Goal: Information Seeking & Learning: Check status

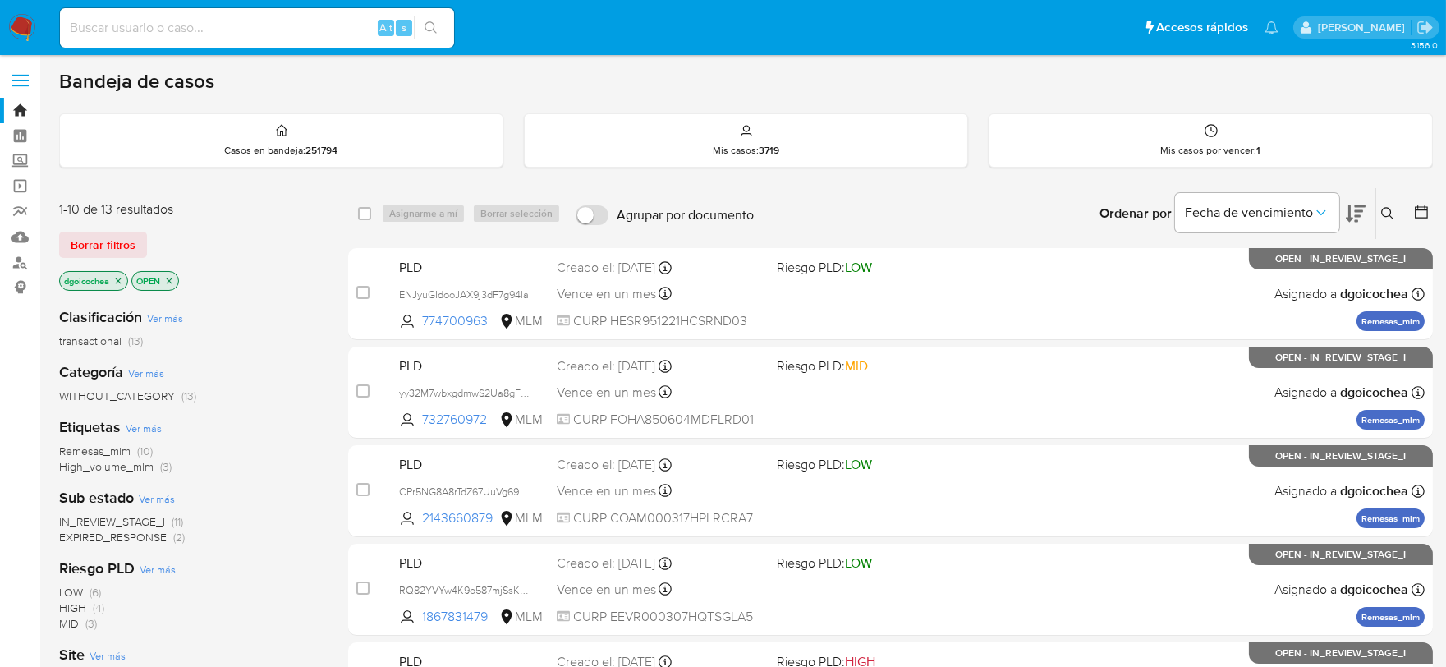
click at [1390, 207] on icon at bounding box center [1387, 213] width 13 height 13
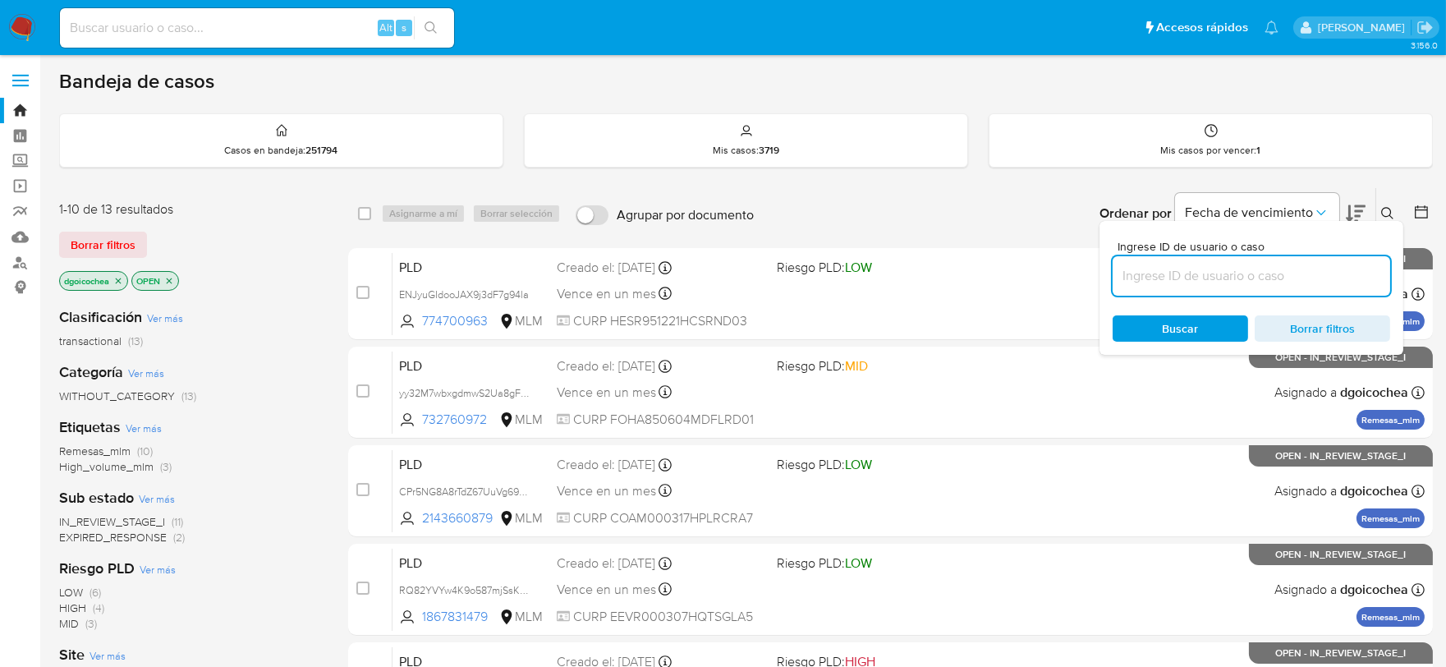
click at [1284, 281] on input at bounding box center [1250, 275] width 277 height 21
type input "721233363"
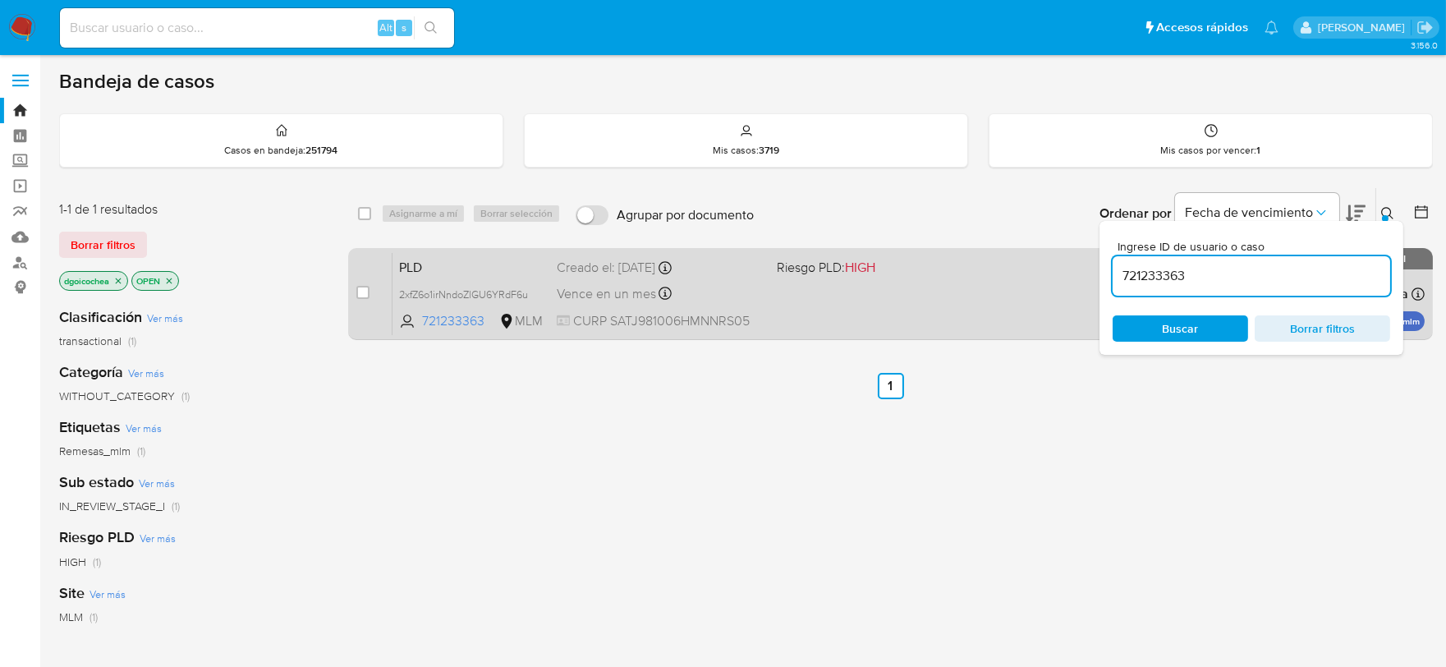
click at [427, 263] on span "PLD" at bounding box center [471, 265] width 144 height 21
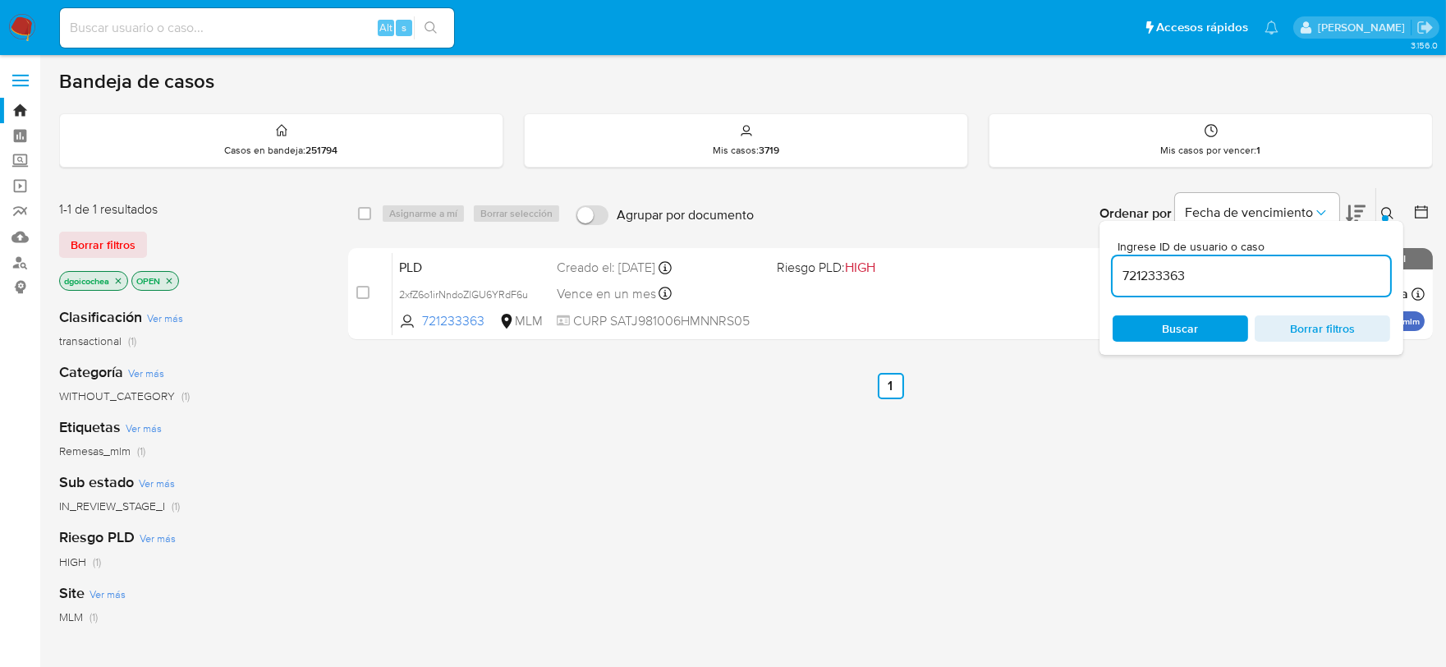
click at [22, 21] on img at bounding box center [22, 28] width 28 height 28
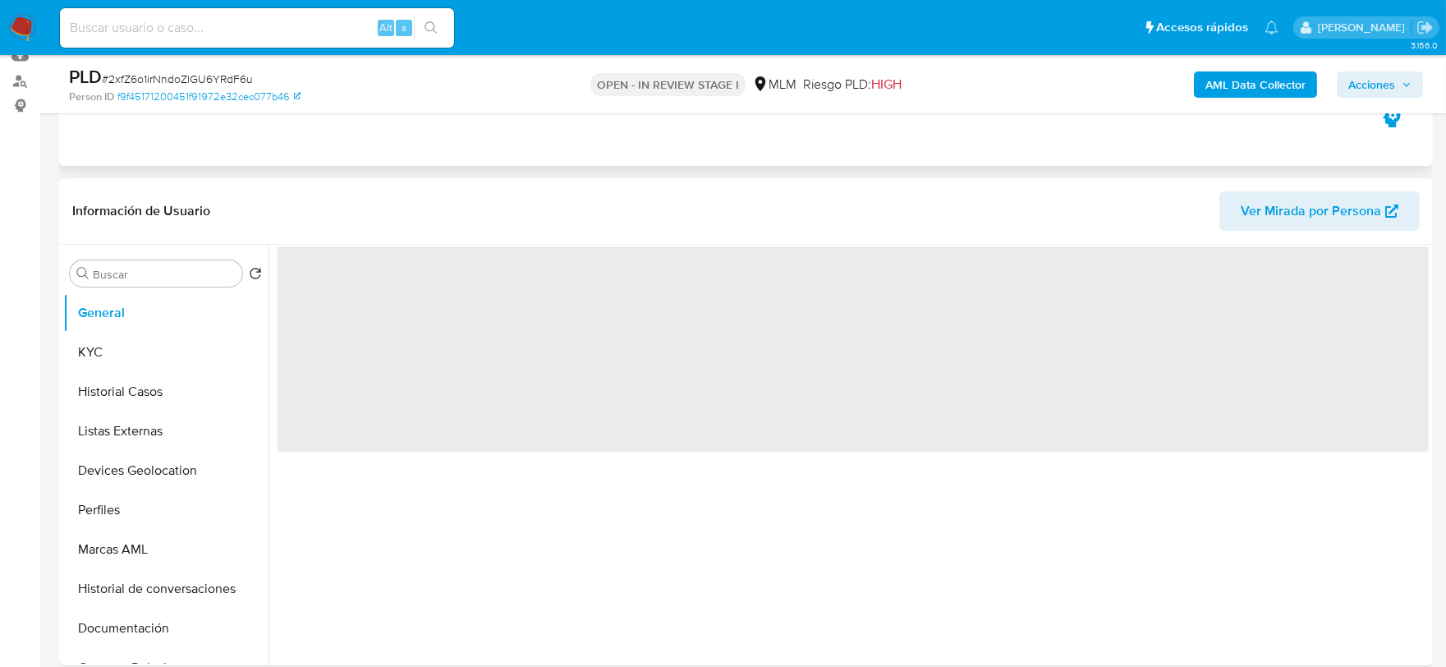
scroll to position [182, 0]
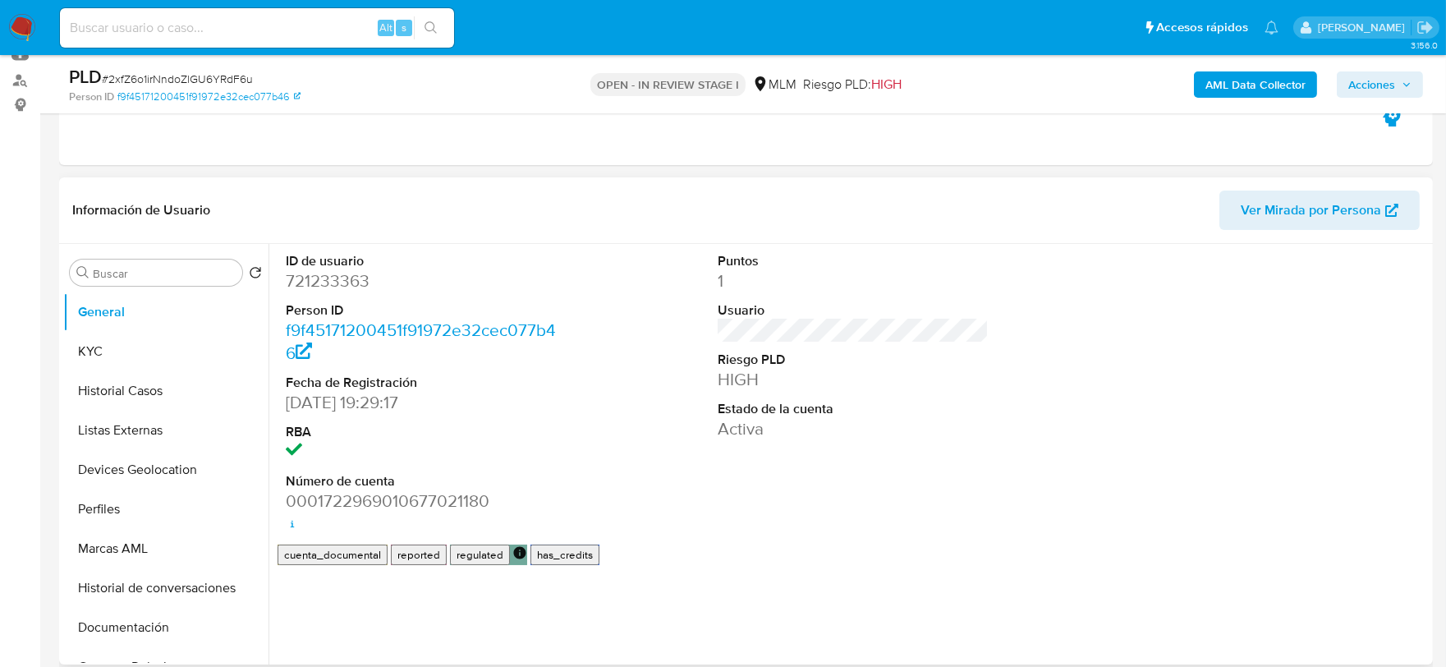
select select "10"
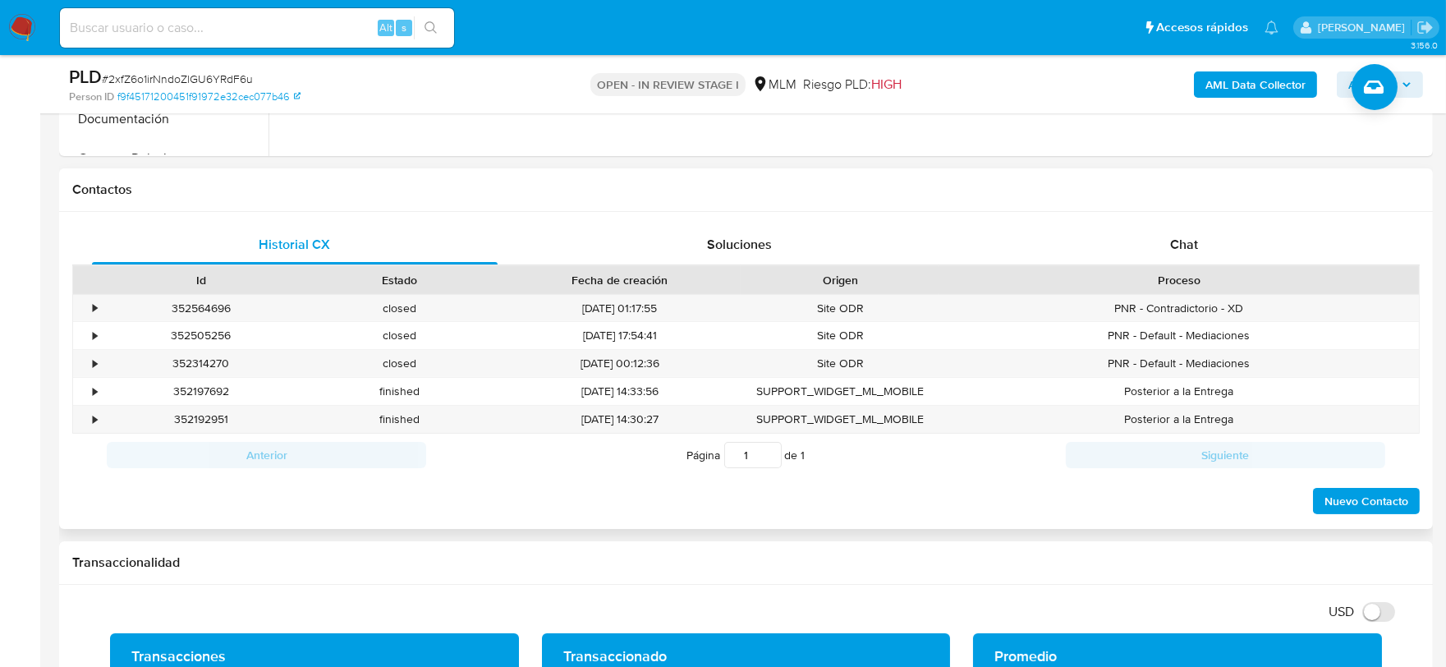
scroll to position [729, 0]
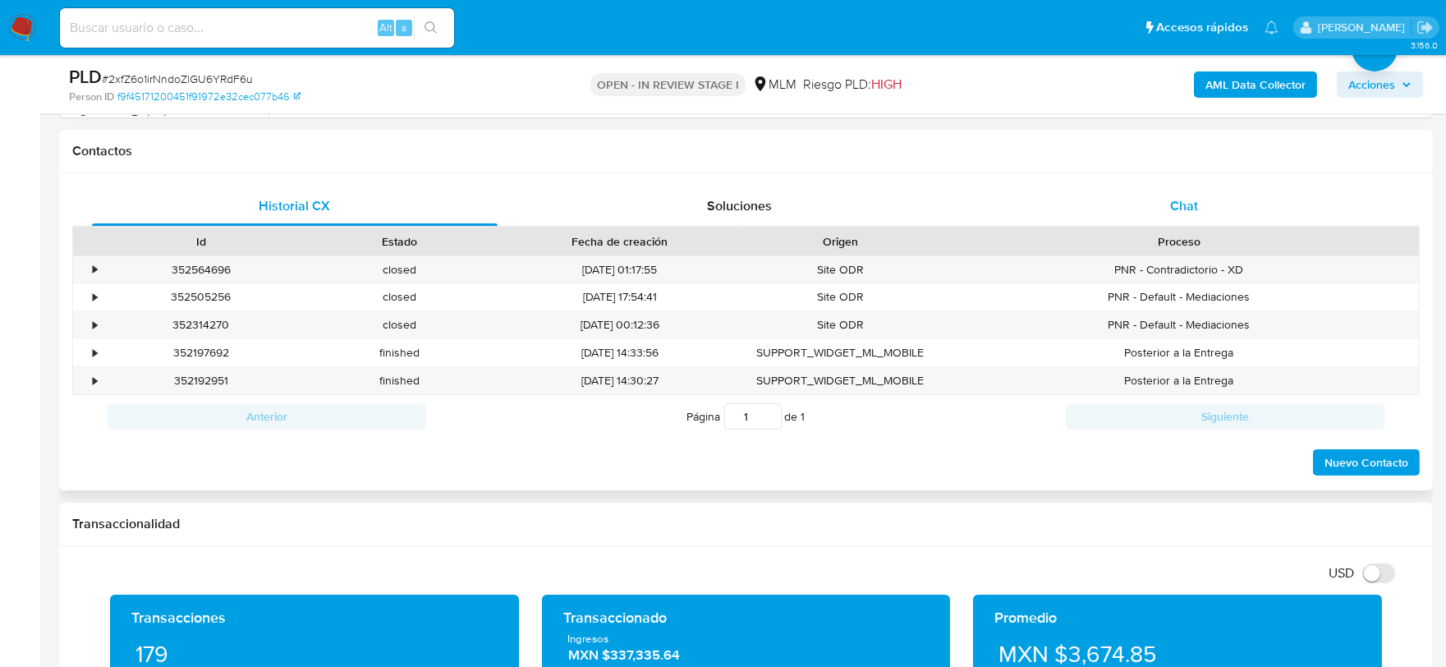
click at [1171, 199] on span "Chat" at bounding box center [1184, 205] width 28 height 19
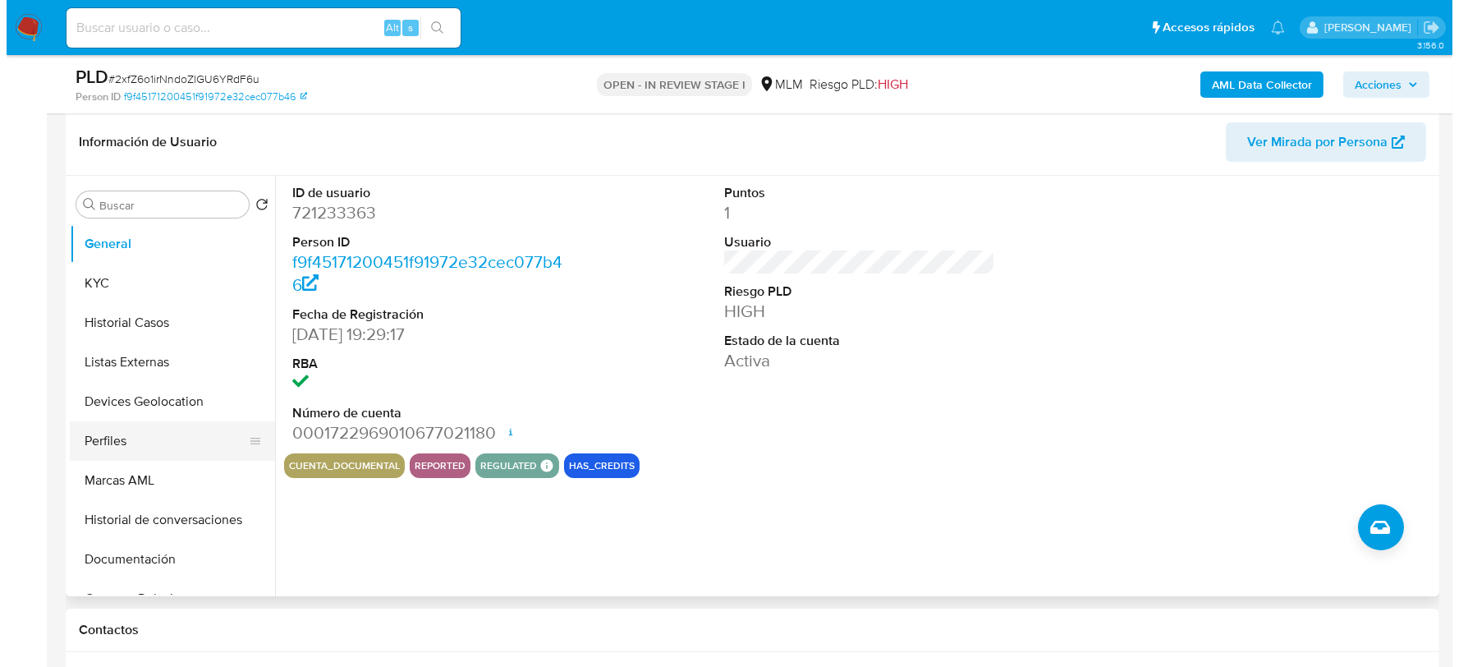
scroll to position [182, 0]
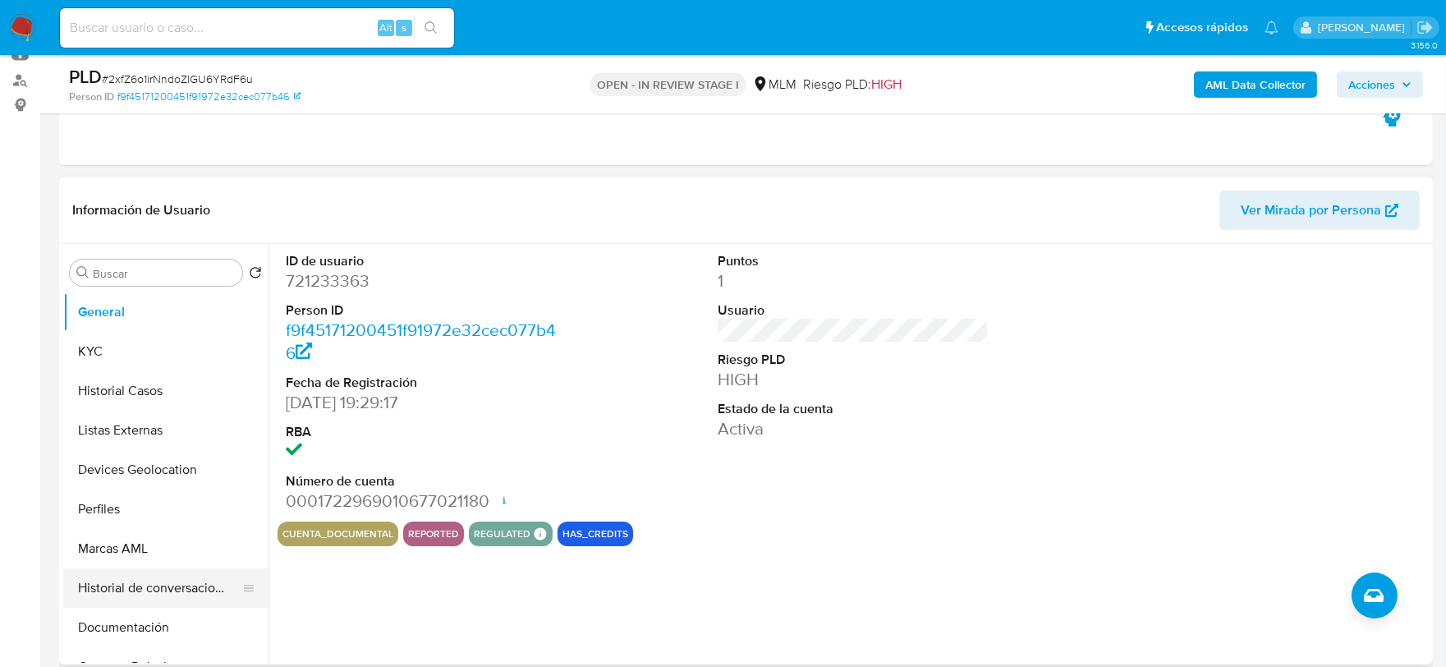
click at [181, 589] on button "Historial de conversaciones" at bounding box center [159, 587] width 192 height 39
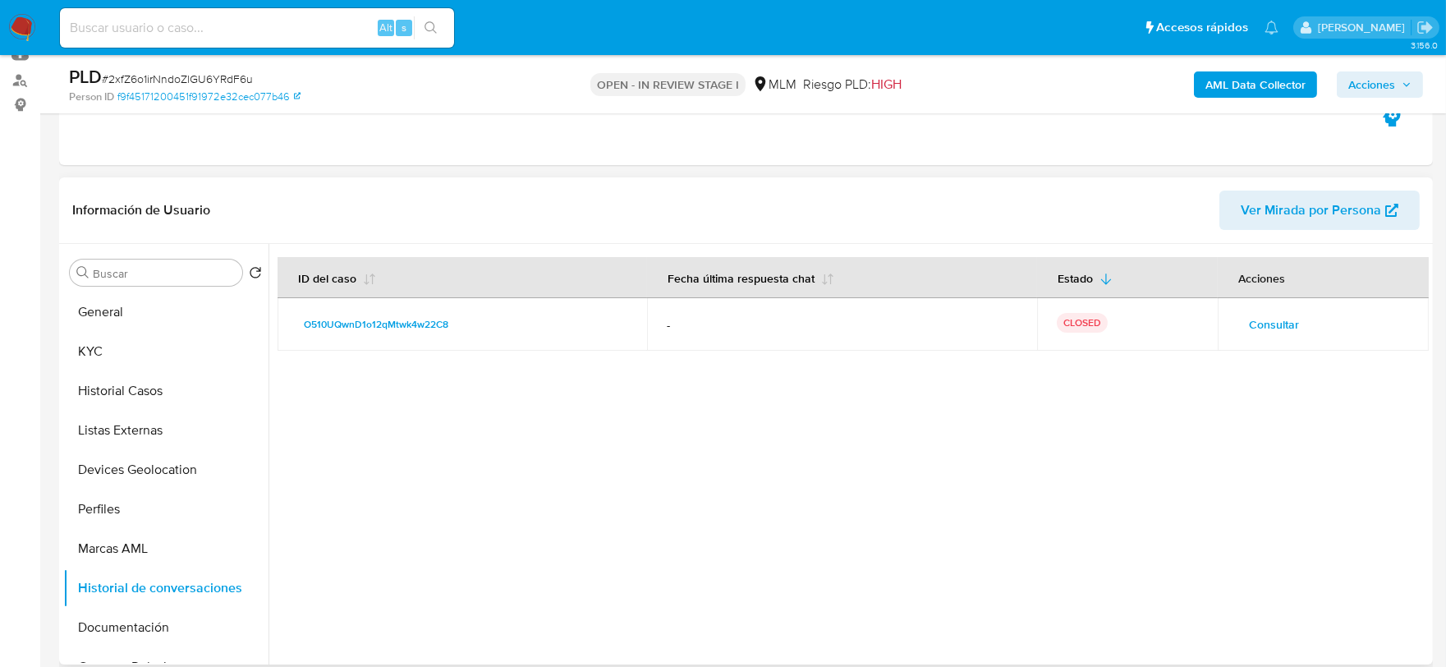
click at [1274, 323] on span "Consultar" at bounding box center [1274, 324] width 50 height 23
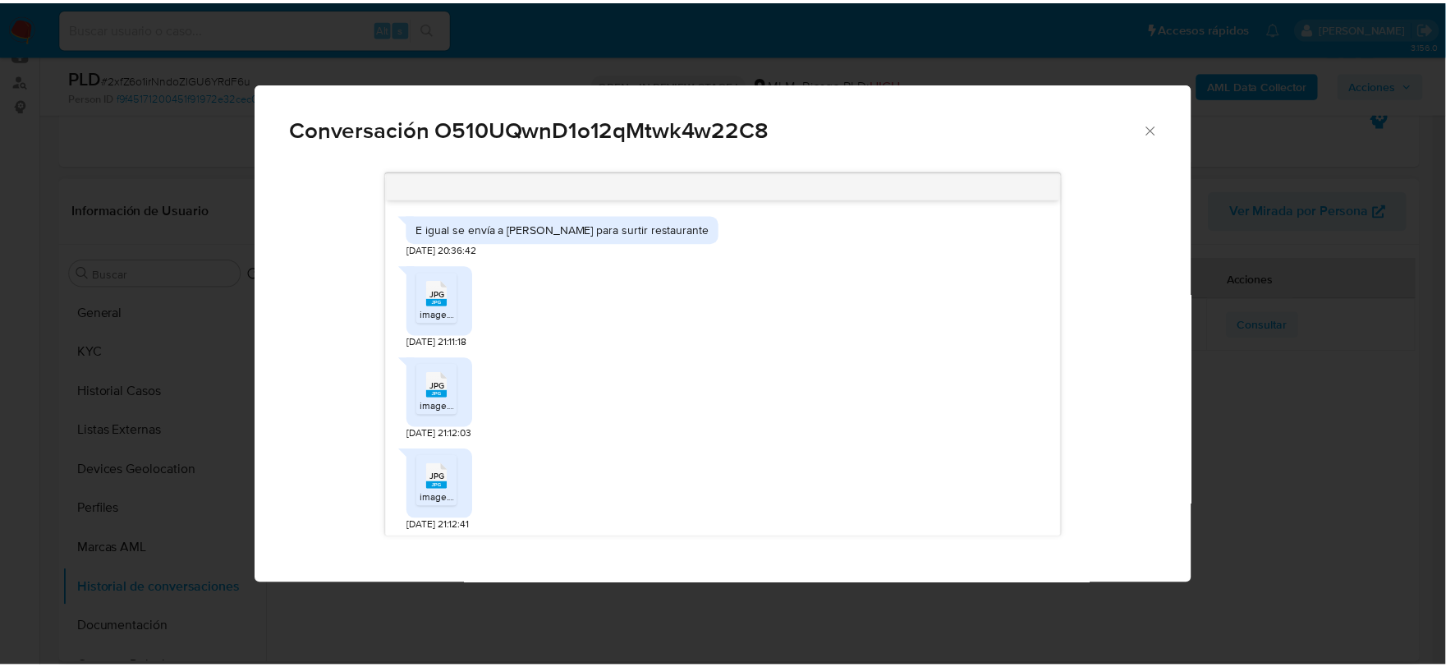
scroll to position [699, 0]
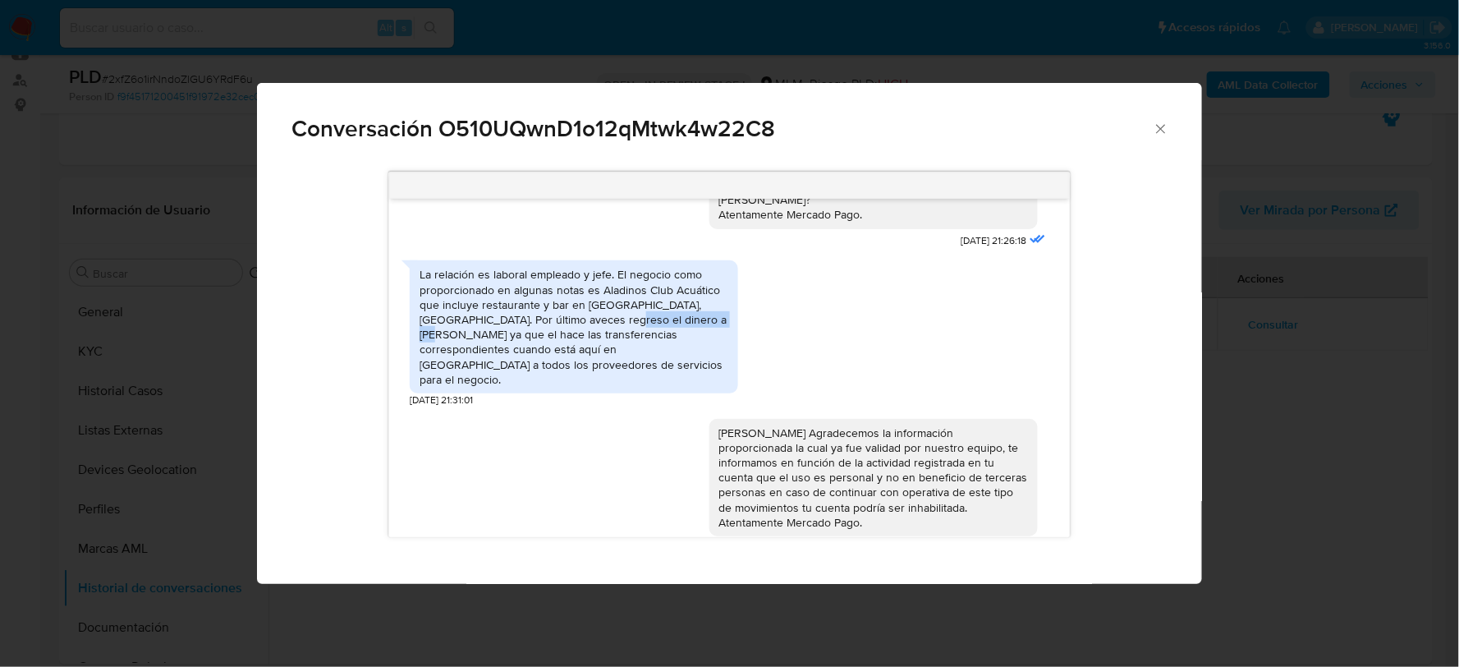
drag, startPoint x: 588, startPoint y: 302, endPoint x: 702, endPoint y: 305, distance: 114.2
click at [702, 305] on div "La relación es laboral empleado y jefe. El negocio como proporcionado en alguna…" at bounding box center [573, 327] width 309 height 120
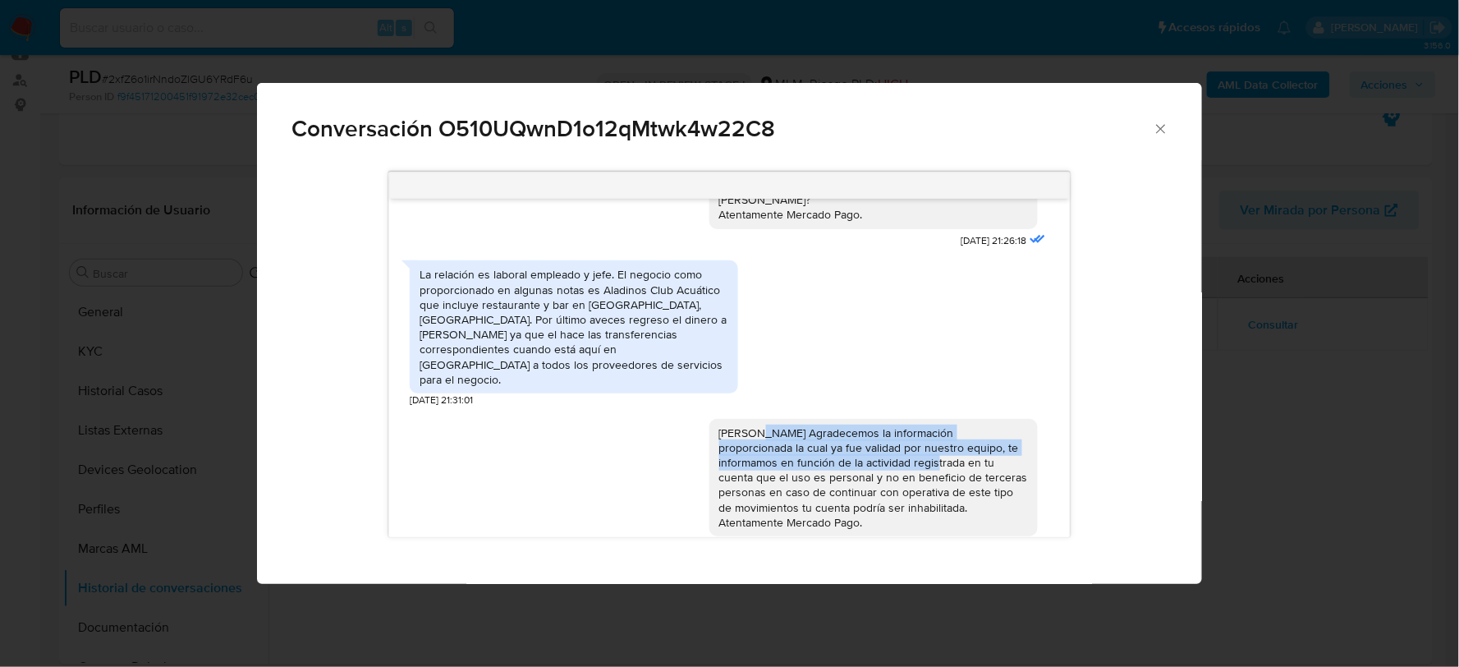
drag, startPoint x: 741, startPoint y: 408, endPoint x: 829, endPoint y: 438, distance: 92.7
click at [829, 438] on div "Jesus Agradecemos la información proporcionada la cual ya fue validad por nuest…" at bounding box center [873, 477] width 309 height 104
click at [834, 429] on div "Jesus Agradecemos la información proporcionada la cual ya fue validad por nuest…" at bounding box center [873, 477] width 309 height 104
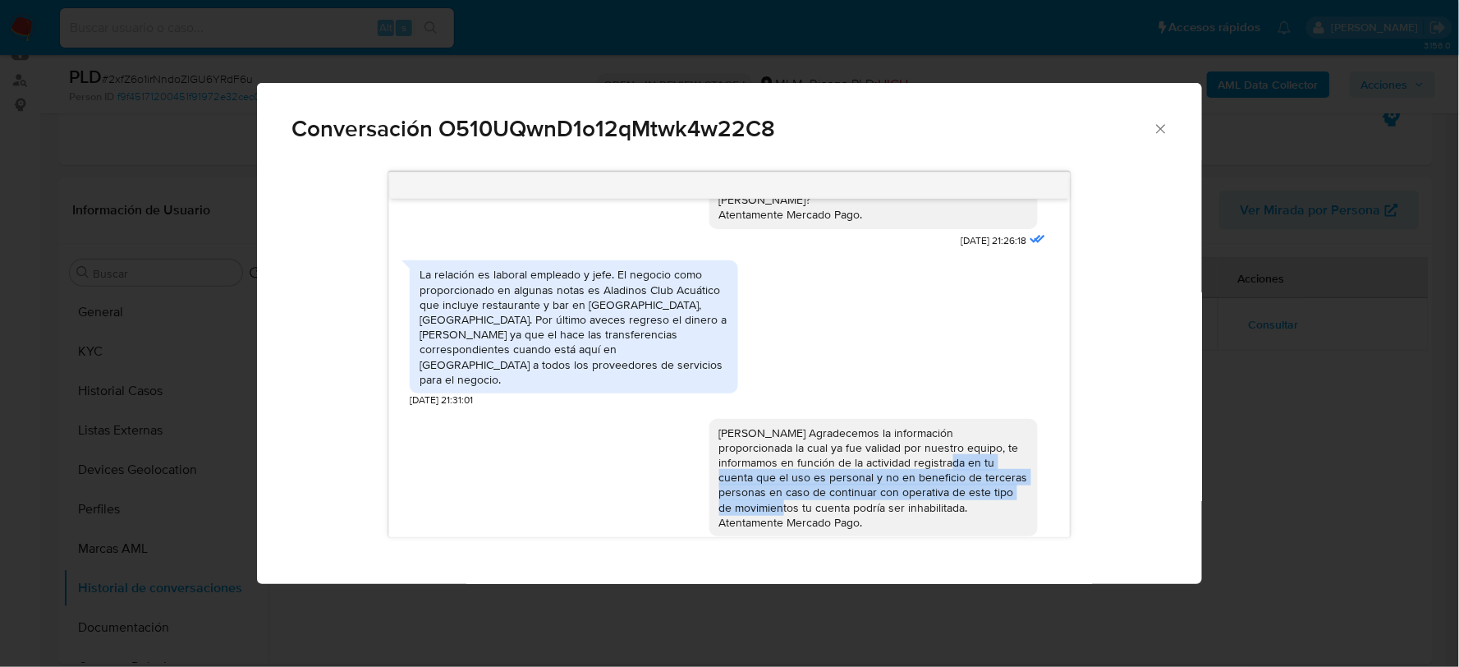
drag, startPoint x: 846, startPoint y: 429, endPoint x: 937, endPoint y: 456, distance: 95.6
click at [937, 456] on div "Jesus Agradecemos la información proporcionada la cual ya fue validad por nuest…" at bounding box center [873, 477] width 309 height 104
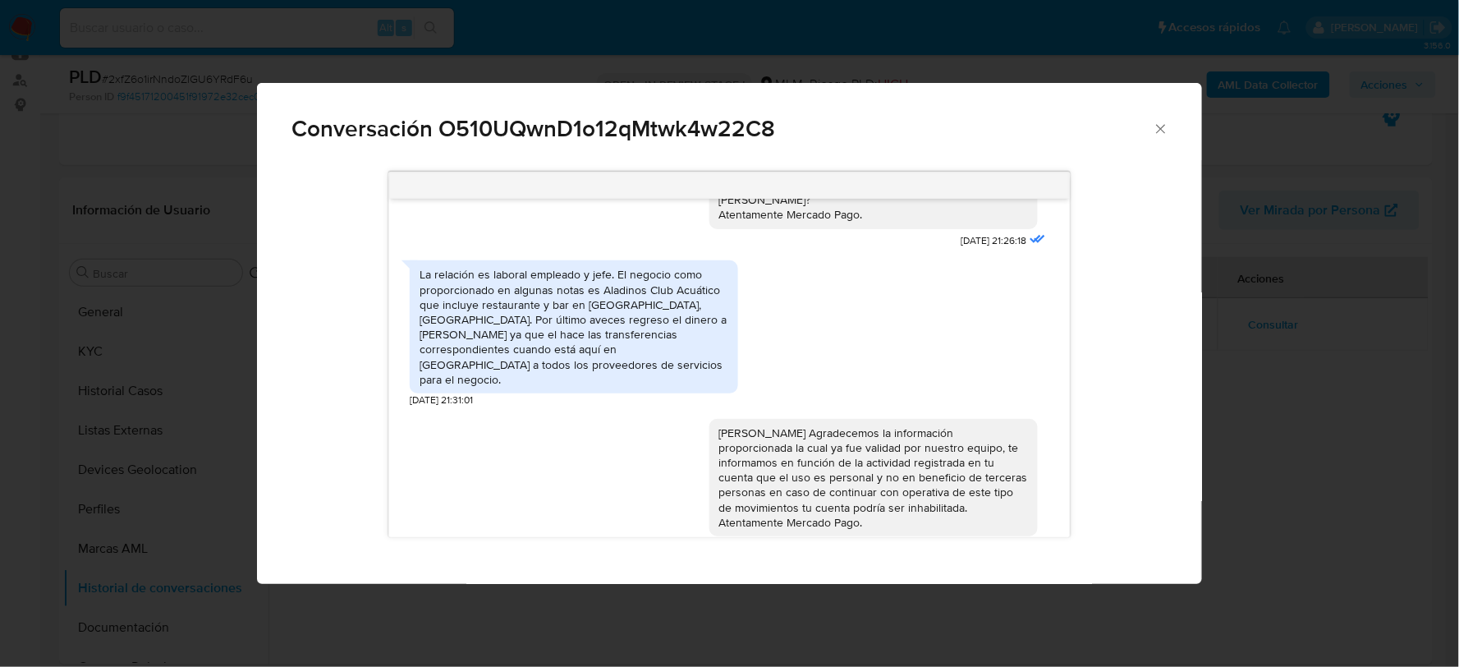
drag, startPoint x: 626, startPoint y: 321, endPoint x: 571, endPoint y: 285, distance: 65.8
click at [626, 320] on div "La relación es laboral empleado y jefe. El negocio como proporcionado en alguna…" at bounding box center [573, 327] width 309 height 120
drag, startPoint x: 489, startPoint y: 256, endPoint x: 616, endPoint y: 265, distance: 126.7
click at [616, 267] on div "La relación es laboral empleado y jefe. El negocio como proporcionado en alguna…" at bounding box center [573, 327] width 309 height 120
drag, startPoint x: 499, startPoint y: 282, endPoint x: 649, endPoint y: 307, distance: 151.4
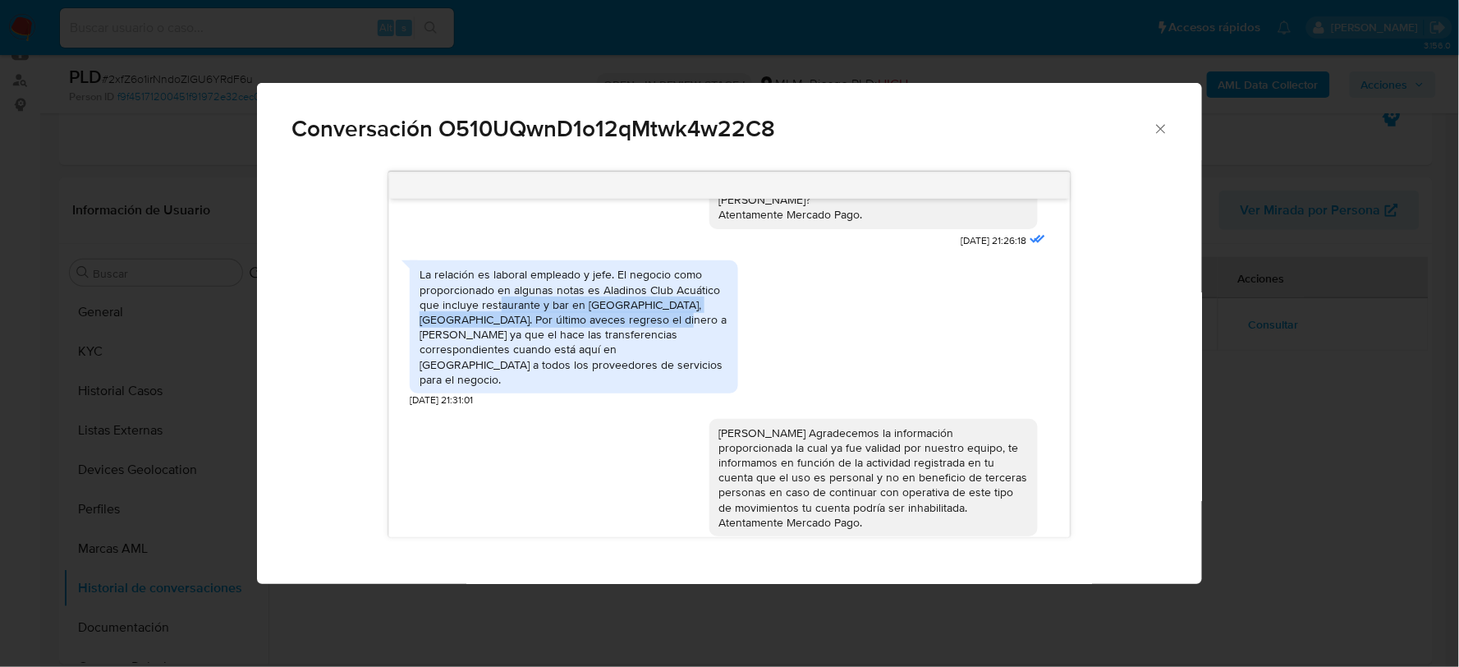
click at [649, 307] on div "La relación es laboral empleado y jefe. El negocio como proporcionado en alguna…" at bounding box center [573, 327] width 309 height 120
click at [638, 300] on div "La relación es laboral empleado y jefe. El negocio como proporcionado en alguna…" at bounding box center [573, 327] width 309 height 120
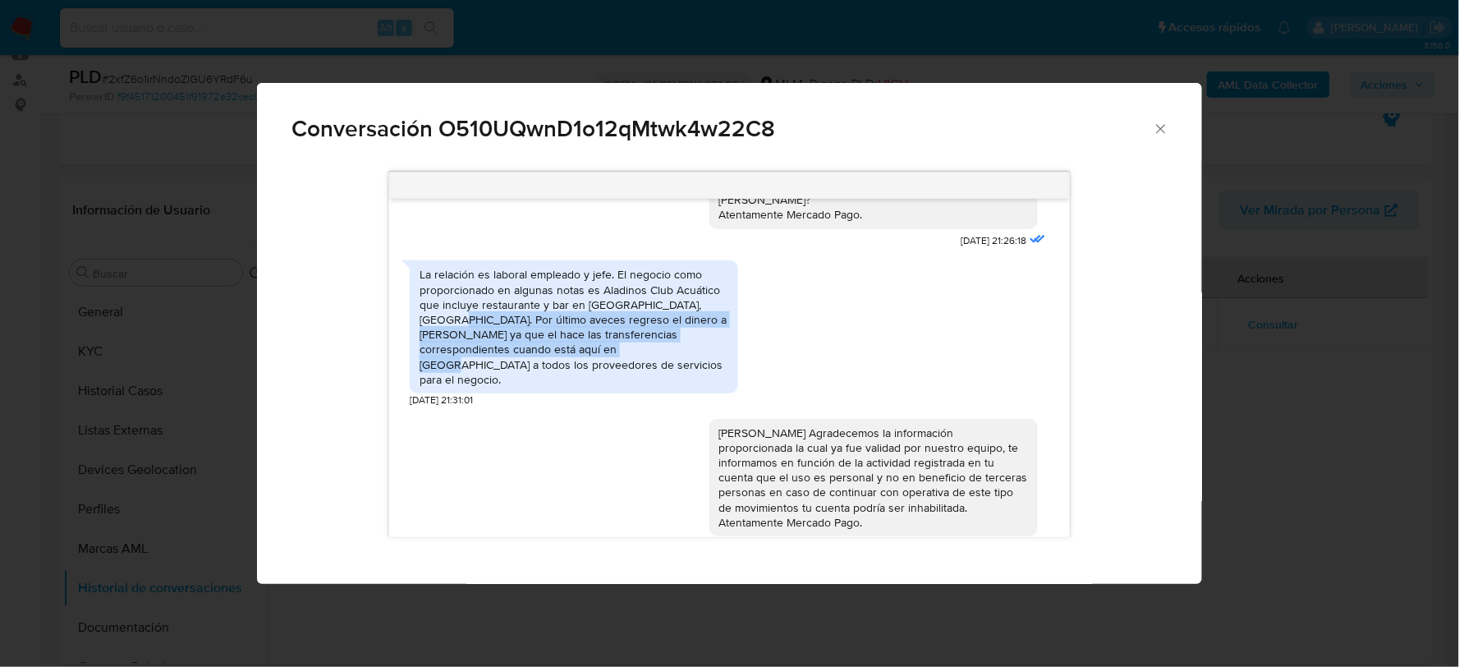
drag, startPoint x: 429, startPoint y: 304, endPoint x: 553, endPoint y: 337, distance: 128.2
click at [553, 337] on div "La relación es laboral empleado y jefe. El negocio como proporcionado en alguna…" at bounding box center [573, 327] width 309 height 120
click at [1160, 128] on icon "Cerrar" at bounding box center [1161, 129] width 16 height 16
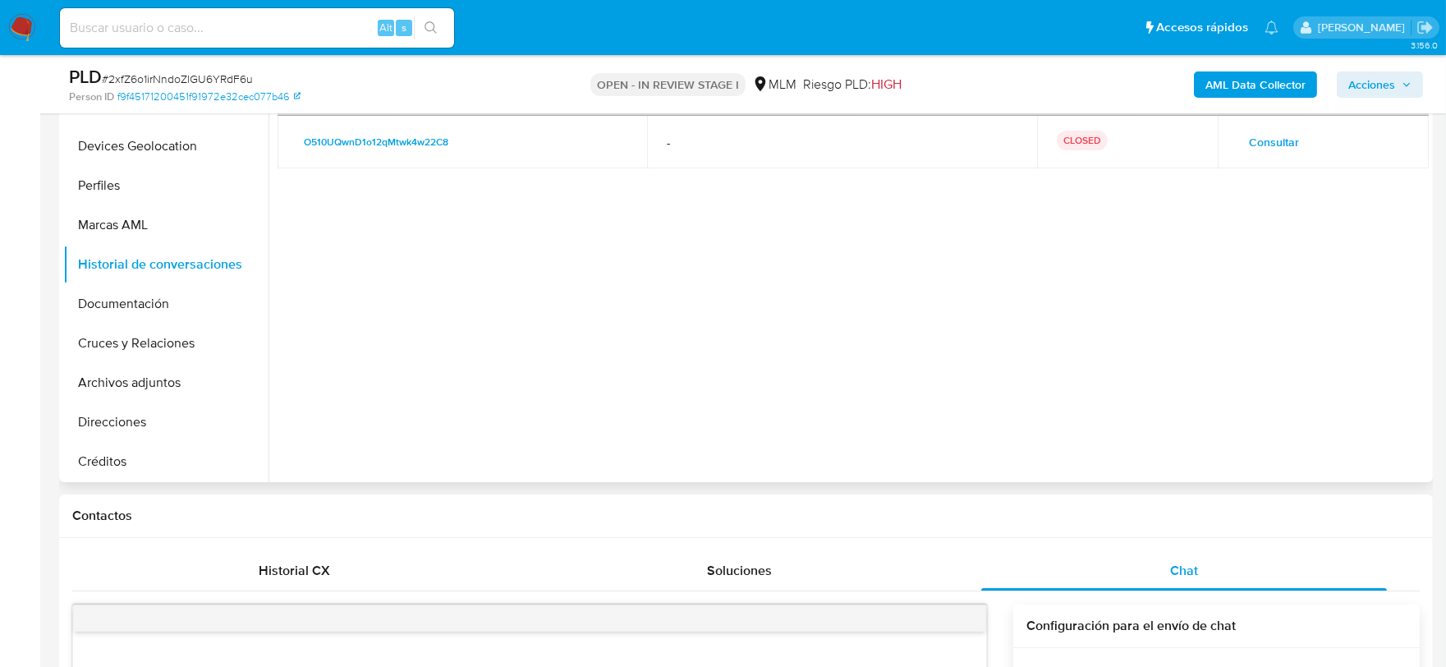
scroll to position [165, 0]
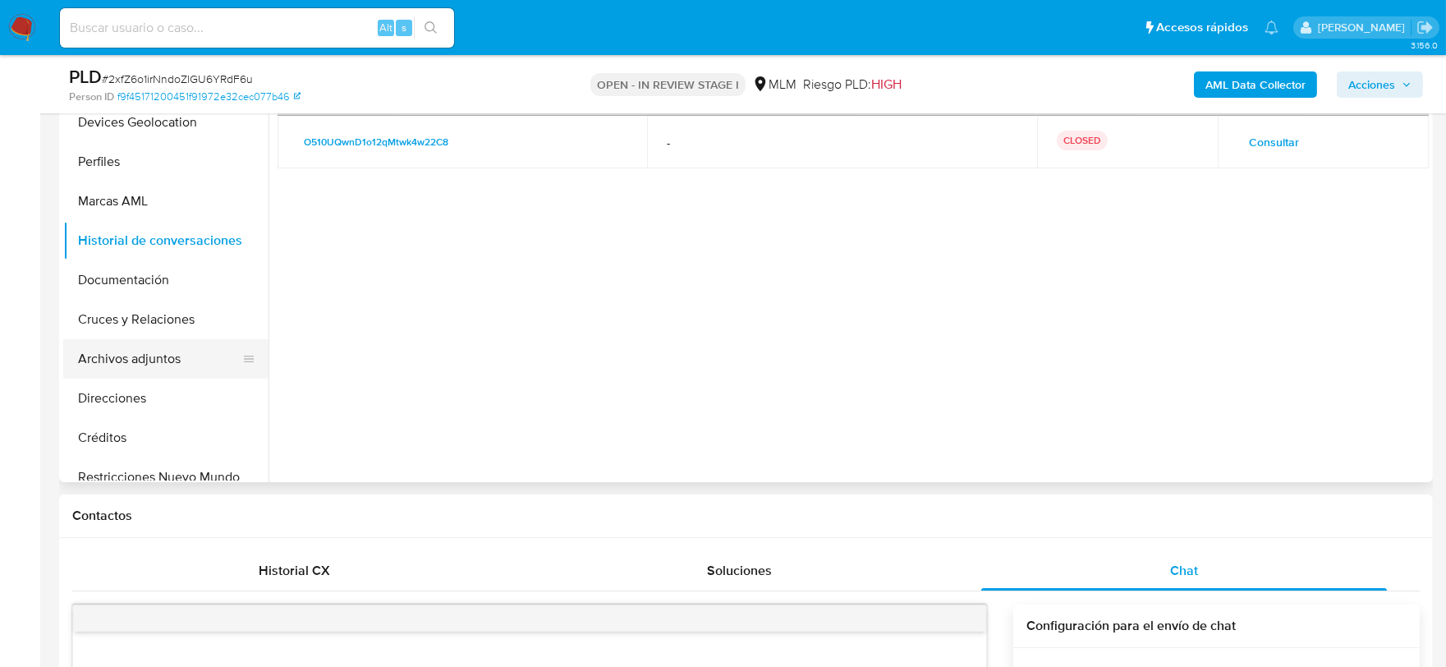
click at [186, 345] on button "Archivos adjuntos" at bounding box center [159, 358] width 192 height 39
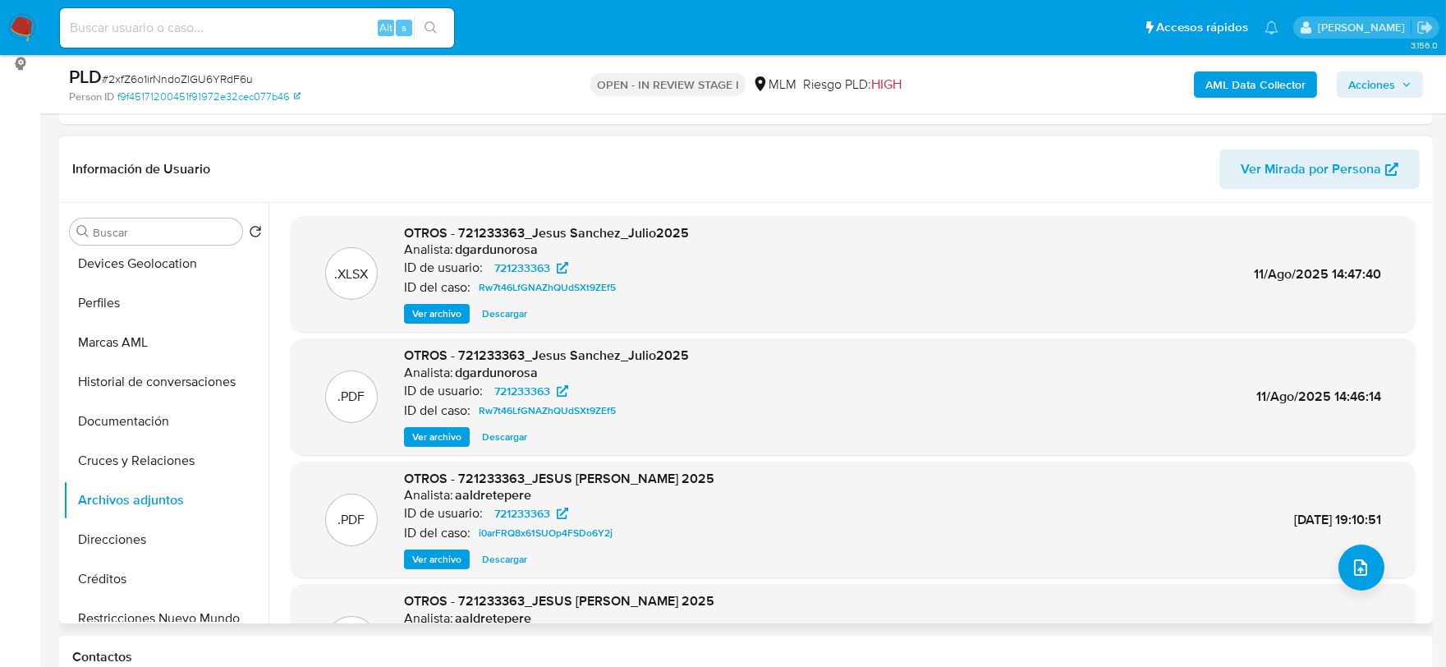
scroll to position [182, 0]
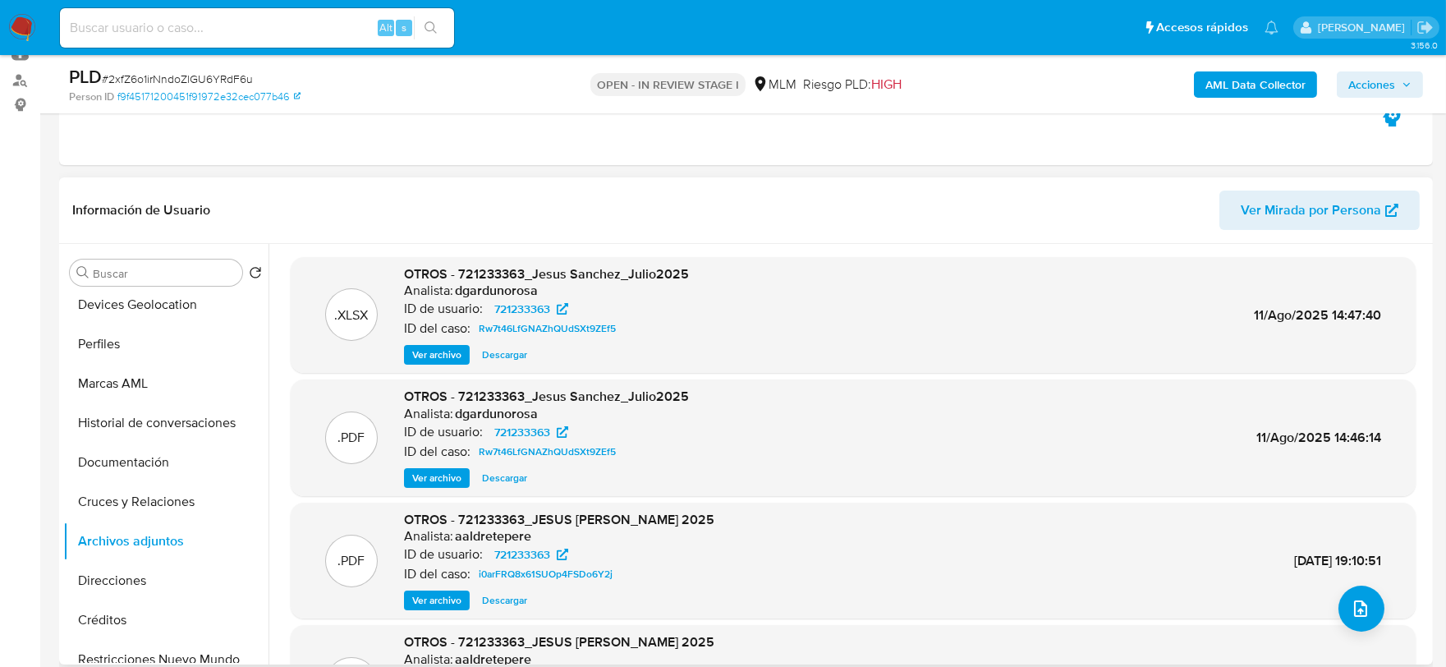
click at [454, 478] on span "Ver archivo" at bounding box center [436, 478] width 49 height 16
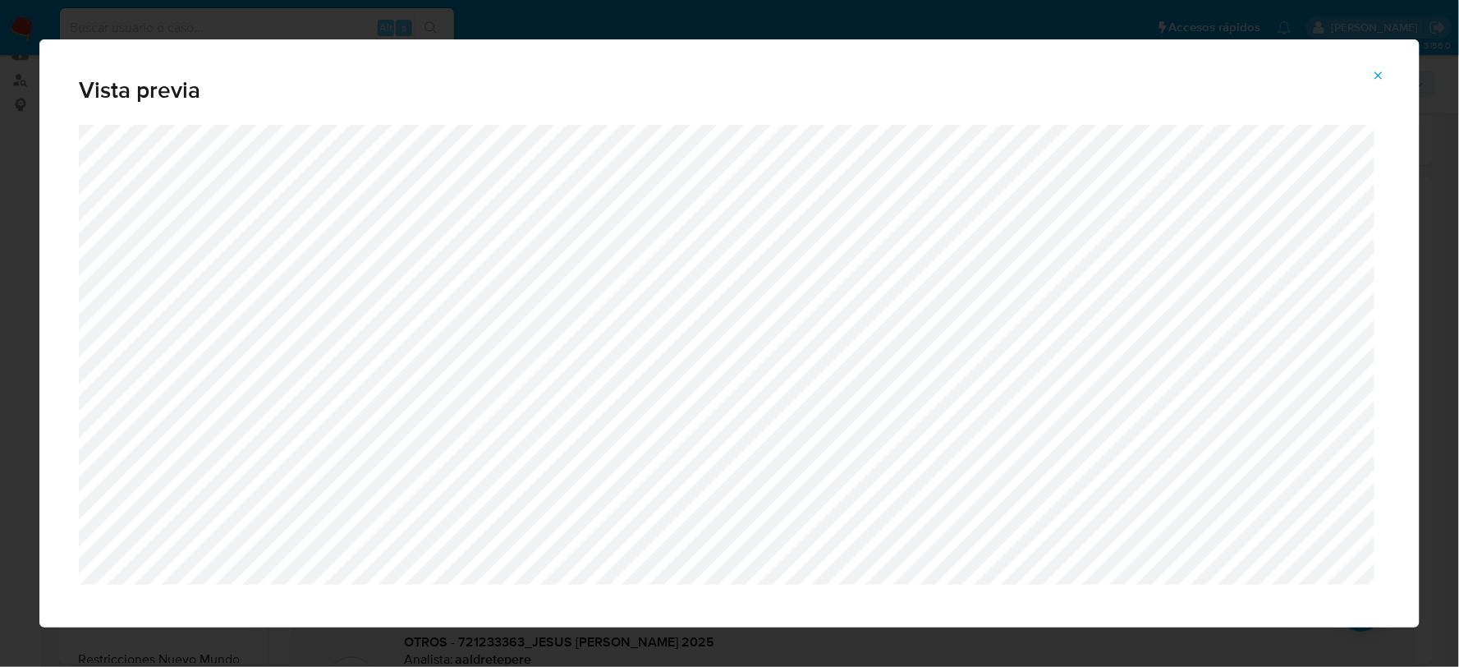
drag, startPoint x: 1377, startPoint y: 80, endPoint x: 1369, endPoint y: 85, distance: 8.5
click at [1376, 80] on icon "Attachment preview" at bounding box center [1378, 75] width 13 height 13
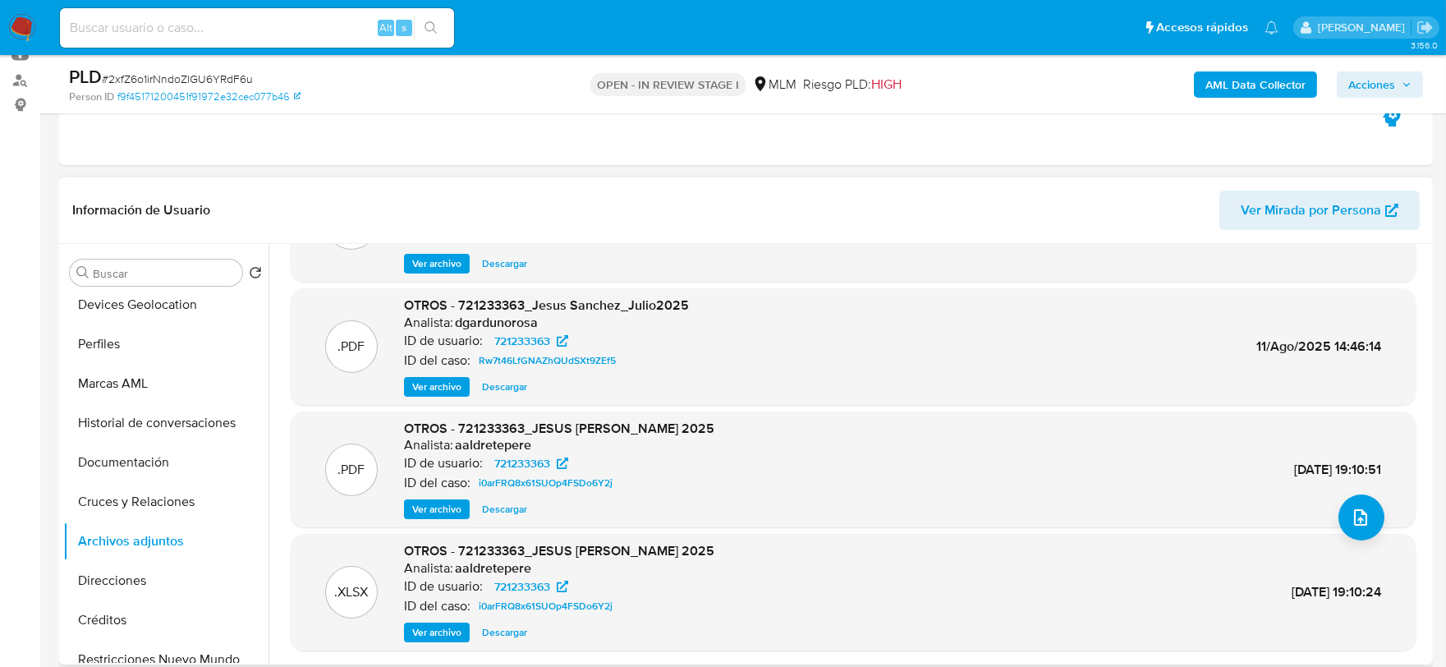
scroll to position [137, 0]
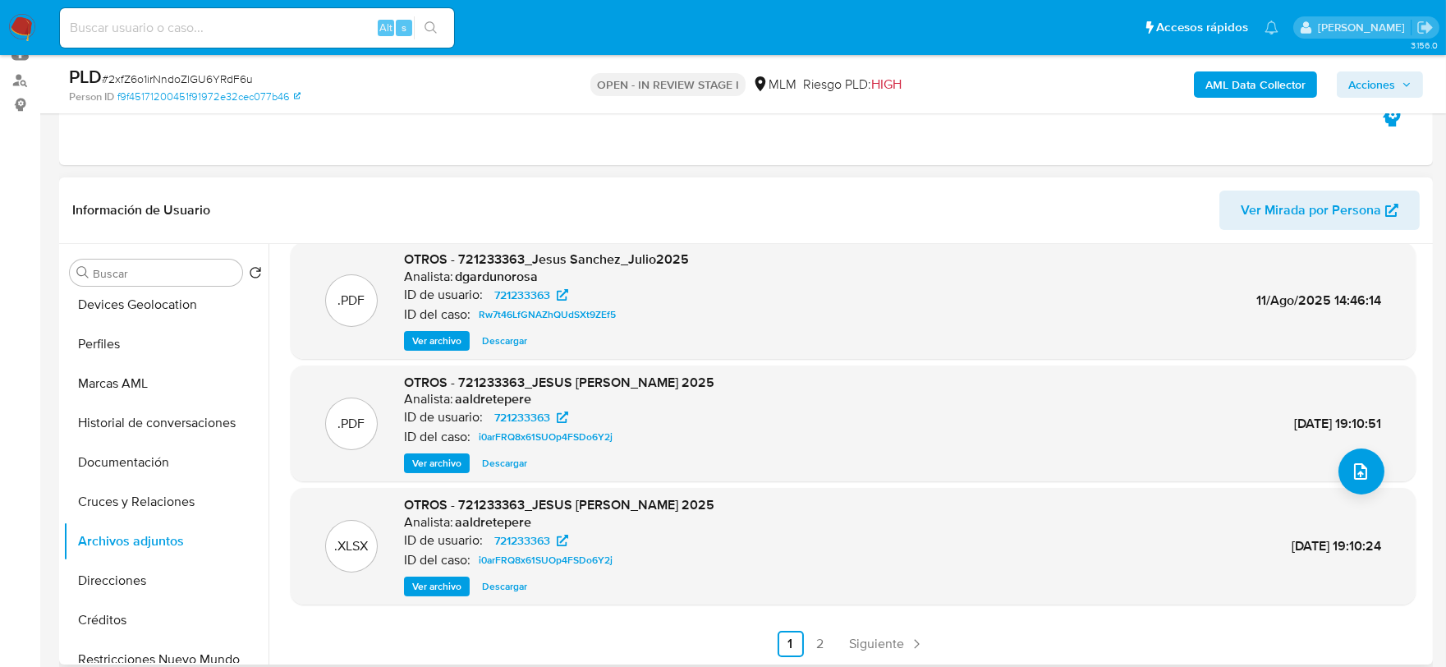
click at [457, 462] on span "Ver archivo" at bounding box center [436, 463] width 49 height 16
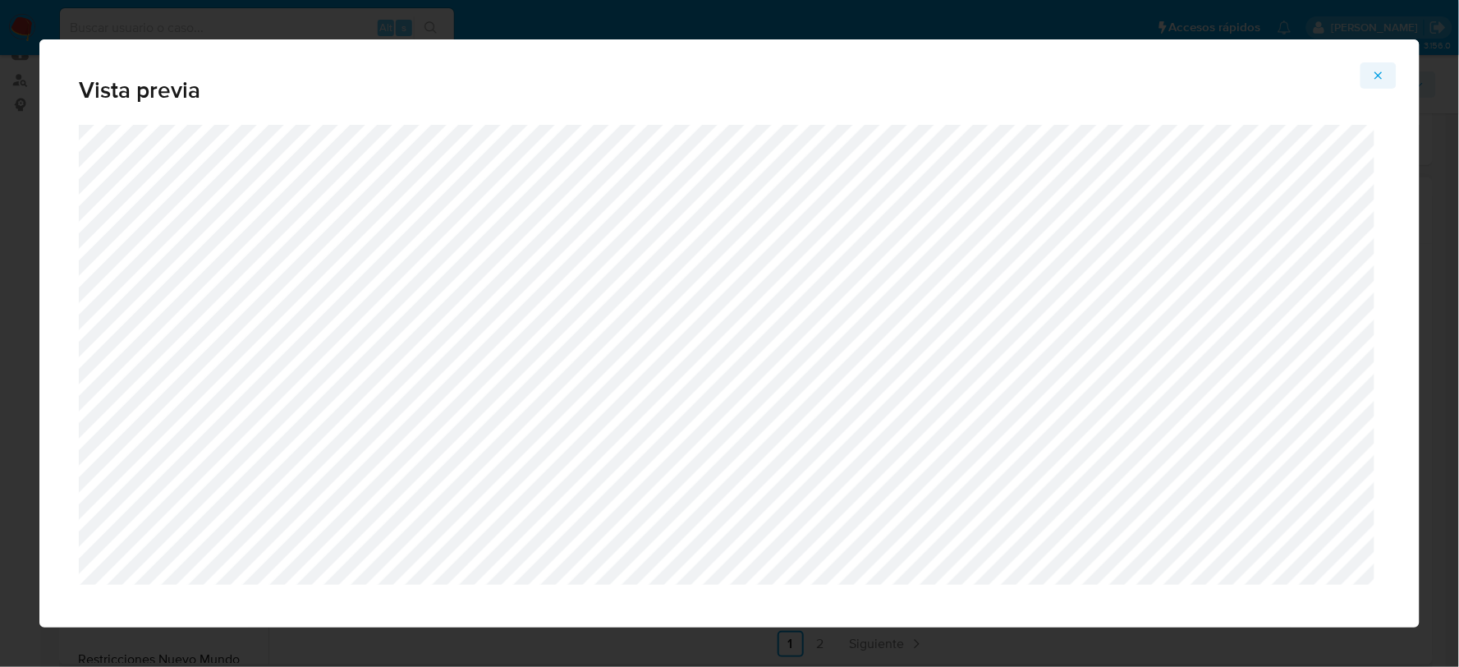
click at [1381, 69] on icon "Attachment preview" at bounding box center [1378, 75] width 13 height 13
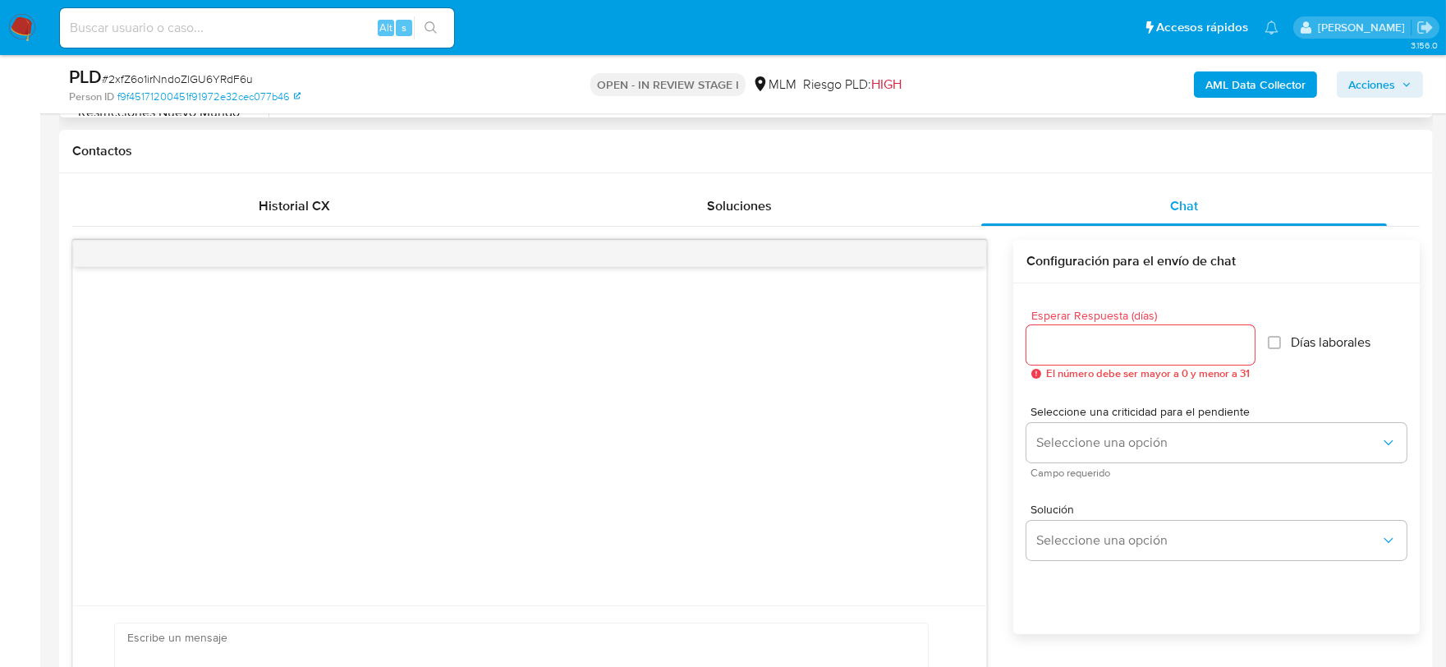
scroll to position [364, 0]
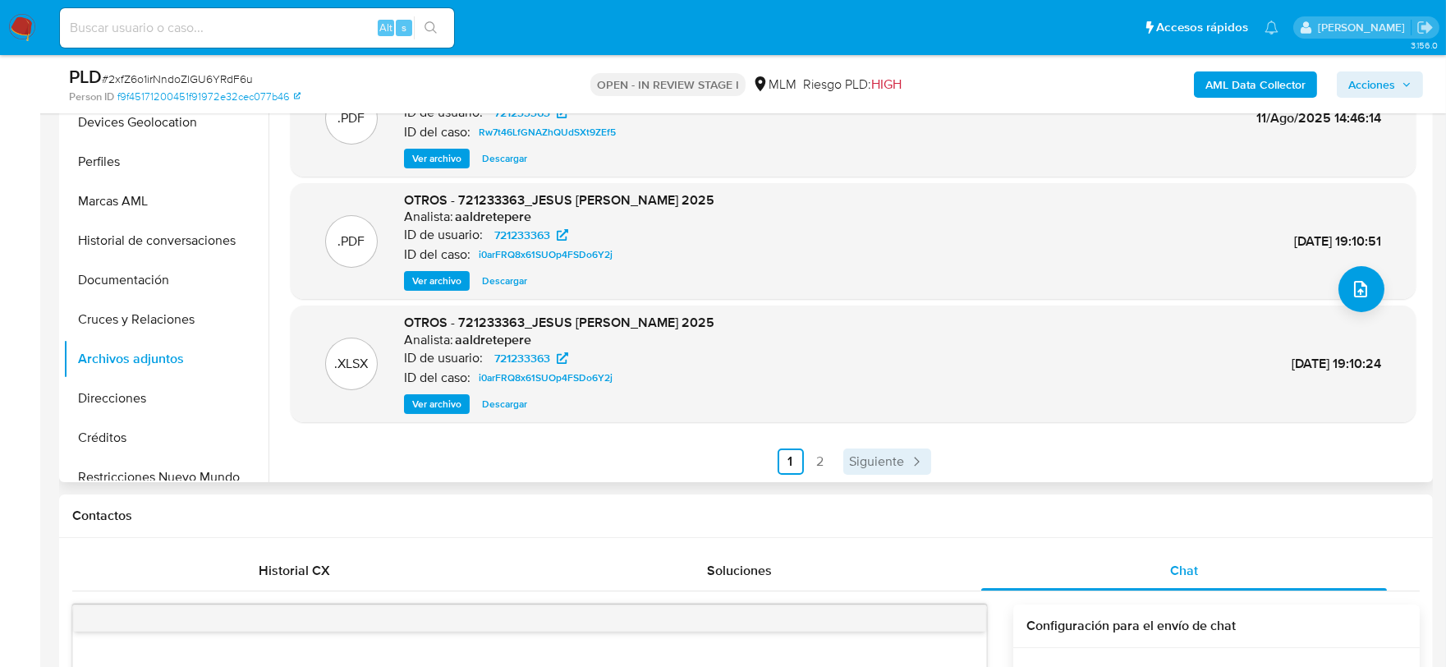
click at [901, 454] on link "Siguiente" at bounding box center [887, 461] width 88 height 26
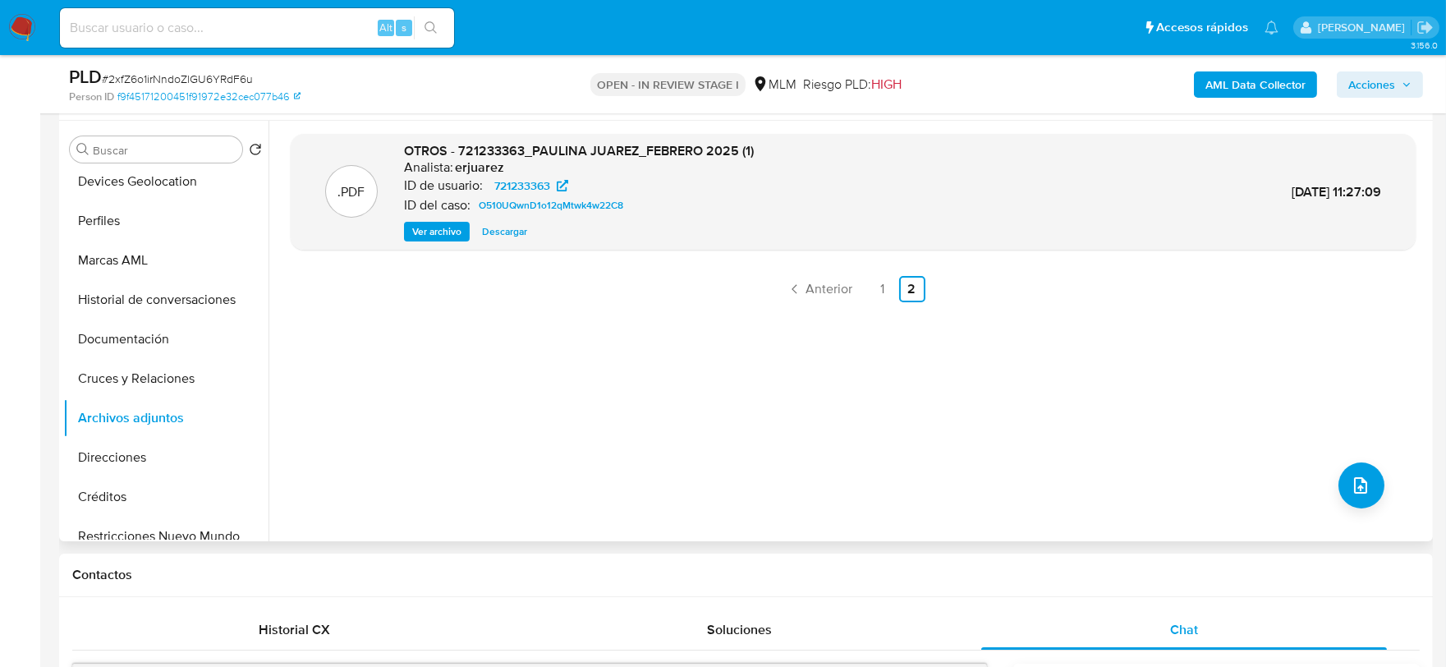
scroll to position [273, 0]
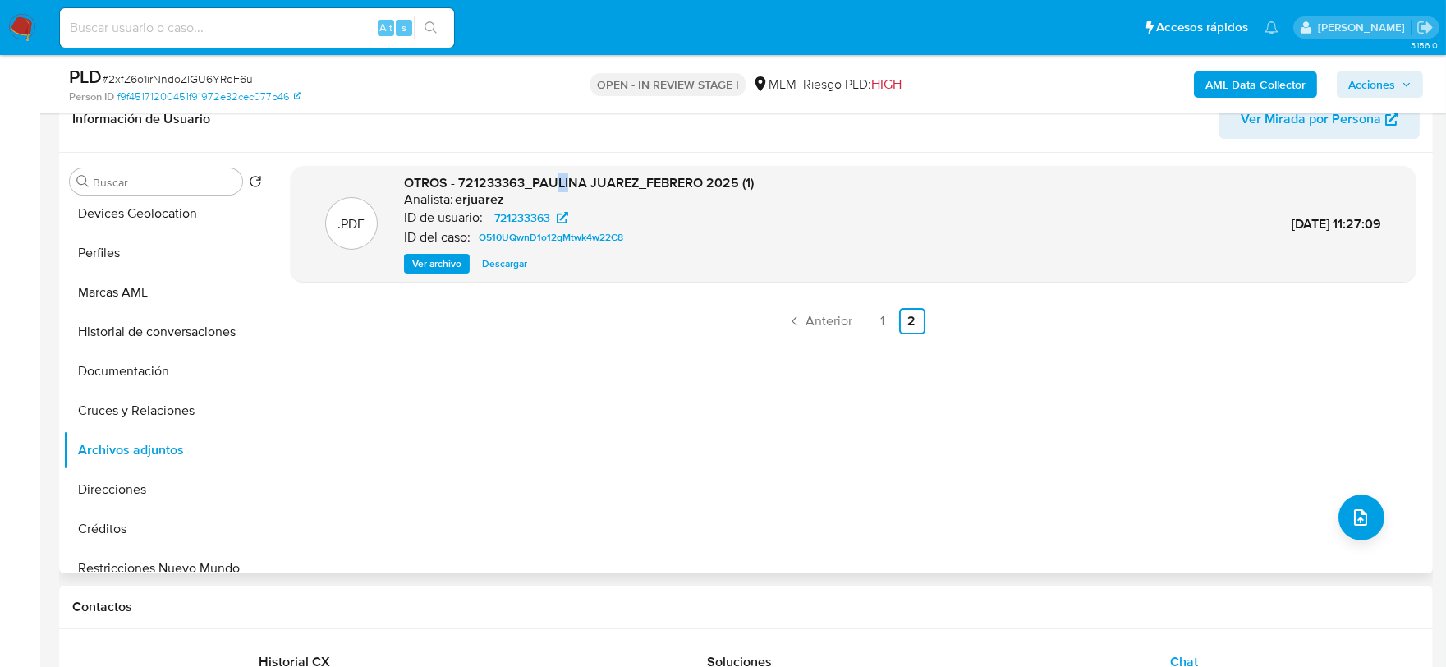
drag, startPoint x: 557, startPoint y: 191, endPoint x: 575, endPoint y: 191, distance: 18.1
click at [572, 191] on span "OTROS - 721233363_PAULINA JUAREZ_FEBRERO 2025 (1)" at bounding box center [579, 182] width 350 height 19
click at [809, 324] on span "Anterior" at bounding box center [829, 320] width 47 height 13
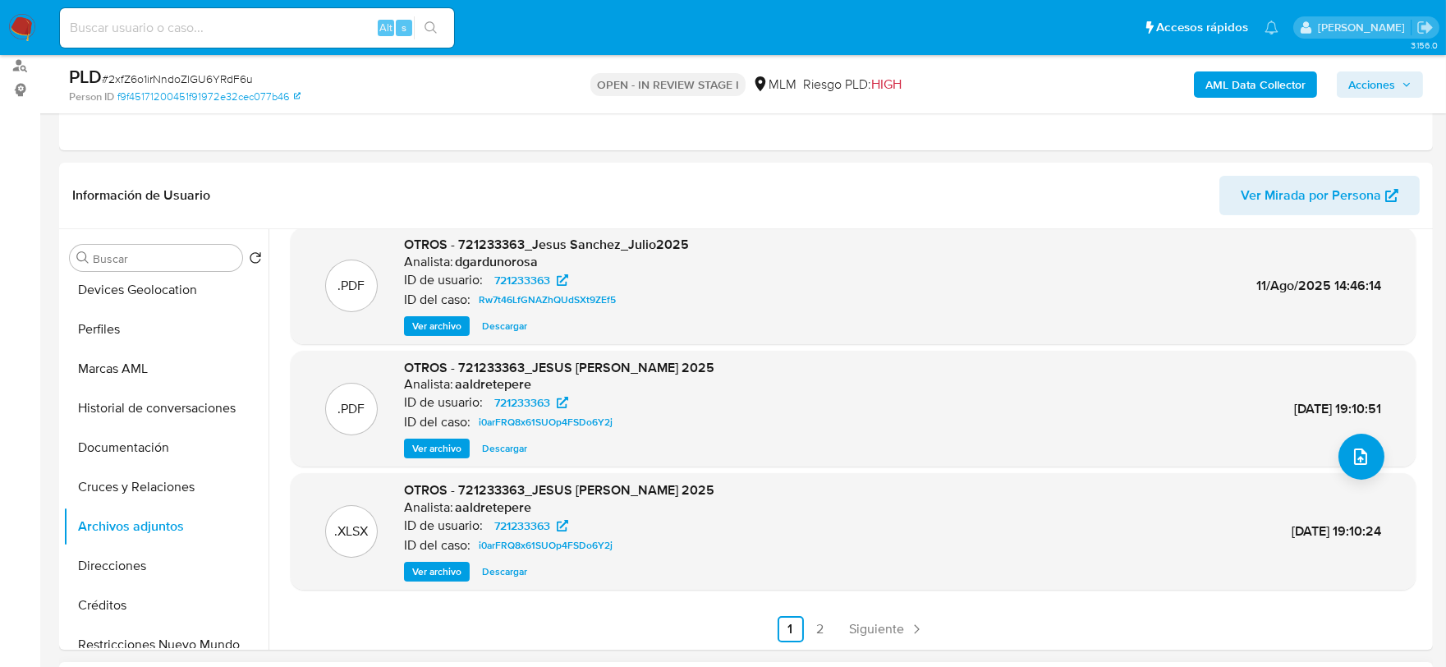
scroll to position [182, 0]
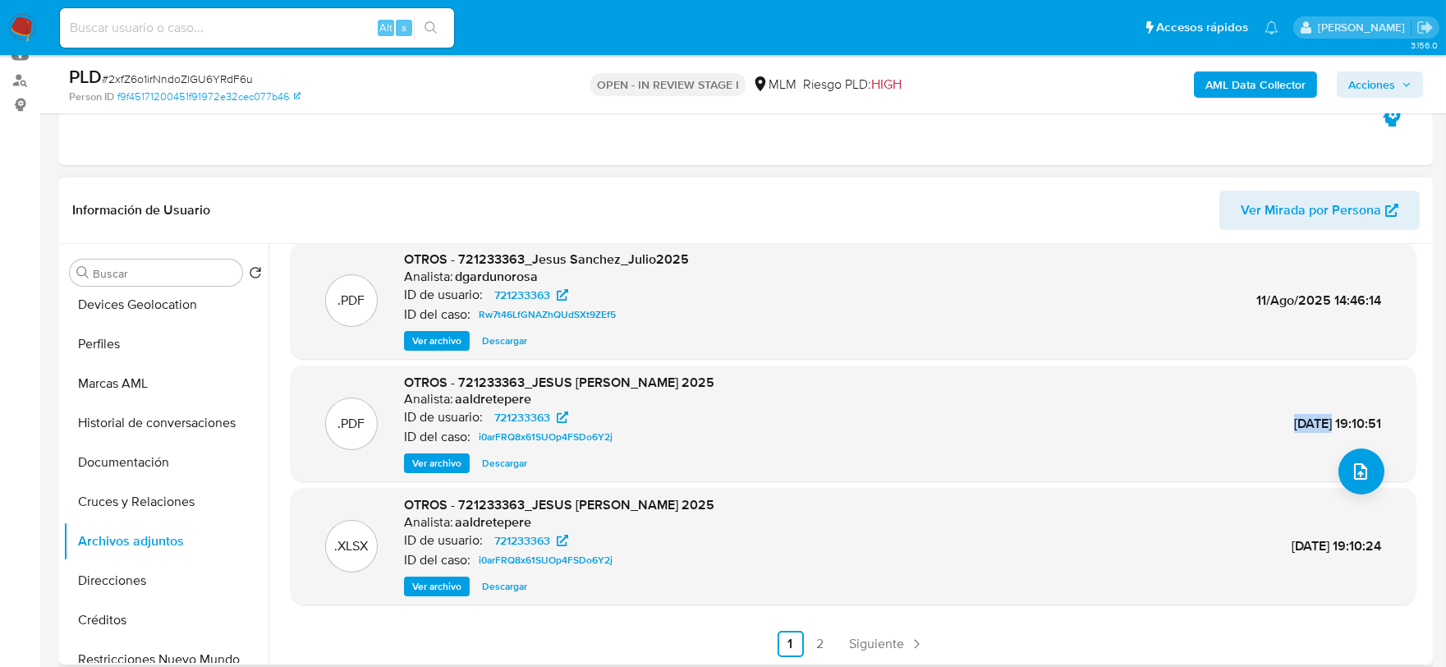
drag, startPoint x: 1258, startPoint y: 422, endPoint x: 1275, endPoint y: 425, distance: 17.5
click at [1287, 422] on div ".PDF OTROS - 721233363_JESUS ADRIAN SANCHEZ TRNACOSO_JUNIO 2025 Analista: aaldr…" at bounding box center [853, 424] width 1108 height 100
click at [170, 421] on button "Historial de conversaciones" at bounding box center [159, 422] width 192 height 39
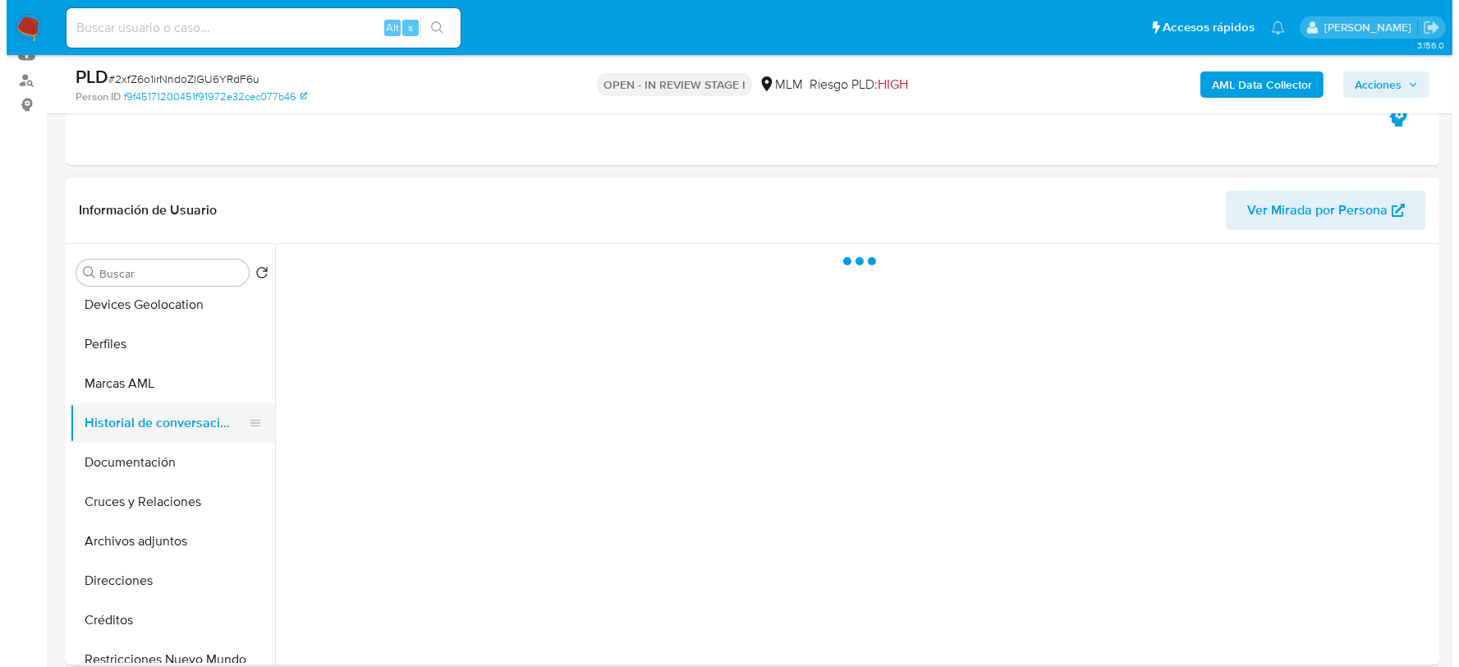
scroll to position [0, 0]
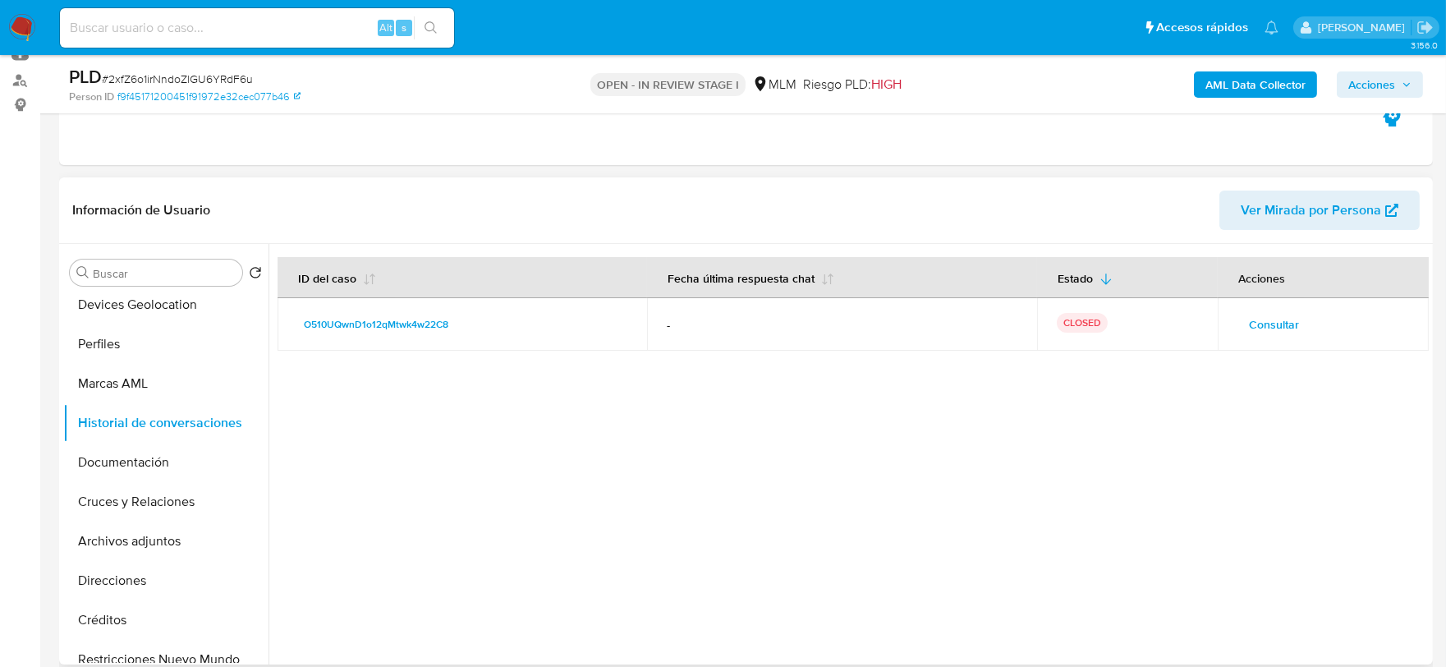
click at [1276, 318] on span "Consultar" at bounding box center [1274, 324] width 50 height 23
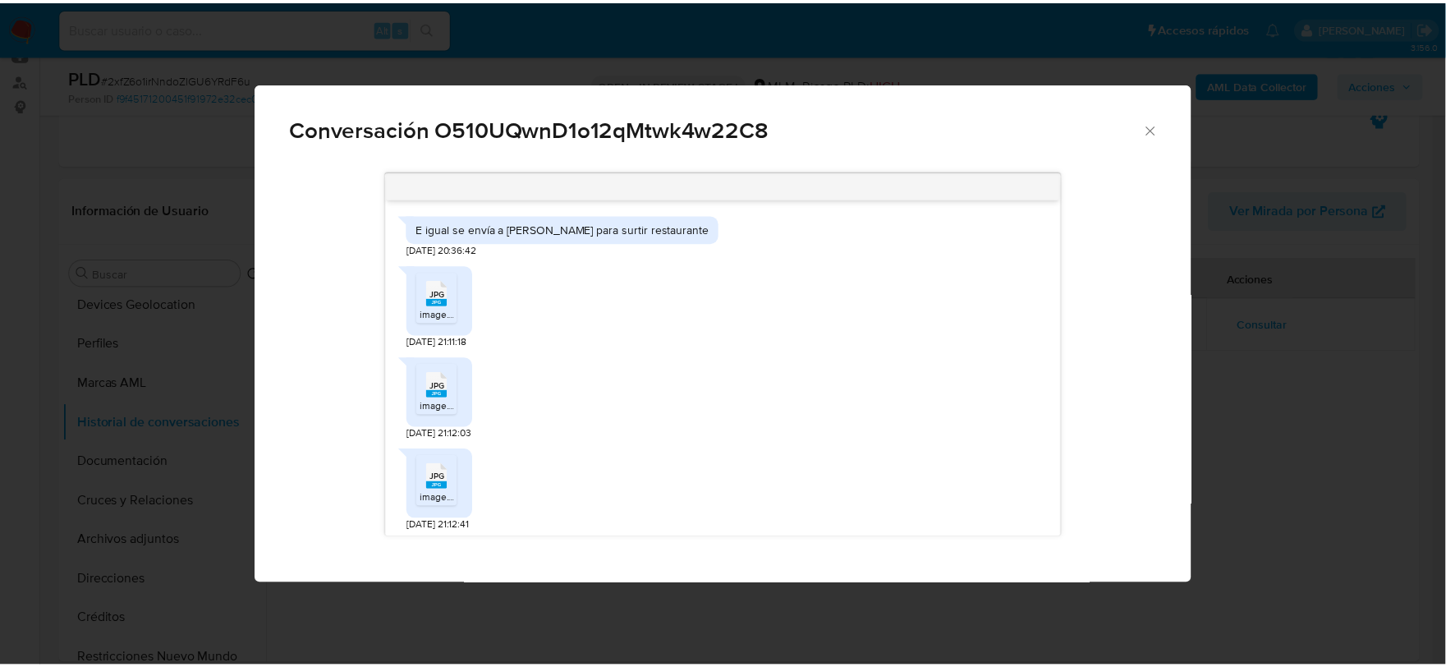
scroll to position [699, 0]
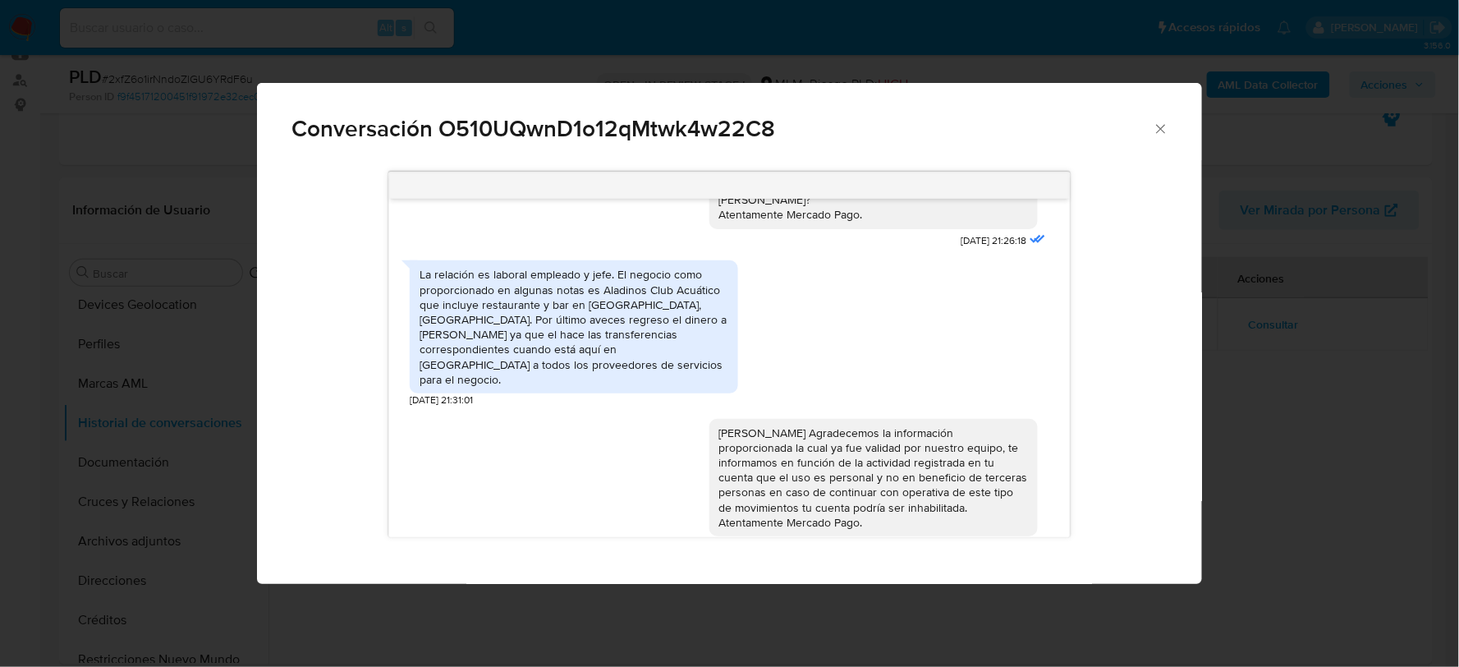
drag, startPoint x: 922, startPoint y: 514, endPoint x: 979, endPoint y: 518, distance: 57.6
click at [979, 518] on div "Jesus Agradecemos la información proporcionada la cual ya fue validad por nuest…" at bounding box center [879, 483] width 340 height 153
click at [1158, 123] on icon "Cerrar" at bounding box center [1161, 129] width 16 height 16
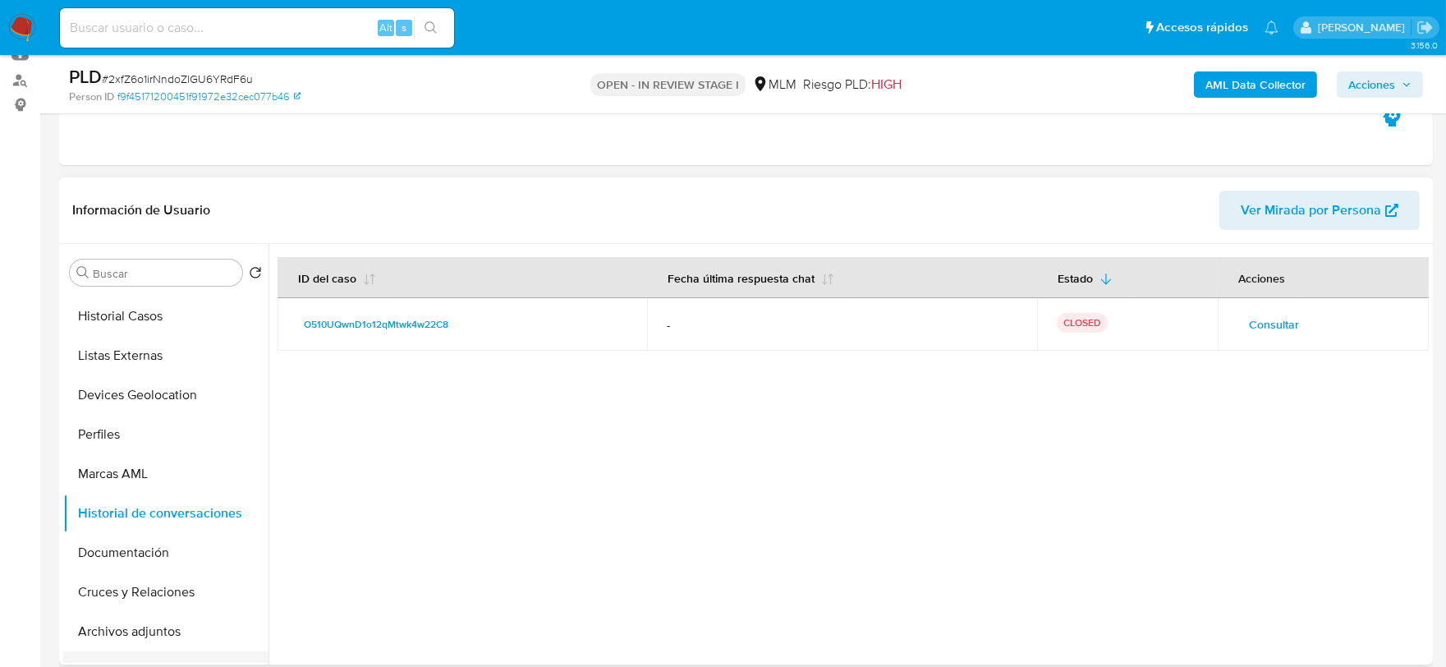
scroll to position [74, 0]
click at [164, 645] on button "Archivos adjuntos" at bounding box center [159, 631] width 192 height 39
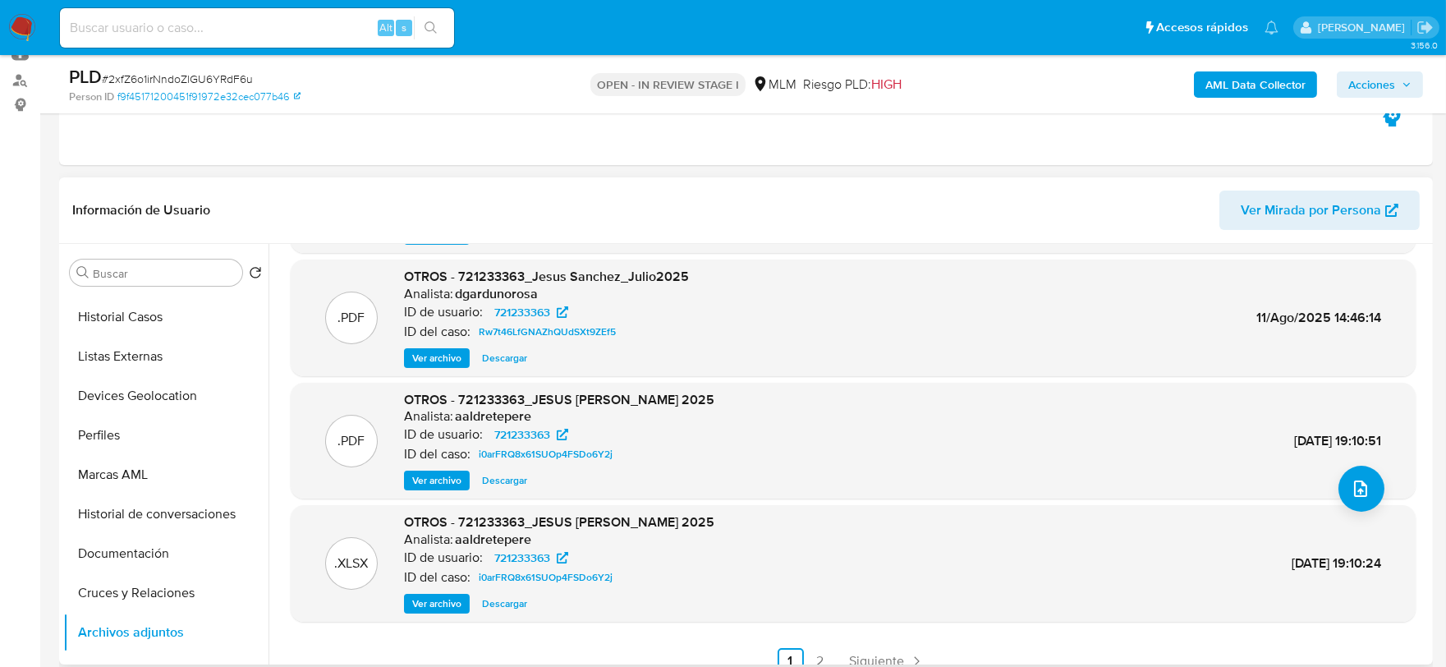
scroll to position [137, 0]
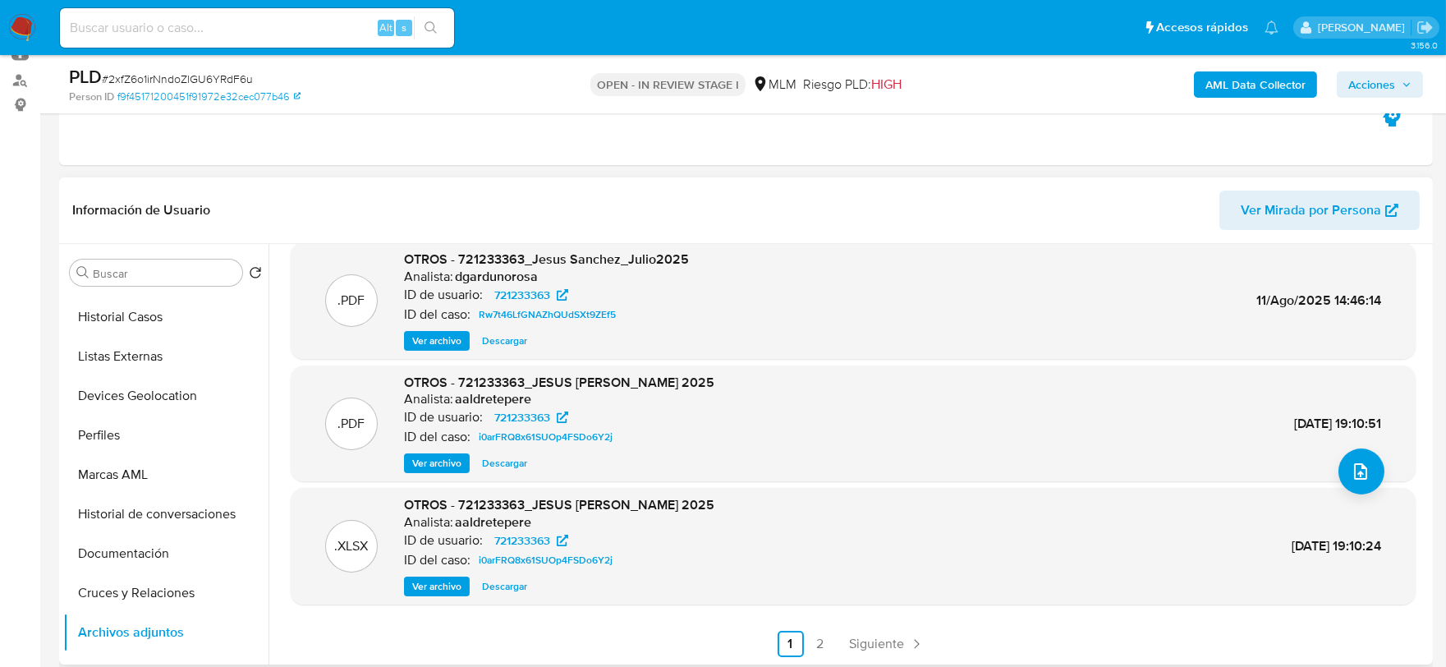
click at [454, 458] on span "Ver archivo" at bounding box center [436, 463] width 49 height 16
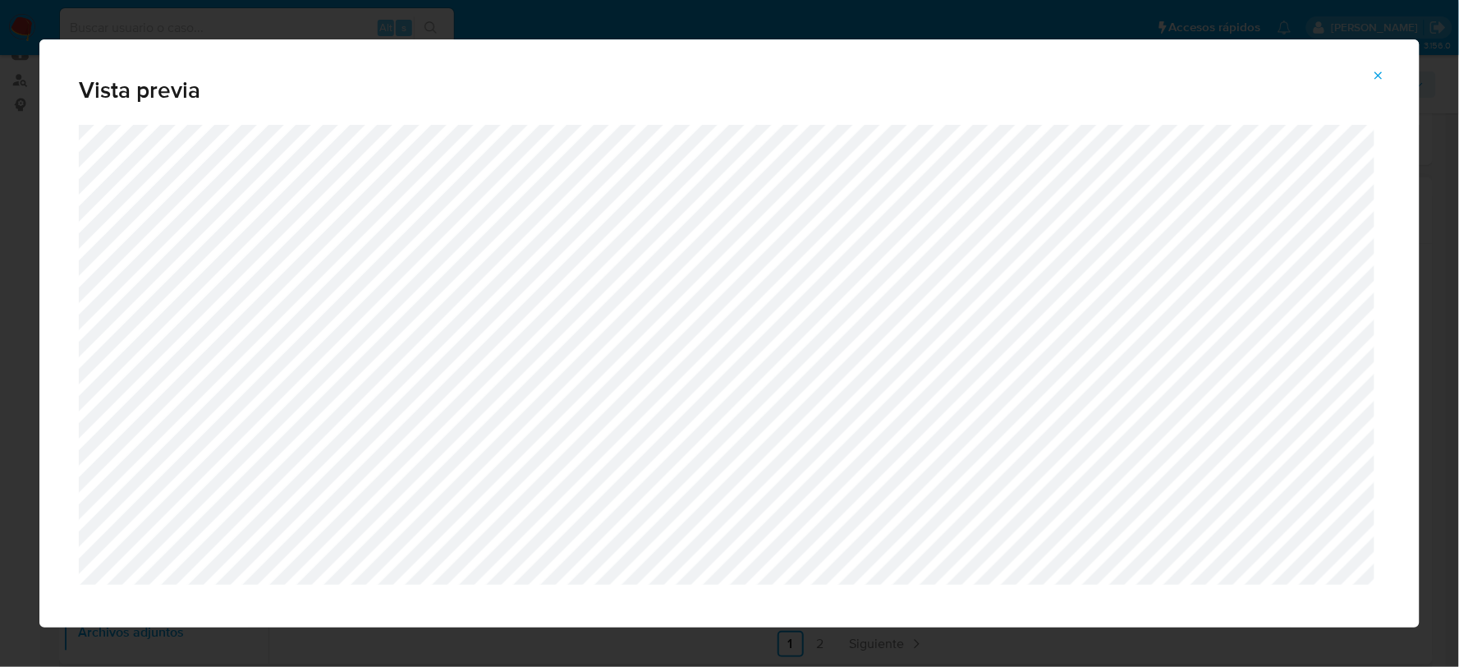
click at [1389, 69] on button "Attachment preview" at bounding box center [1378, 75] width 36 height 26
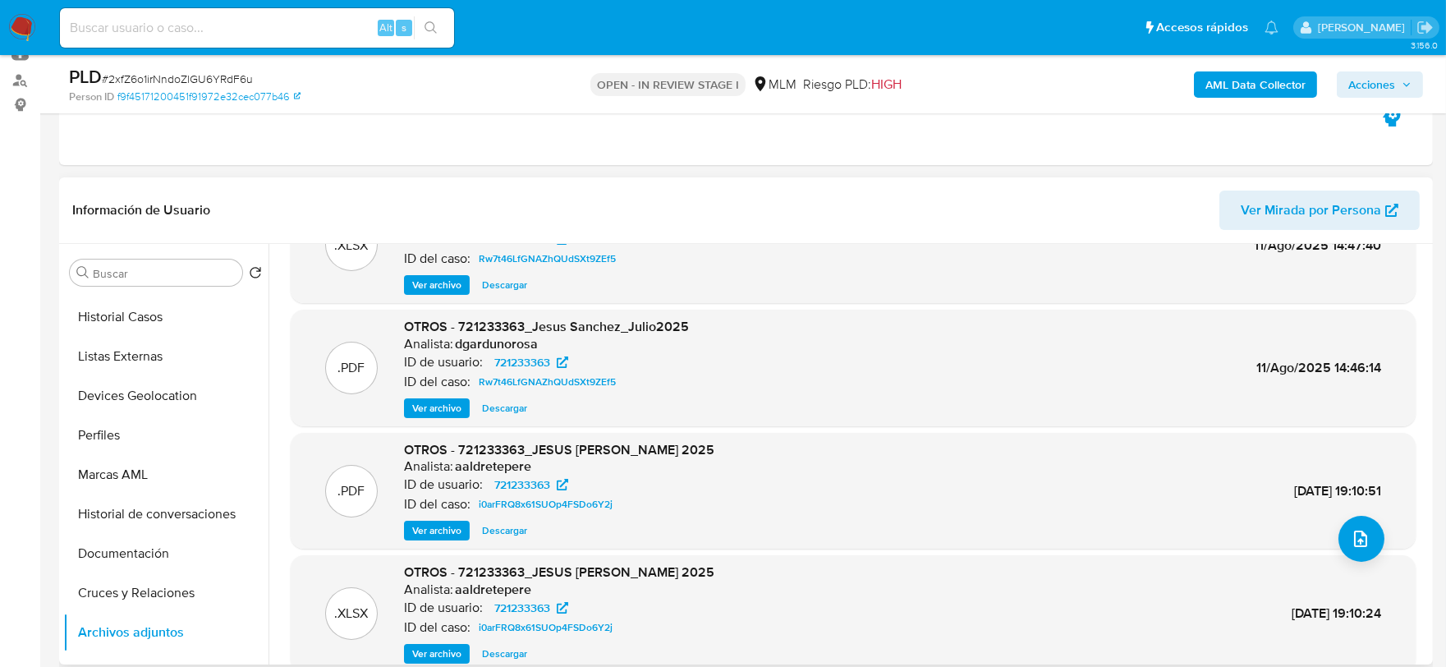
scroll to position [0, 0]
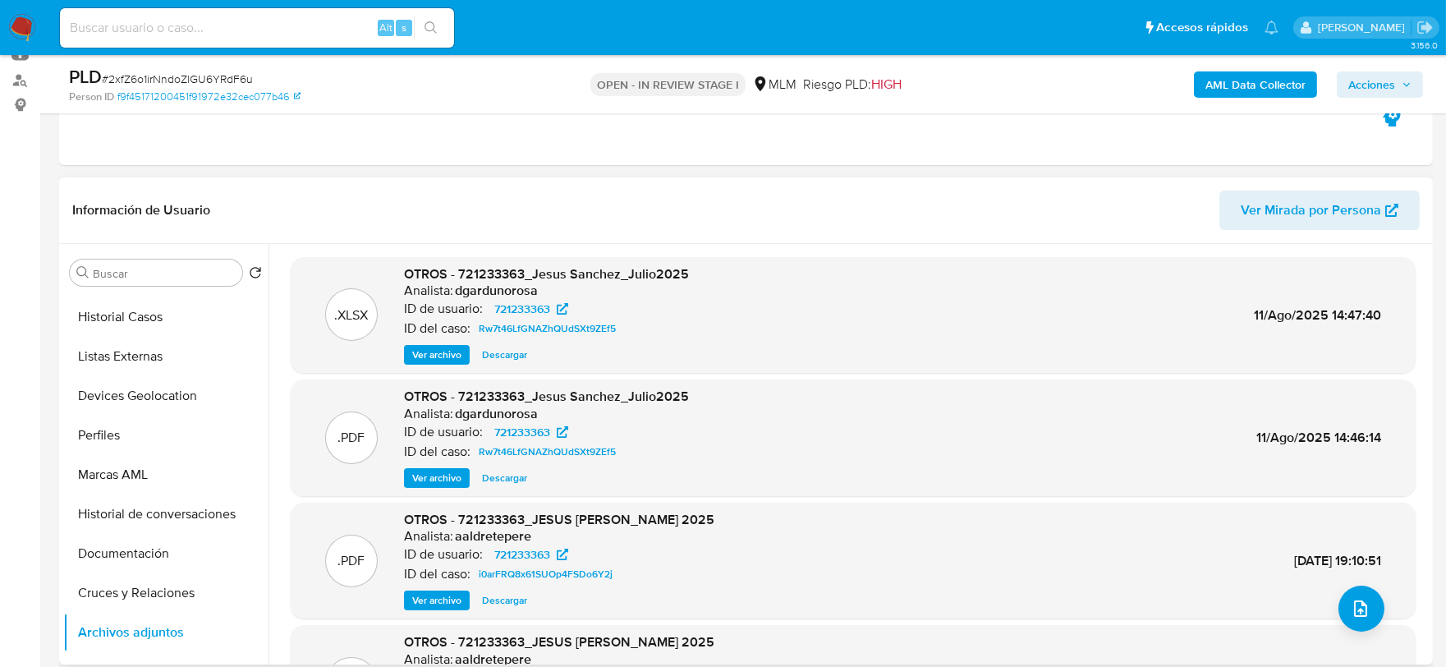
click at [439, 477] on span "Ver archivo" at bounding box center [436, 478] width 49 height 16
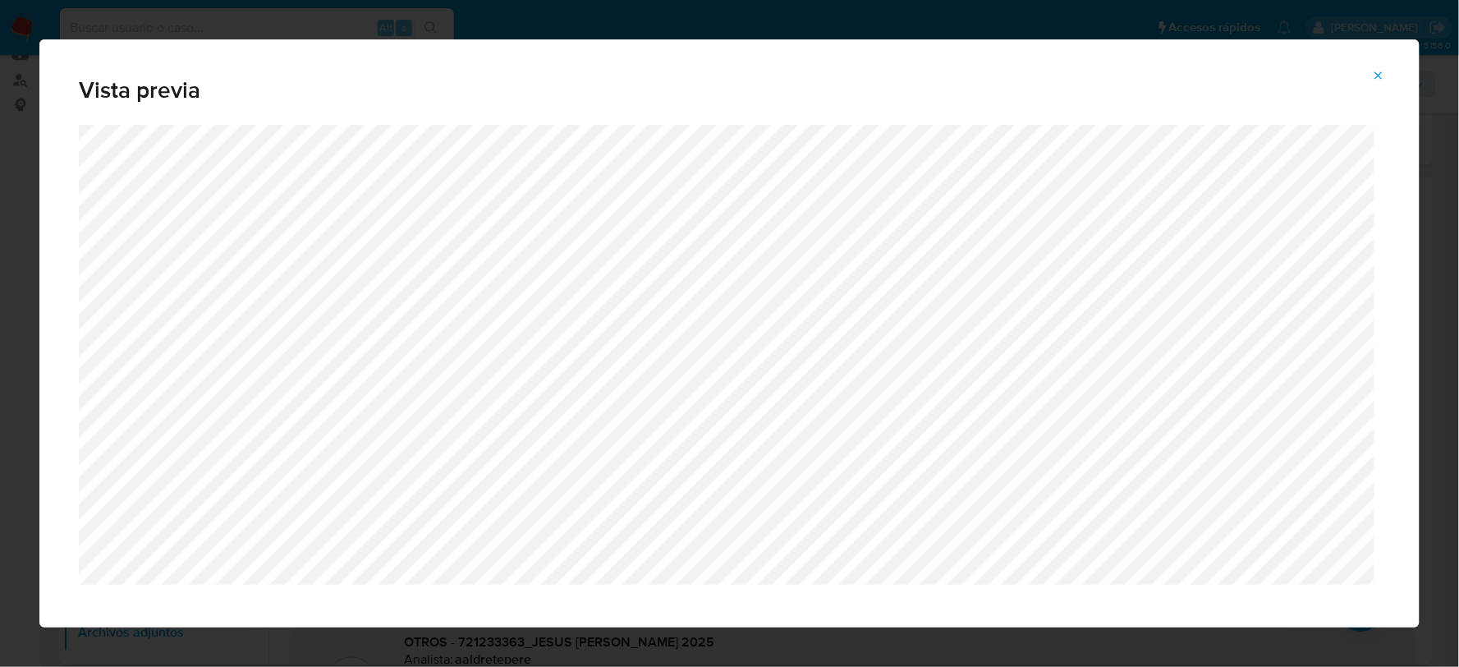
click at [1380, 80] on icon "Attachment preview" at bounding box center [1378, 75] width 13 height 13
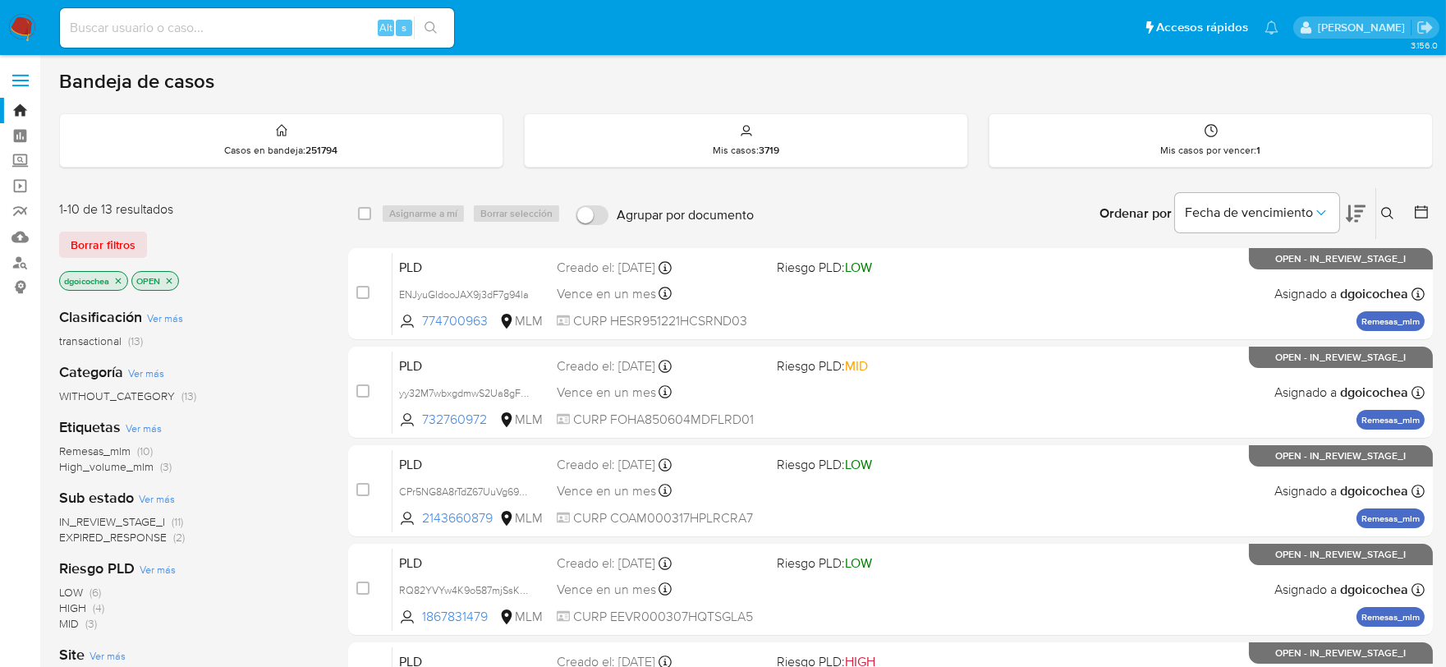
click at [137, 476] on div "Clasificación Ver más transactional (13) Categoría Ver más WITHOUT_CATEGORY (13…" at bounding box center [190, 573] width 263 height 558
click at [140, 469] on span "High_volume_mlm" at bounding box center [106, 466] width 94 height 16
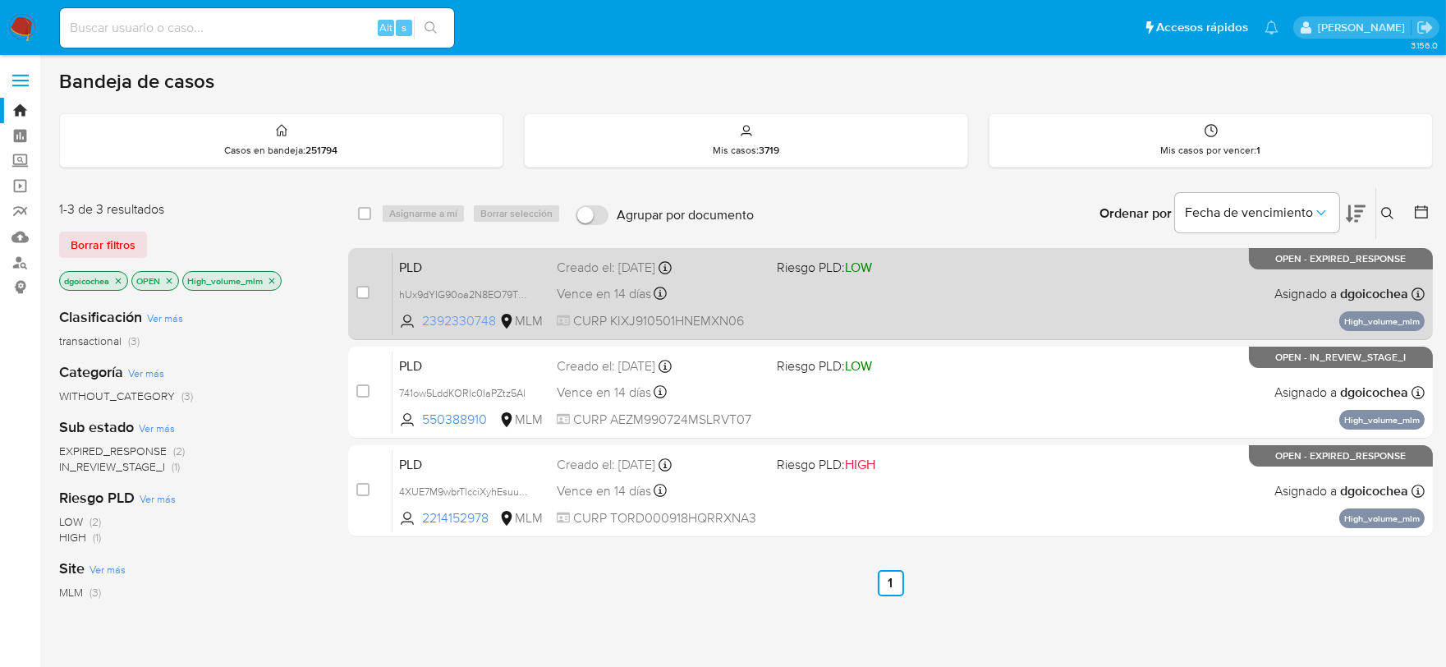
drag, startPoint x: 496, startPoint y: 324, endPoint x: 421, endPoint y: 323, distance: 74.7
click at [421, 323] on span "2392330748 MLM" at bounding box center [471, 321] width 144 height 18
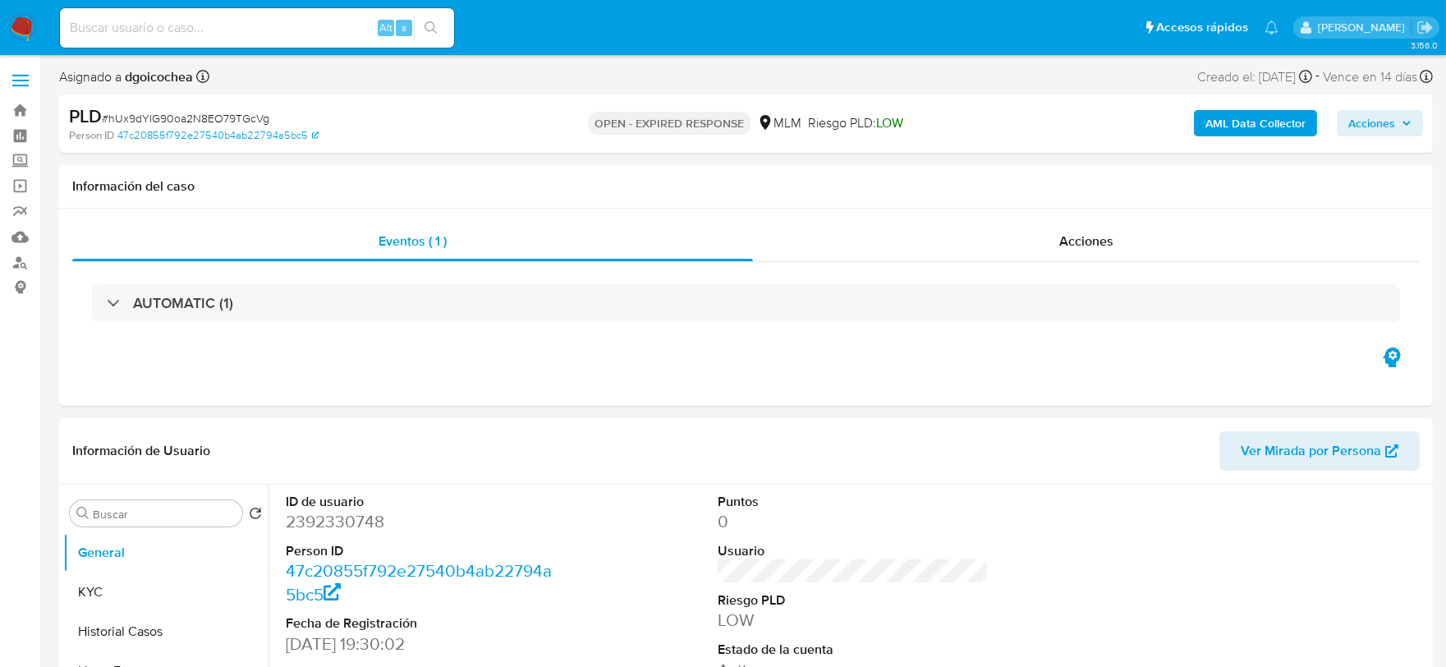
click at [331, 523] on dd "2392330748" at bounding box center [422, 521] width 272 height 23
select select "10"
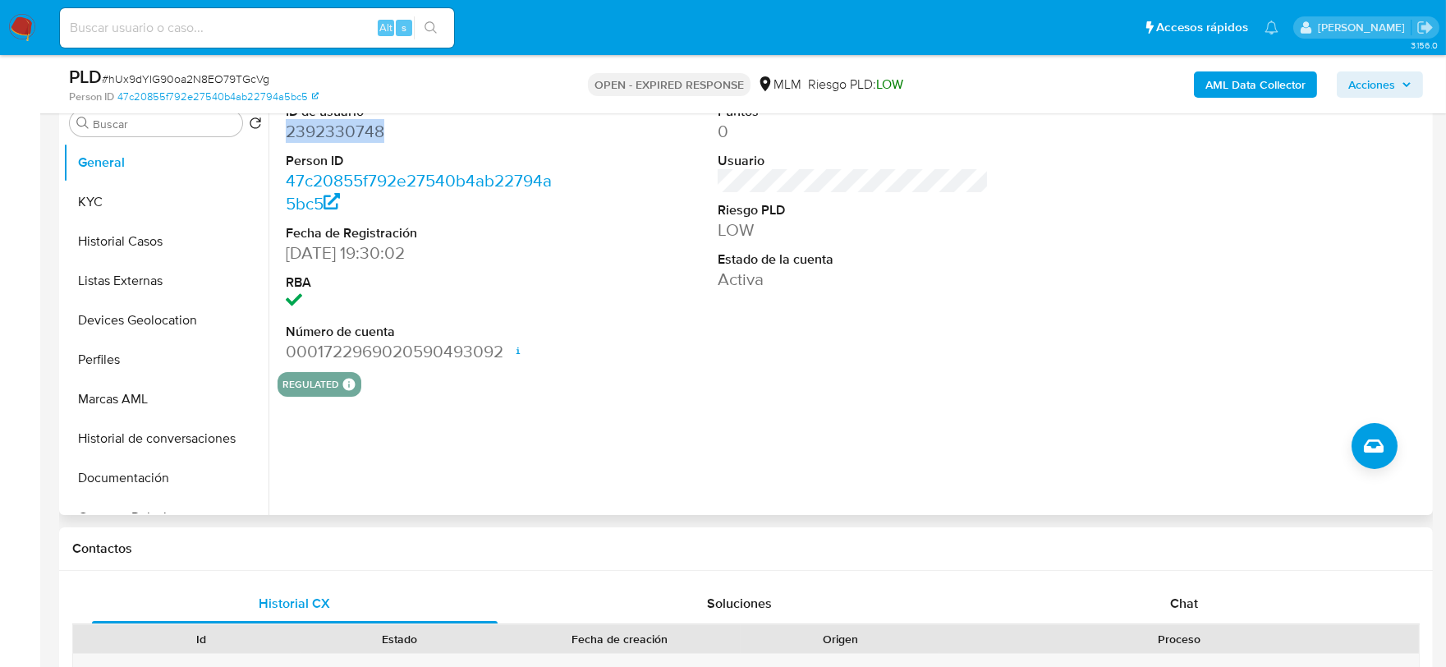
scroll to position [364, 0]
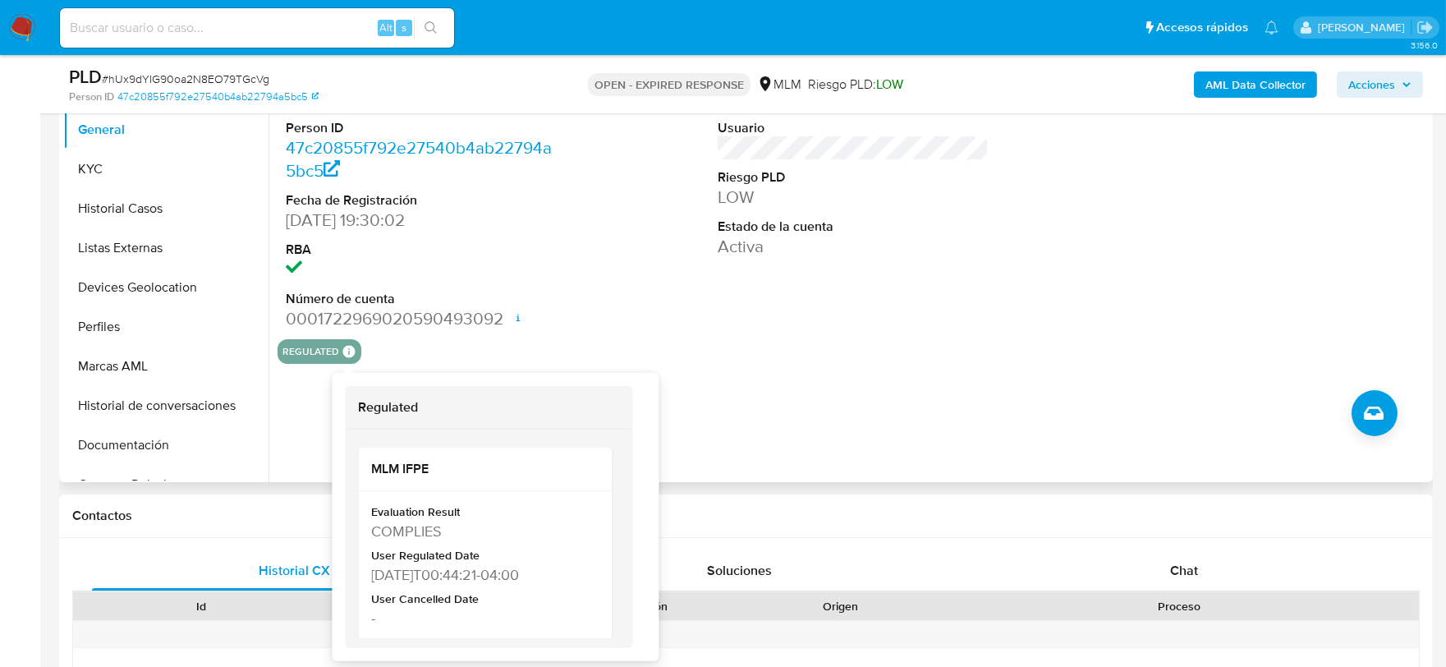
click at [312, 260] on dd at bounding box center [422, 269] width 272 height 23
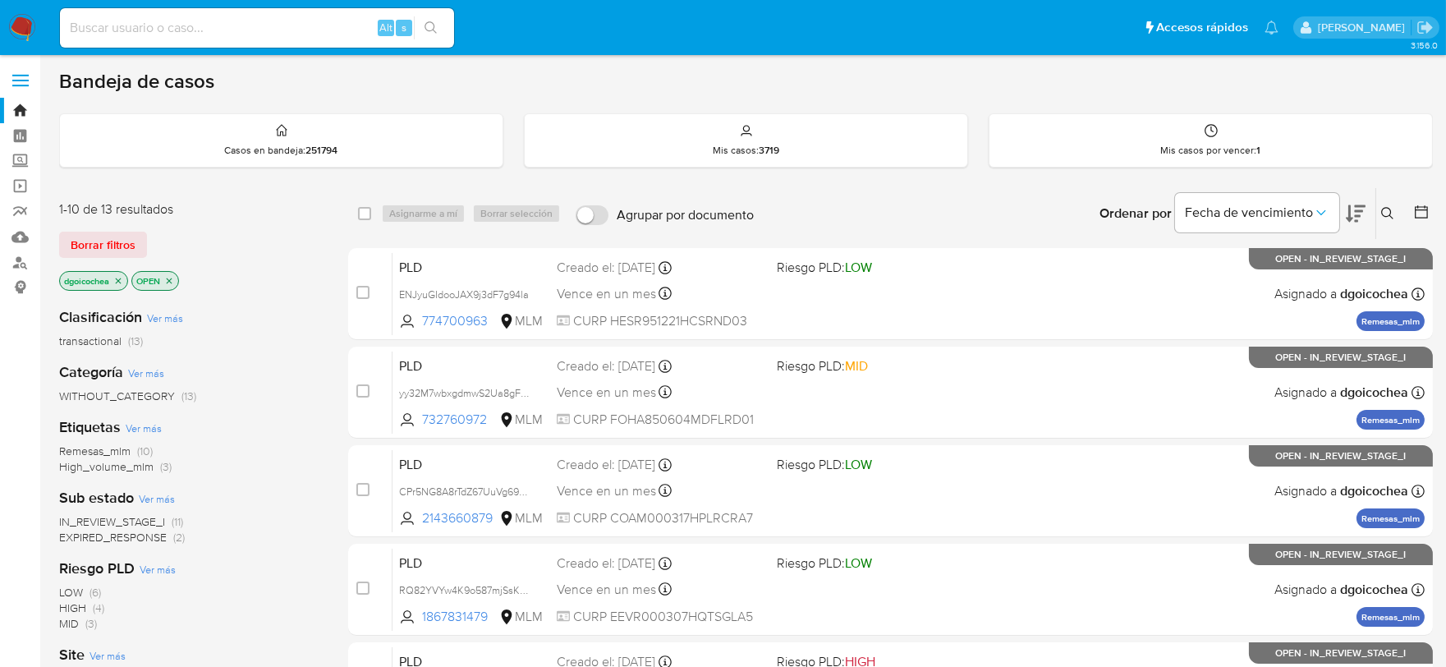
click at [1388, 212] on icon at bounding box center [1387, 213] width 13 height 13
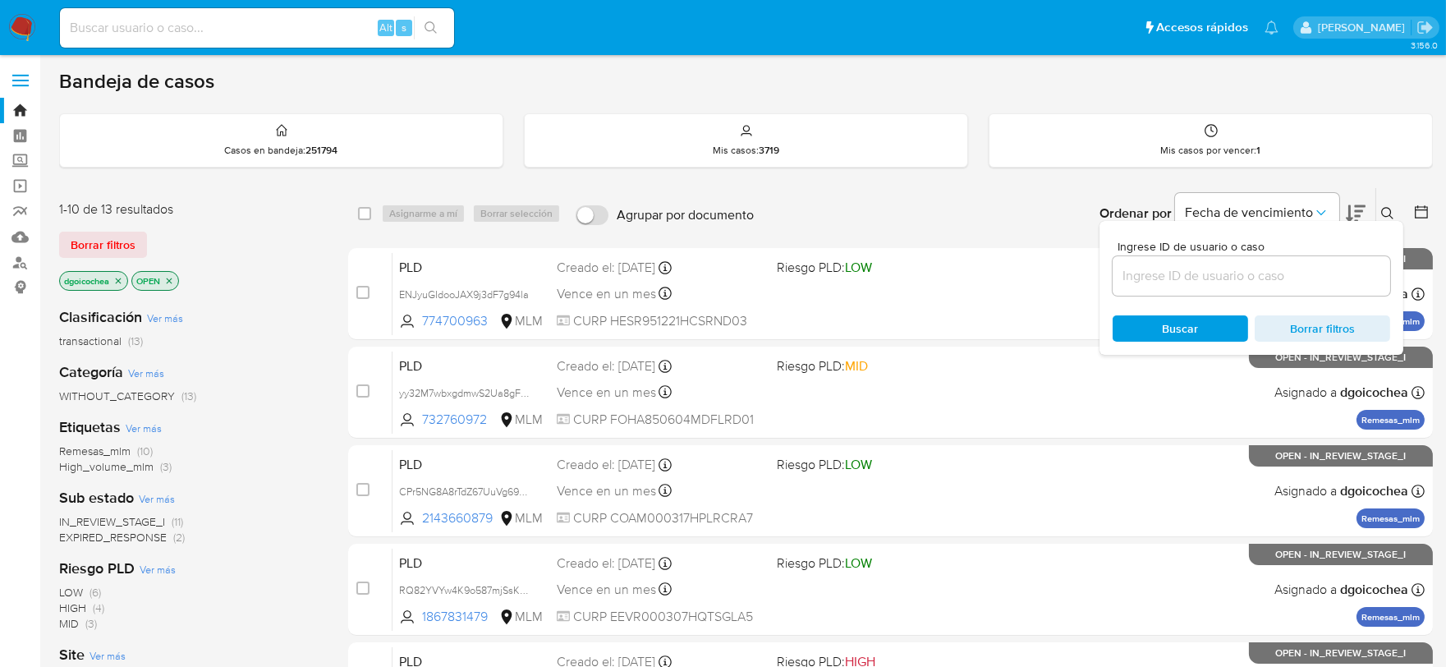
click at [1266, 273] on input at bounding box center [1250, 275] width 277 height 21
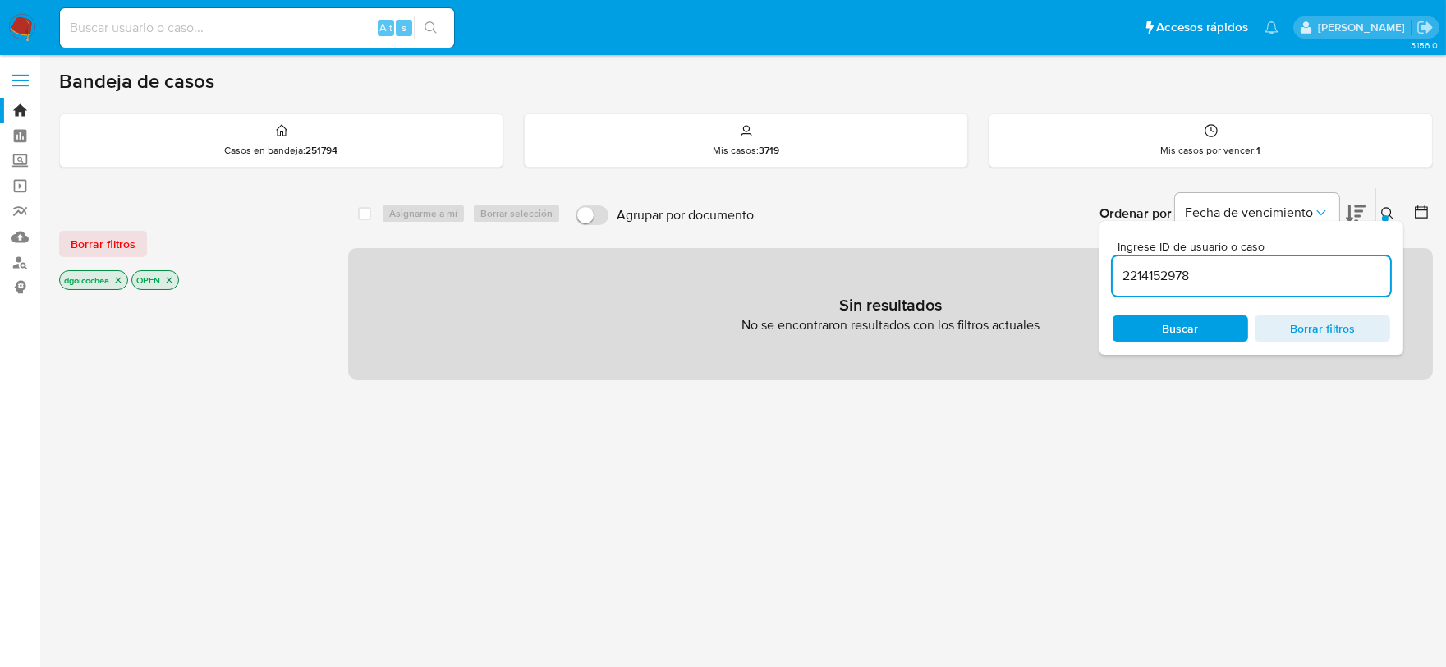
click at [1258, 277] on input "2214152978" at bounding box center [1250, 275] width 277 height 21
type input "2214152978"
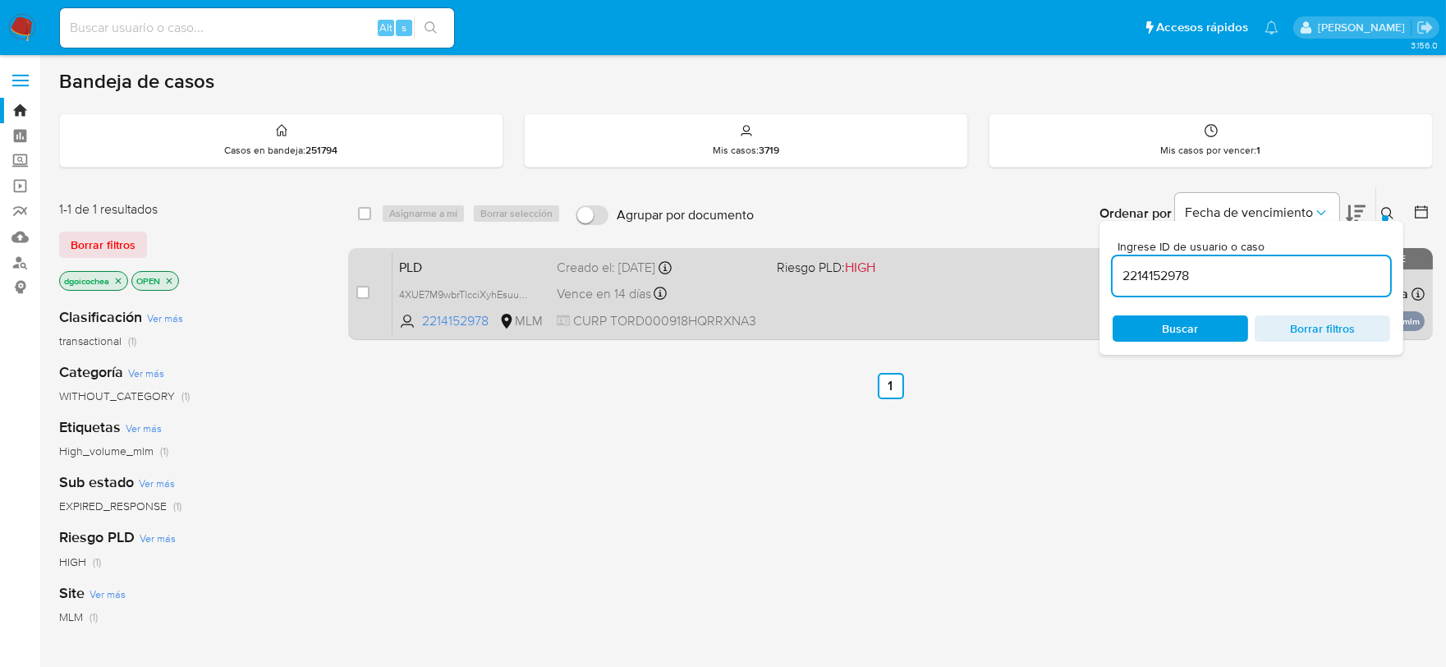
click at [423, 272] on span "PLD" at bounding box center [471, 265] width 144 height 21
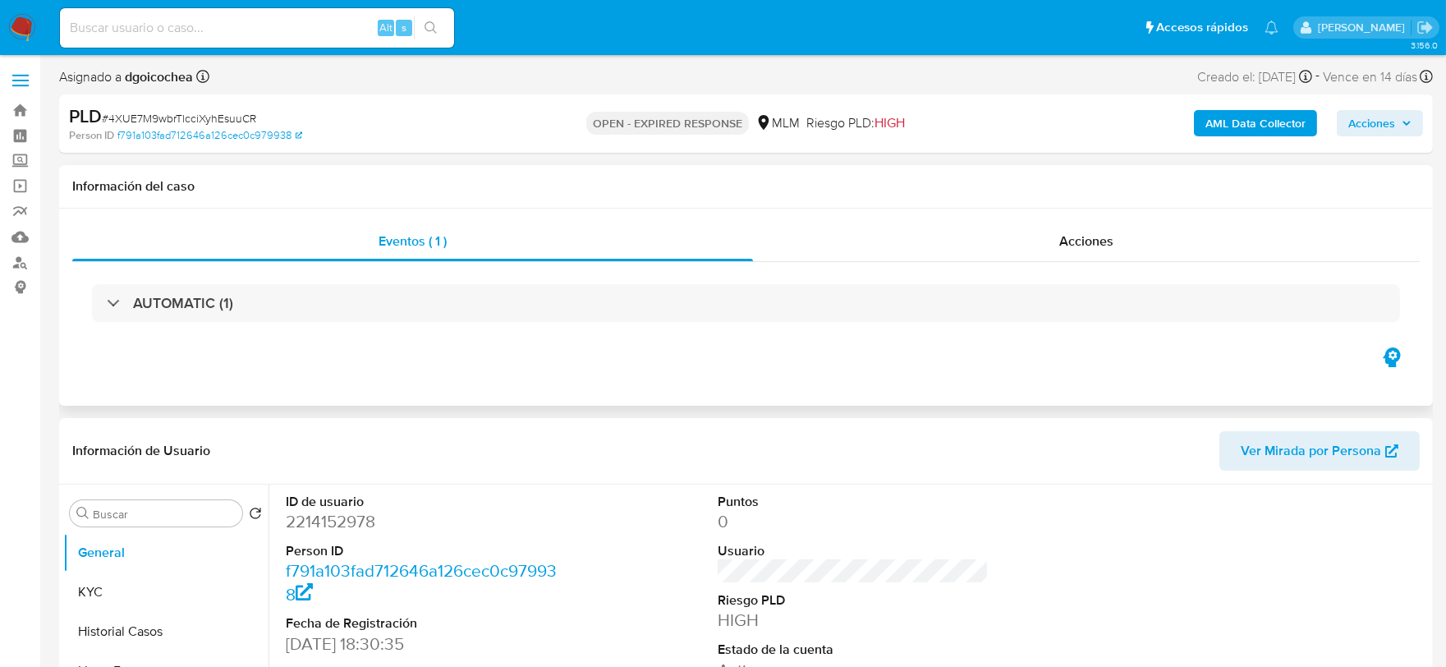
select select "10"
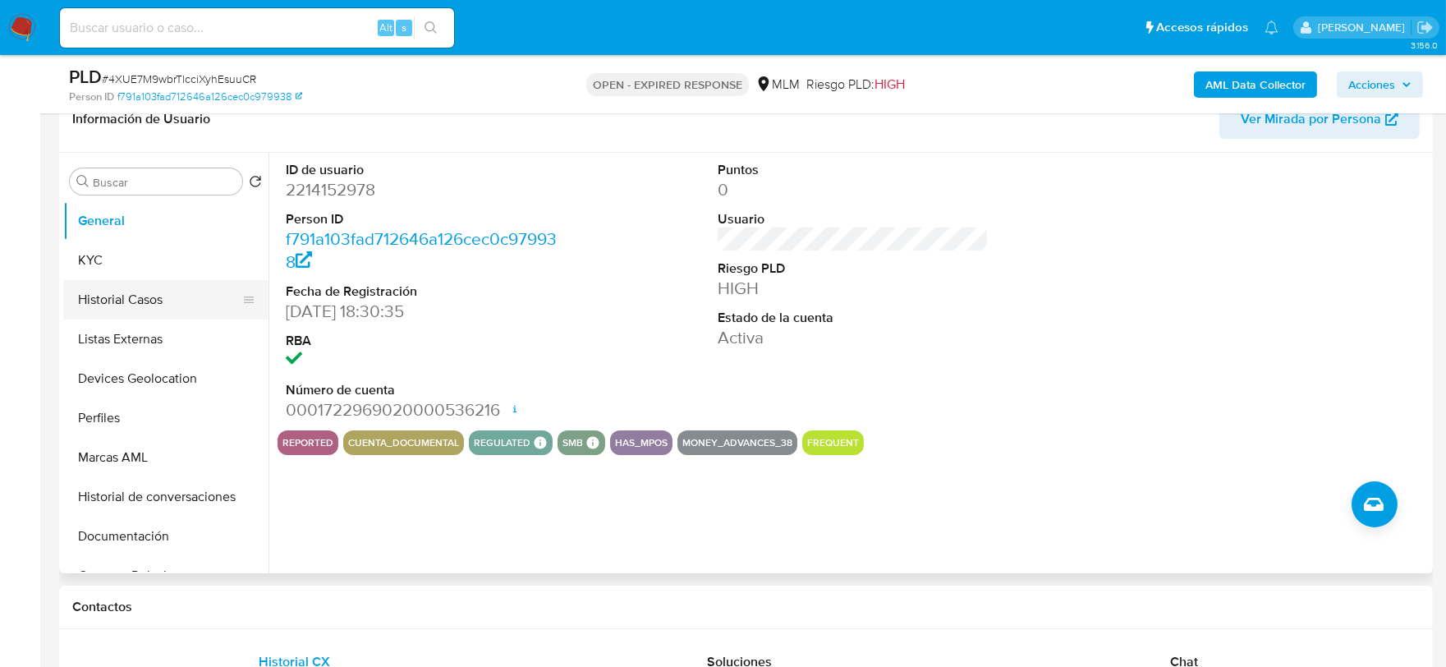
click at [149, 287] on button "Historial Casos" at bounding box center [159, 299] width 192 height 39
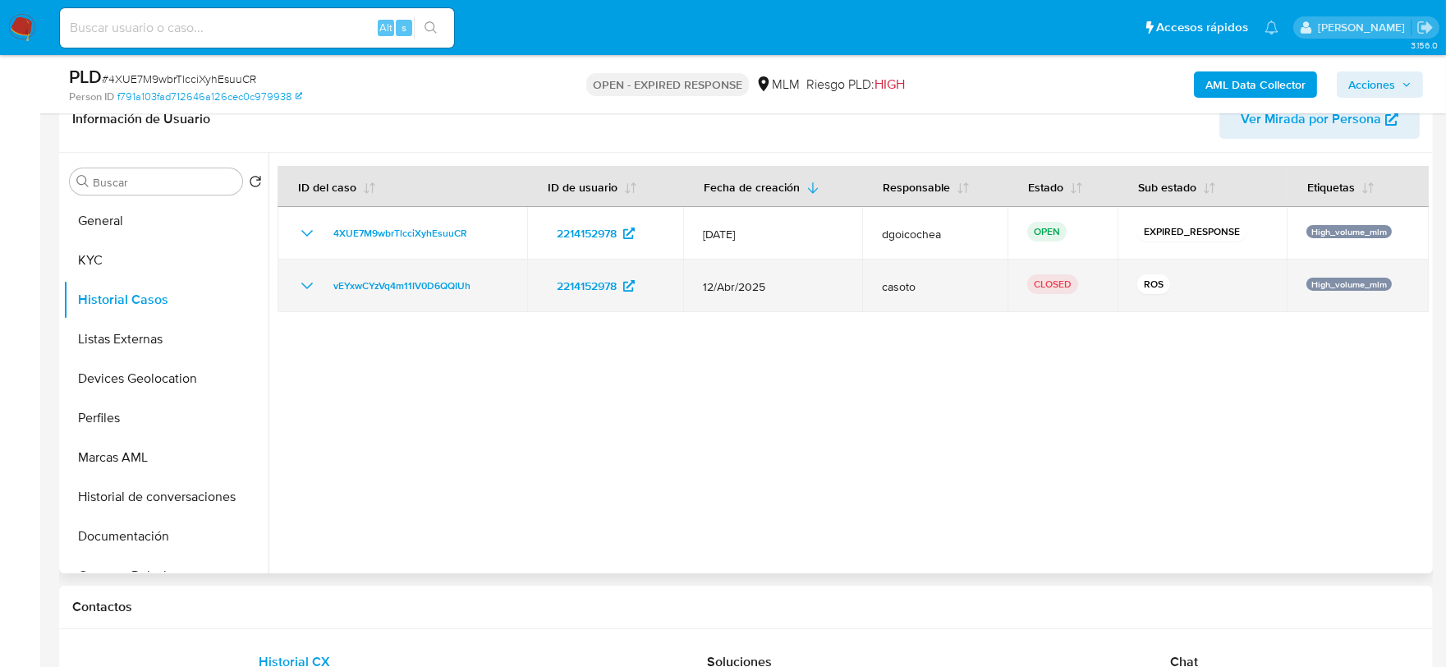
click at [308, 280] on icon "Mostrar/Ocultar" at bounding box center [307, 286] width 20 height 20
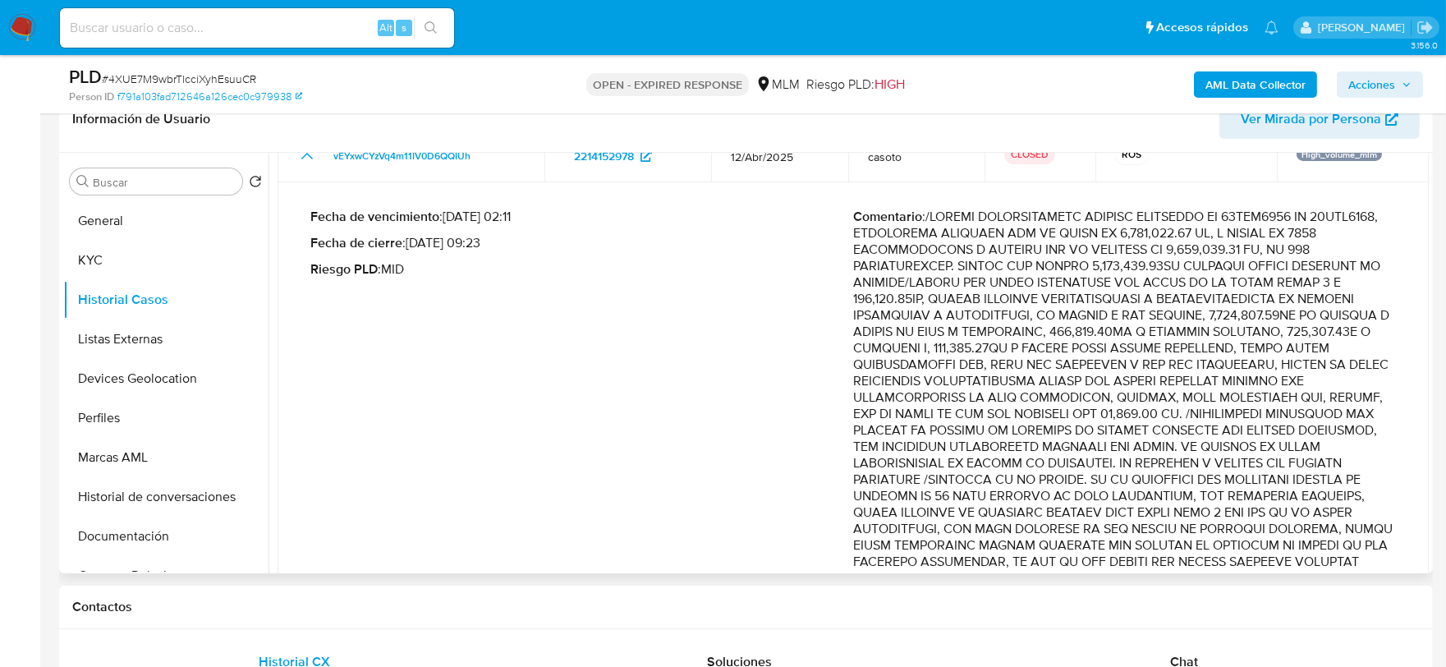
scroll to position [182, 0]
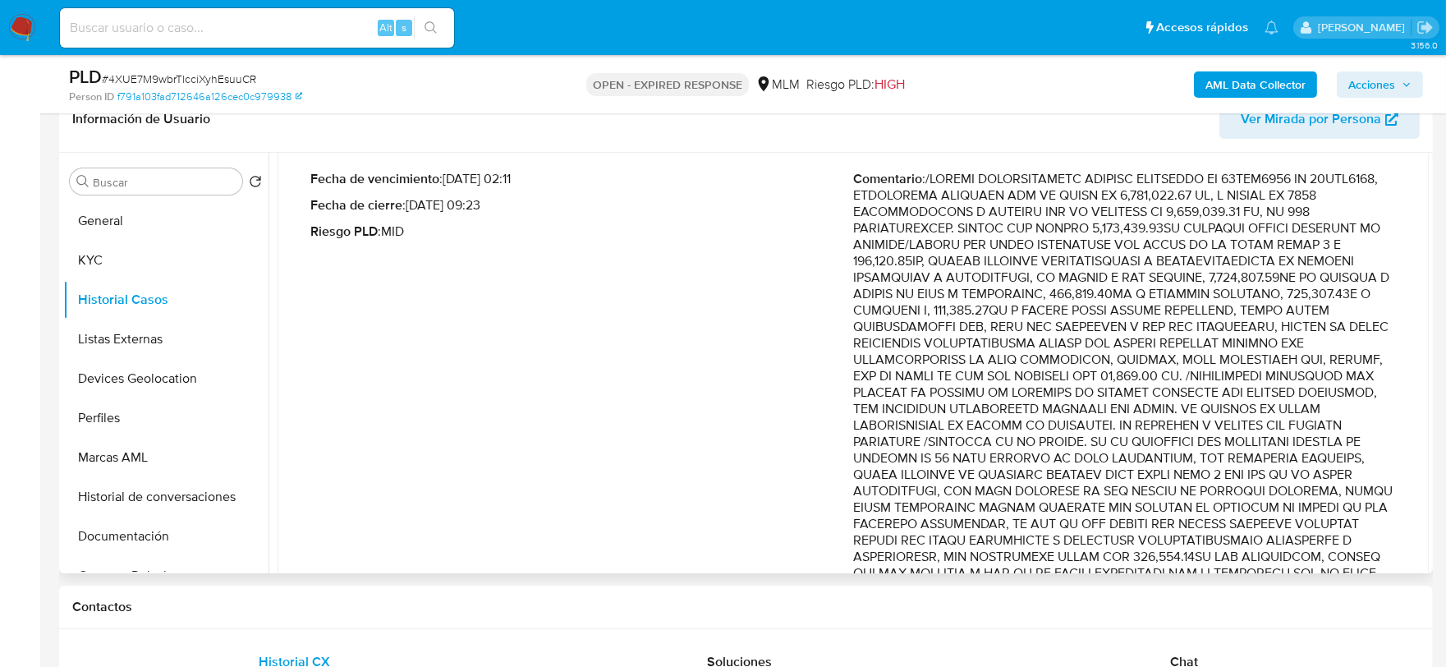
click at [1135, 330] on p "Comentario :" at bounding box center [1124, 524] width 543 height 706
drag, startPoint x: 1183, startPoint y: 404, endPoint x: 1199, endPoint y: 447, distance: 45.7
click at [1199, 447] on p "Comentario :" at bounding box center [1124, 524] width 543 height 706
click at [1062, 423] on p "Comentario :" at bounding box center [1124, 524] width 543 height 706
drag, startPoint x: 1052, startPoint y: 440, endPoint x: 1019, endPoint y: 511, distance: 77.9
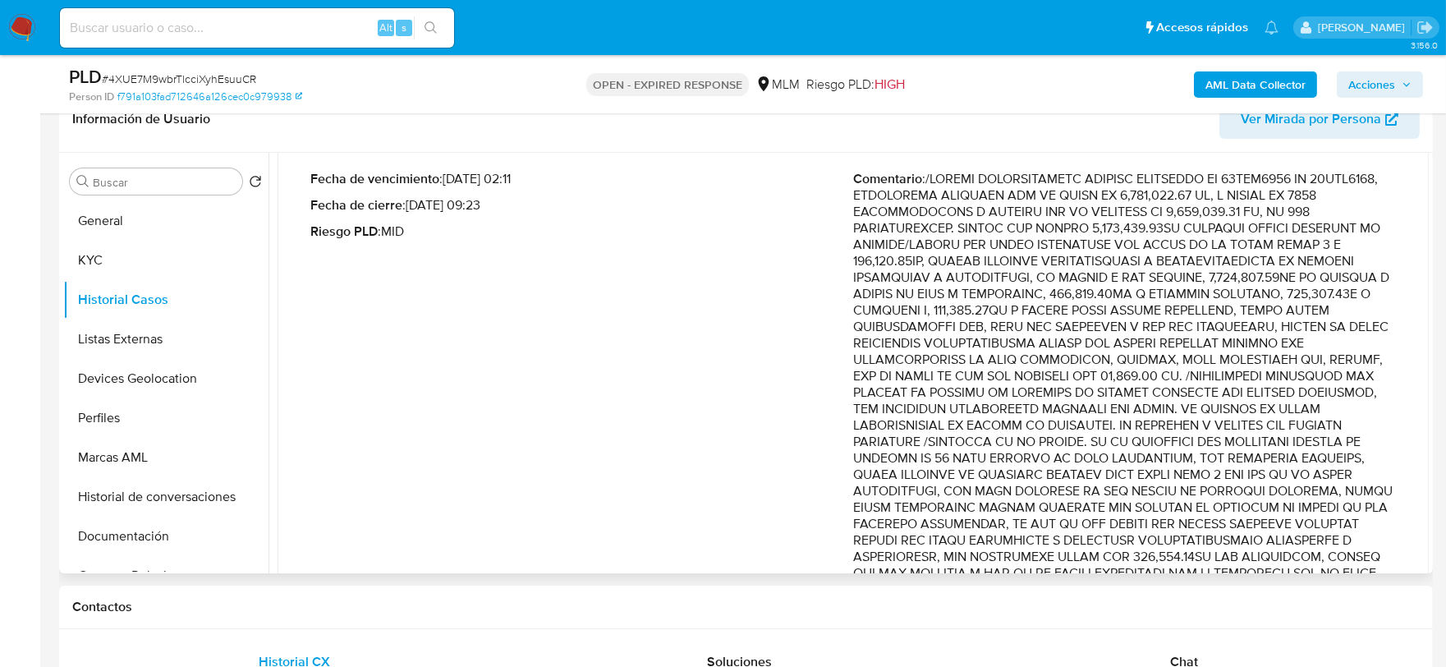
click at [1019, 511] on p "Comentario :" at bounding box center [1124, 524] width 543 height 706
click at [959, 468] on p "Comentario :" at bounding box center [1124, 524] width 543 height 706
drag, startPoint x: 936, startPoint y: 471, endPoint x: 1237, endPoint y: 474, distance: 301.3
click at [1237, 474] on p "Comentario :" at bounding box center [1124, 524] width 543 height 706
drag, startPoint x: 934, startPoint y: 493, endPoint x: 1346, endPoint y: 522, distance: 413.1
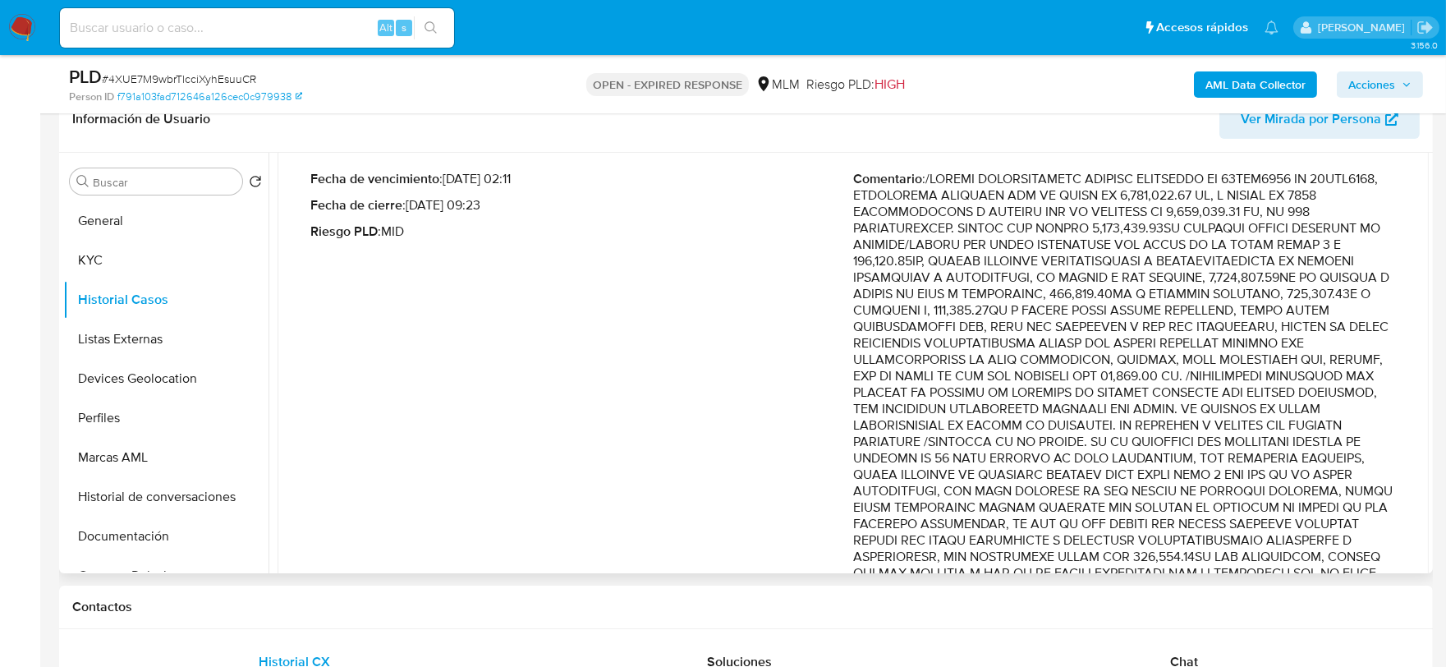
click at [1346, 522] on p "Comentario :" at bounding box center [1124, 524] width 543 height 706
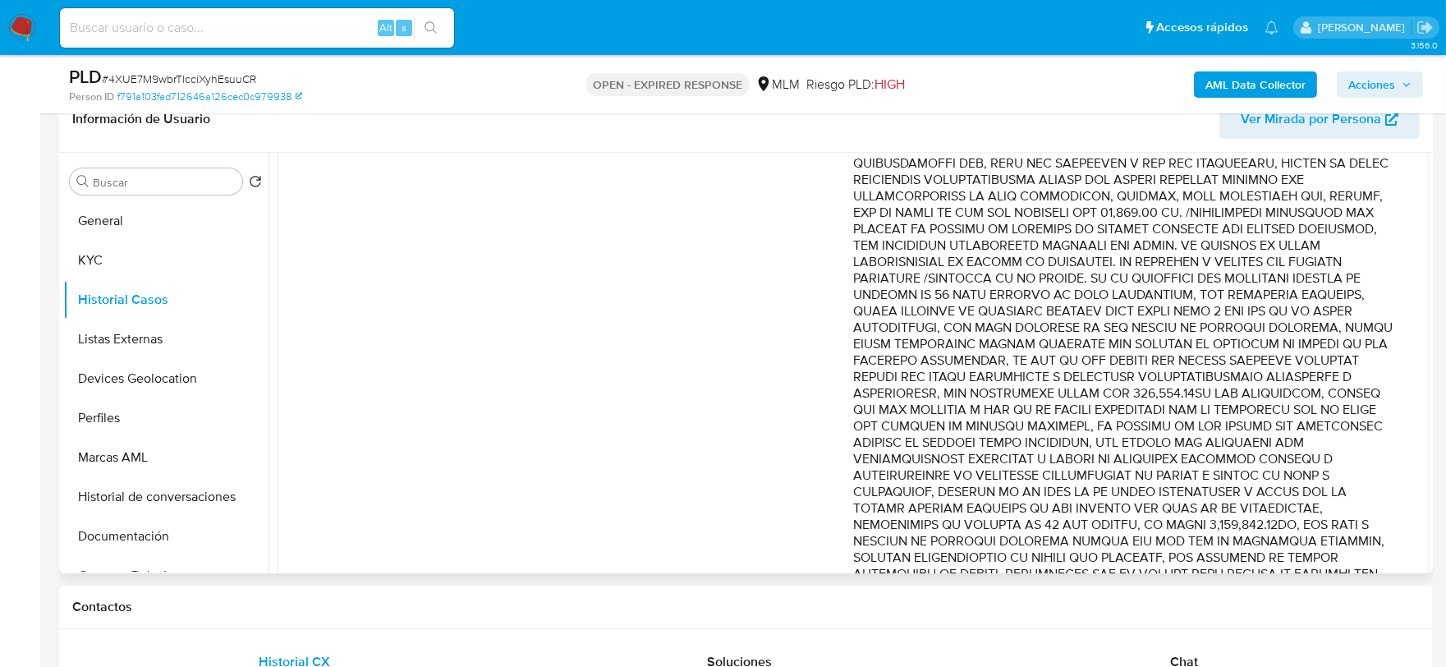
scroll to position [364, 0]
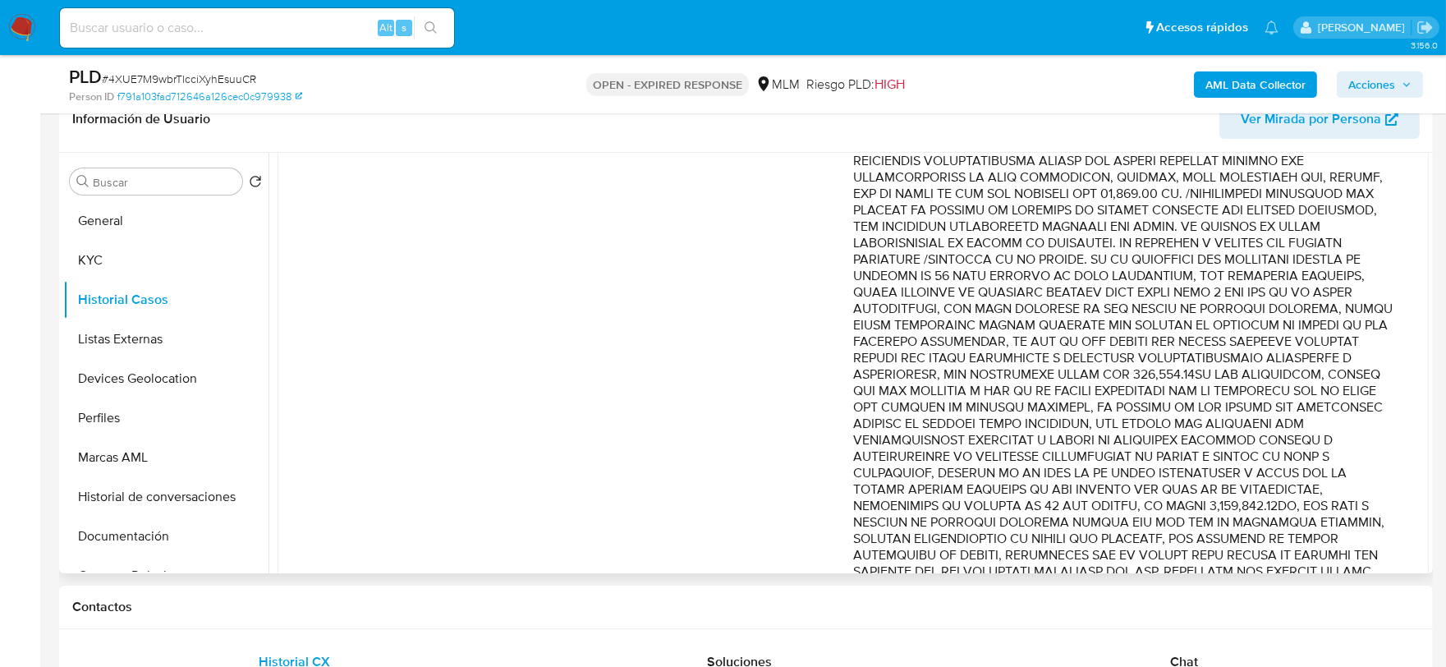
drag, startPoint x: 852, startPoint y: 354, endPoint x: 1191, endPoint y: 399, distance: 342.0
click at [1191, 399] on p "Comentario :" at bounding box center [1124, 342] width 543 height 706
click at [1114, 401] on p "Comentario :" at bounding box center [1124, 342] width 543 height 706
drag, startPoint x: 1048, startPoint y: 384, endPoint x: 1210, endPoint y: 403, distance: 162.8
click at [1210, 403] on p "Comentario :" at bounding box center [1124, 342] width 543 height 706
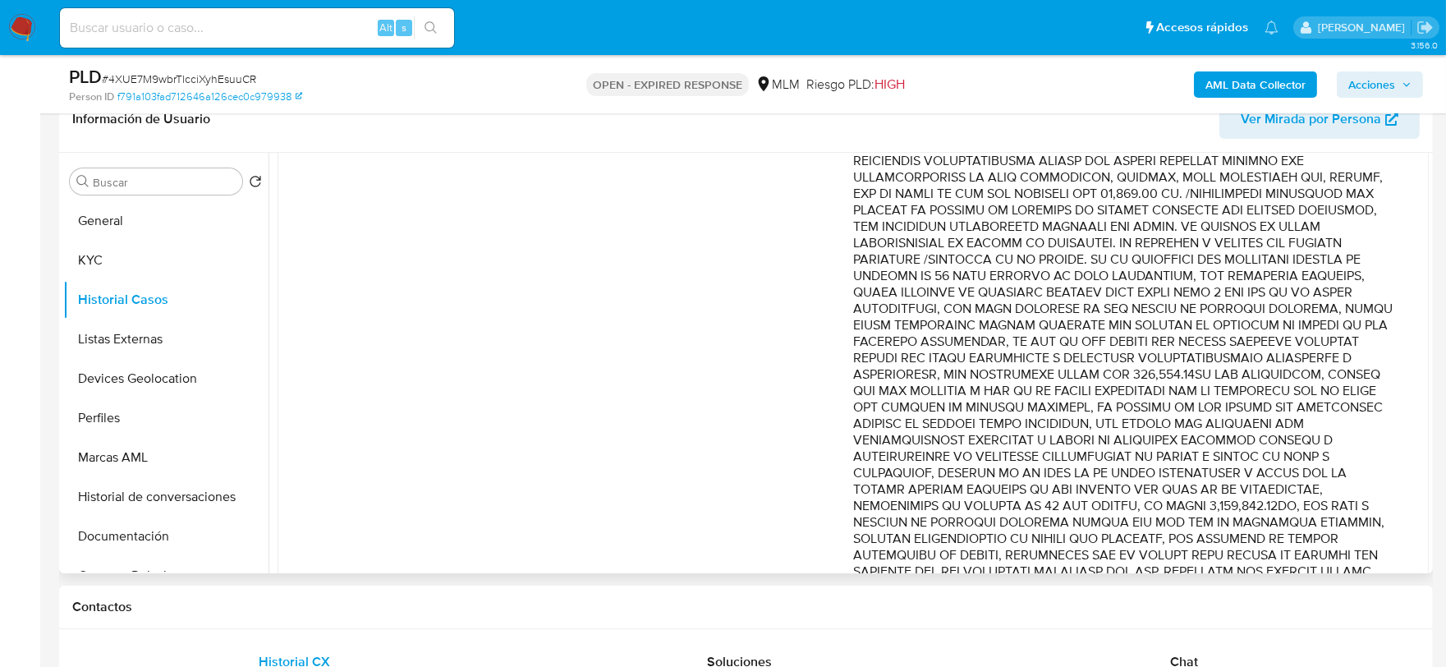
drag, startPoint x: 1248, startPoint y: 401, endPoint x: 1144, endPoint y: 470, distance: 124.8
click at [1144, 470] on p "Comentario :" at bounding box center [1124, 342] width 543 height 706
click at [949, 455] on p "Comentario :" at bounding box center [1124, 342] width 543 height 706
drag, startPoint x: 957, startPoint y: 450, endPoint x: 1029, endPoint y: 474, distance: 76.1
click at [1029, 474] on p "Comentario :" at bounding box center [1124, 342] width 543 height 706
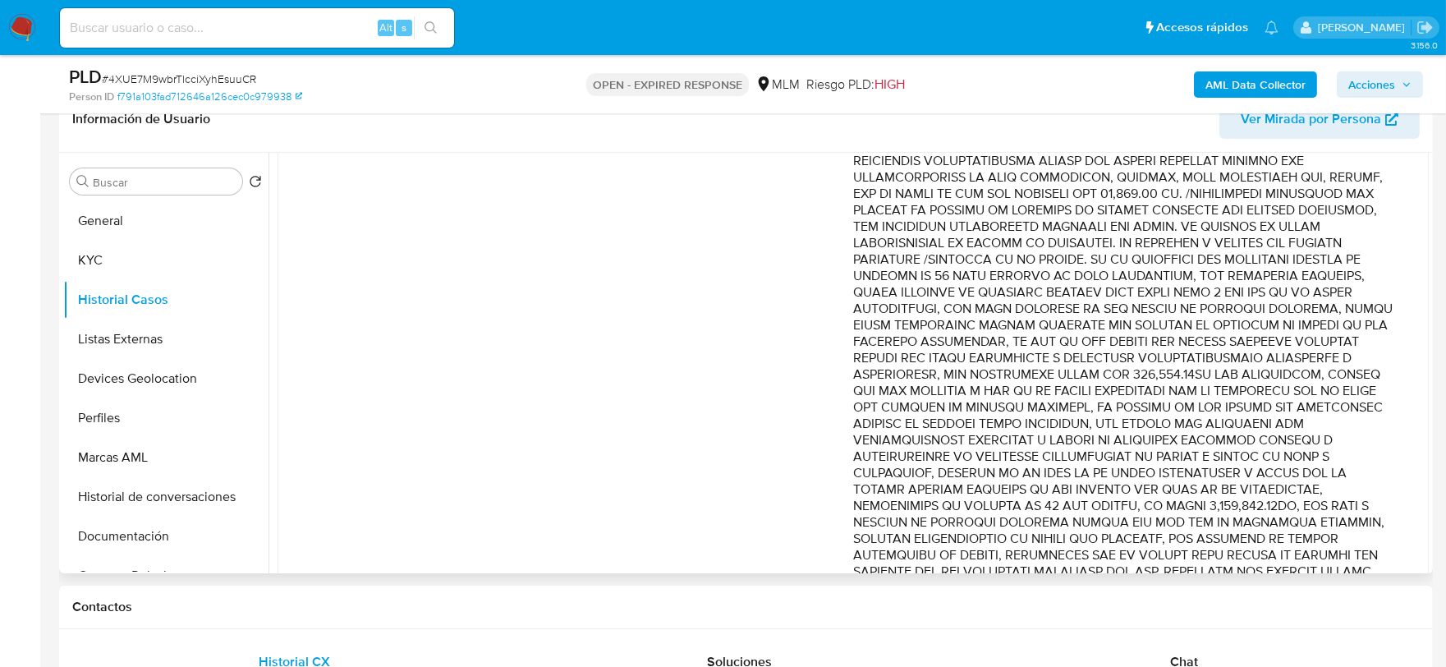
click at [961, 465] on p "Comentario :" at bounding box center [1124, 342] width 543 height 706
drag, startPoint x: 929, startPoint y: 470, endPoint x: 1056, endPoint y: 474, distance: 126.5
click at [1056, 474] on p "Comentario :" at bounding box center [1124, 342] width 543 height 706
drag, startPoint x: 1077, startPoint y: 472, endPoint x: 1226, endPoint y: 489, distance: 150.4
click at [1226, 489] on p "Comentario :" at bounding box center [1124, 342] width 543 height 706
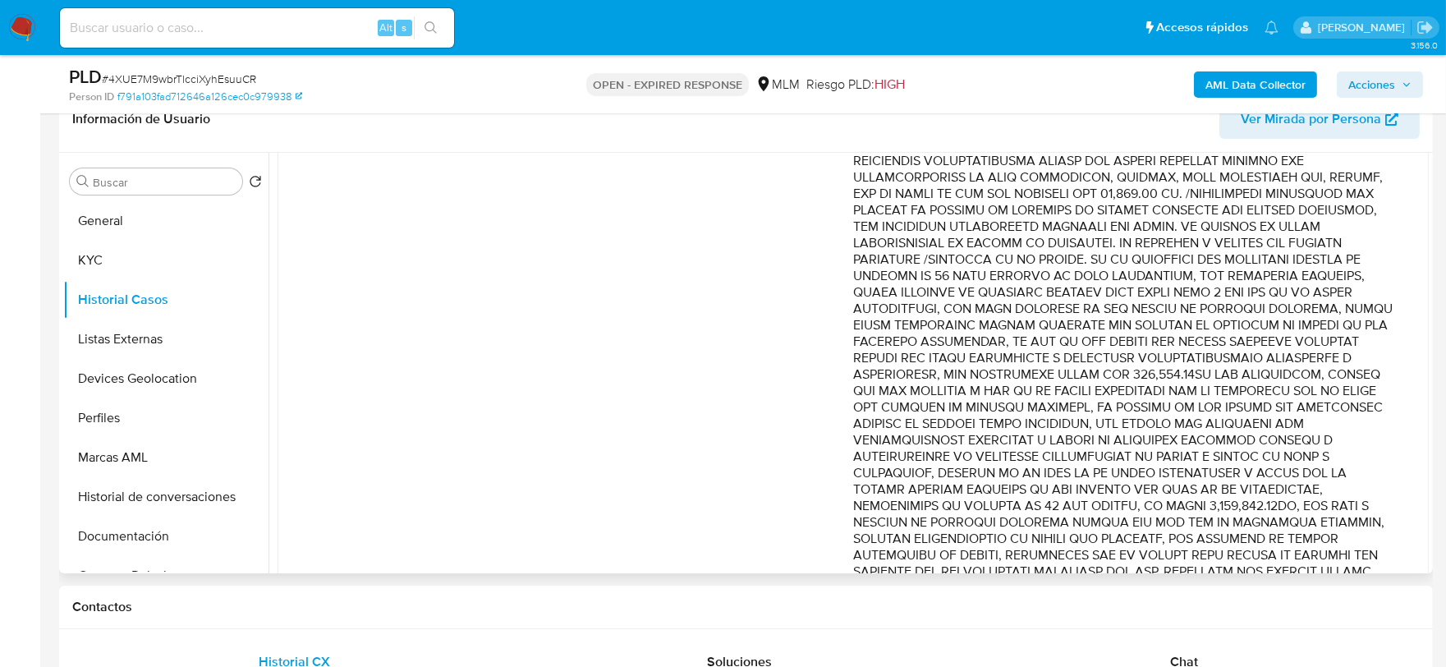
click at [1037, 488] on p "Comentario :" at bounding box center [1124, 342] width 543 height 706
drag, startPoint x: 941, startPoint y: 511, endPoint x: 846, endPoint y: 502, distance: 95.6
click at [846, 502] on div "Fecha de vencimiento : 11/06/2025 02:11 Fecha de cierre : 09/06/2025 09:23 Ries…" at bounding box center [852, 354] width 1085 height 759
drag, startPoint x: 636, startPoint y: 187, endPoint x: 588, endPoint y: 137, distance: 69.7
click at [636, 187] on div "Fecha de vencimiento : 11/06/2025 02:11 Fecha de cierre : 09/06/2025 09:23 Ries…" at bounding box center [581, 355] width 543 height 732
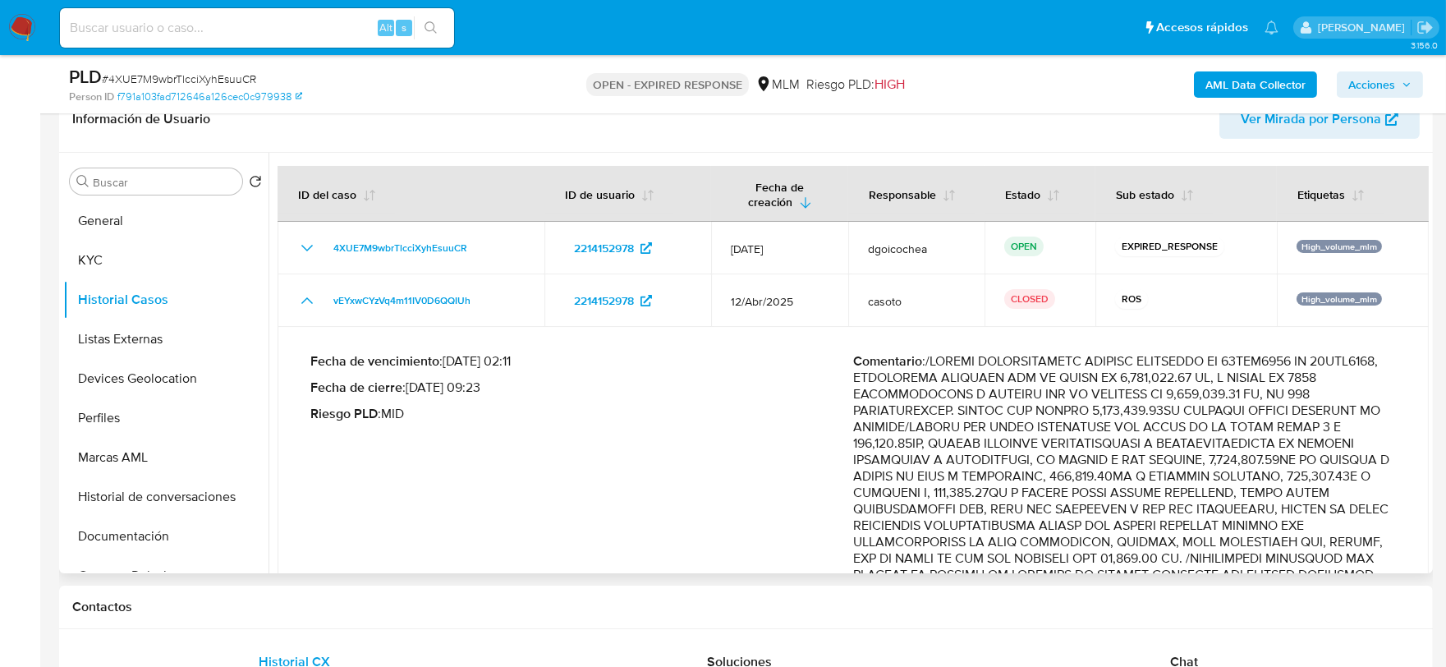
scroll to position [0, 0]
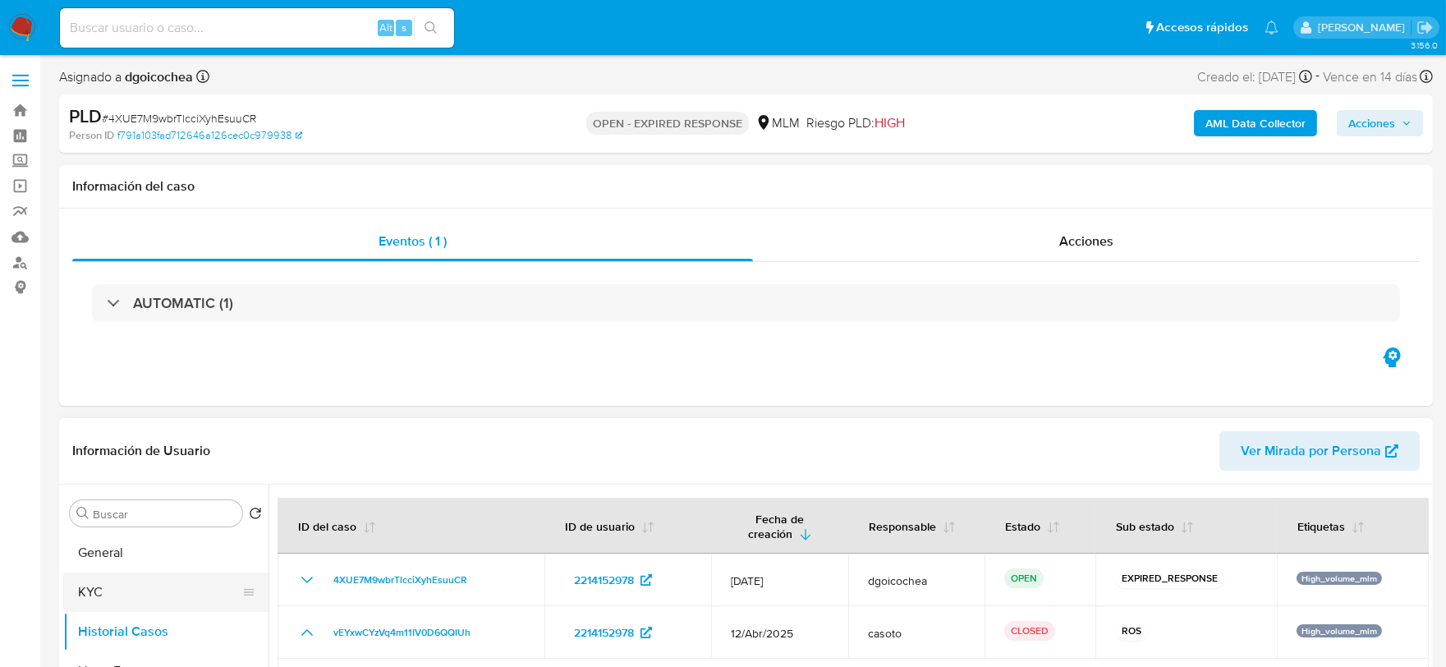
drag, startPoint x: 135, startPoint y: 589, endPoint x: 150, endPoint y: 579, distance: 18.9
click at [135, 589] on button "KYC" at bounding box center [159, 591] width 192 height 39
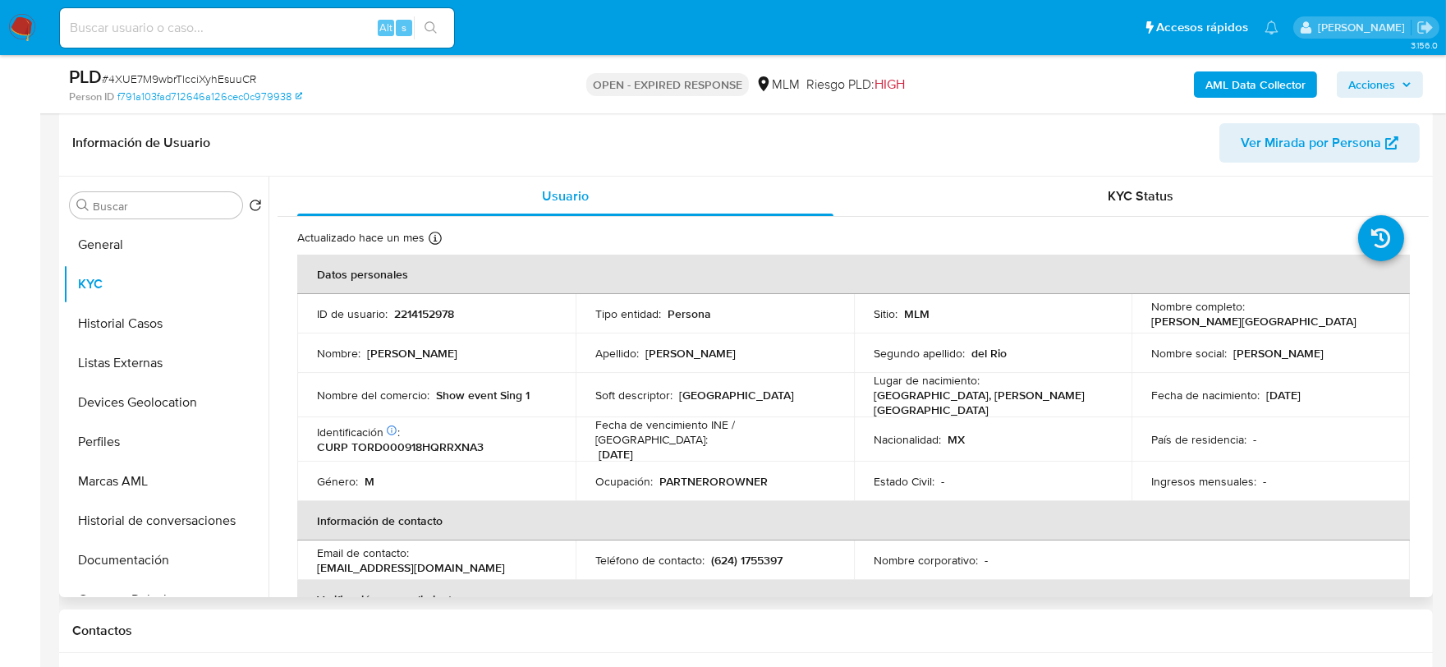
scroll to position [273, 0]
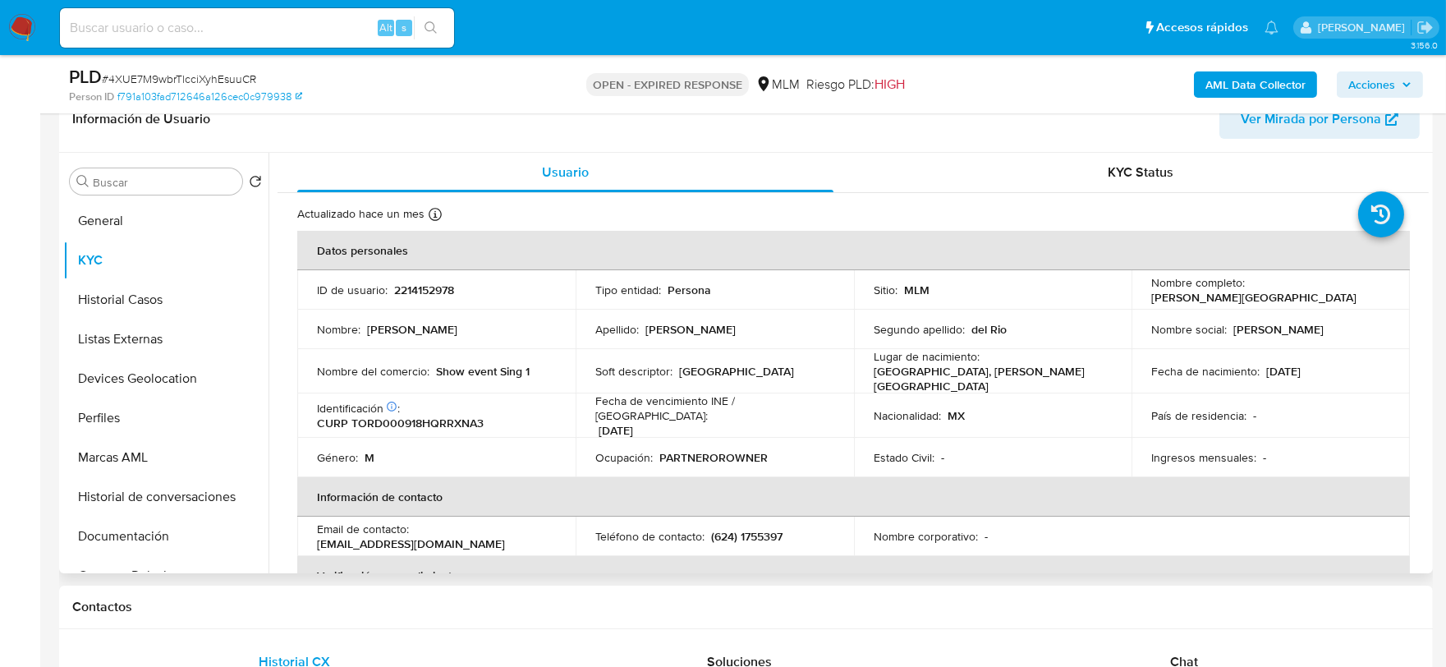
drag, startPoint x: 759, startPoint y: 373, endPoint x: 612, endPoint y: 392, distance: 149.0
click at [753, 373] on div "Soft descriptor : SINGAPUR1" at bounding box center [714, 371] width 239 height 15
drag, startPoint x: 394, startPoint y: 366, endPoint x: 556, endPoint y: 374, distance: 161.9
click at [556, 374] on td "Nombre del comercio : Show event Sing 1" at bounding box center [436, 371] width 278 height 44
click at [675, 365] on div "Soft descriptor : SINGAPUR1" at bounding box center [714, 371] width 239 height 15
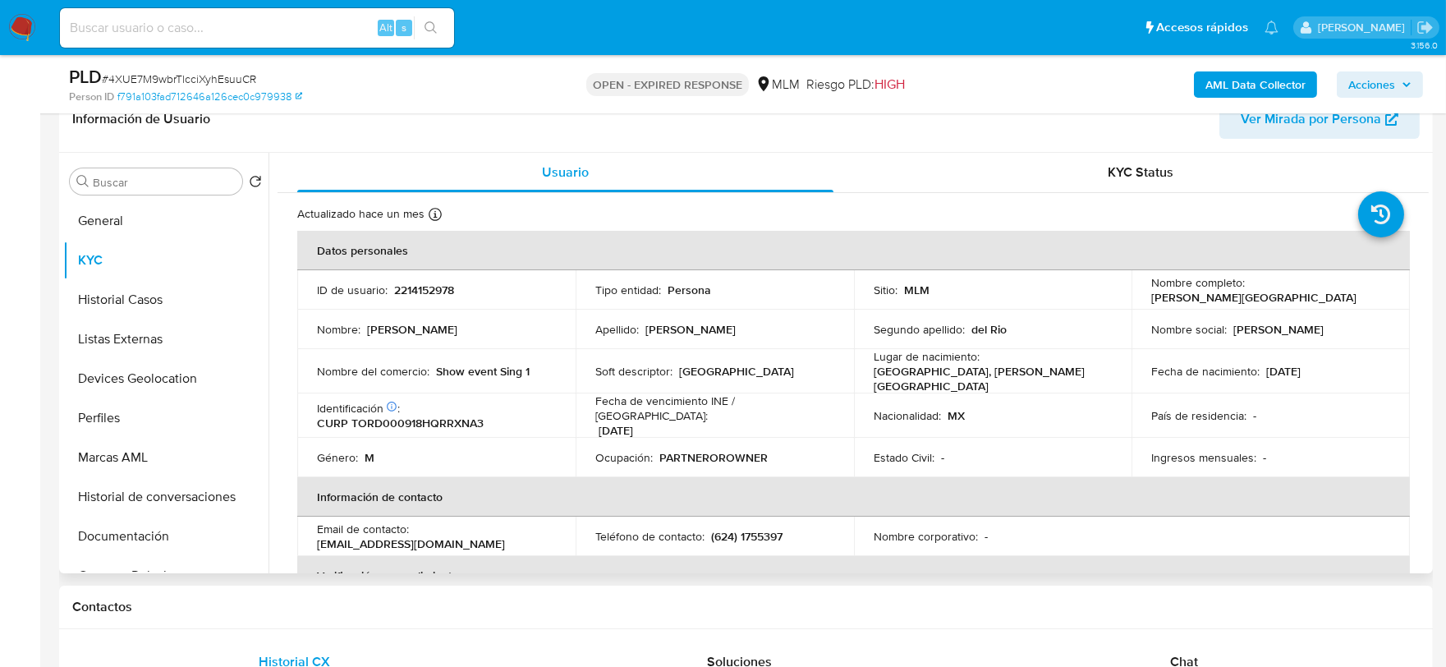
click at [710, 364] on p "SINGAPUR1" at bounding box center [736, 371] width 115 height 15
drag, startPoint x: 734, startPoint y: 368, endPoint x: 676, endPoint y: 365, distance: 57.5
click at [679, 365] on p "SINGAPUR1" at bounding box center [736, 371] width 115 height 15
click at [471, 367] on p "Show event Sing 1" at bounding box center [483, 371] width 94 height 15
drag, startPoint x: 440, startPoint y: 366, endPoint x: 540, endPoint y: 366, distance: 100.1
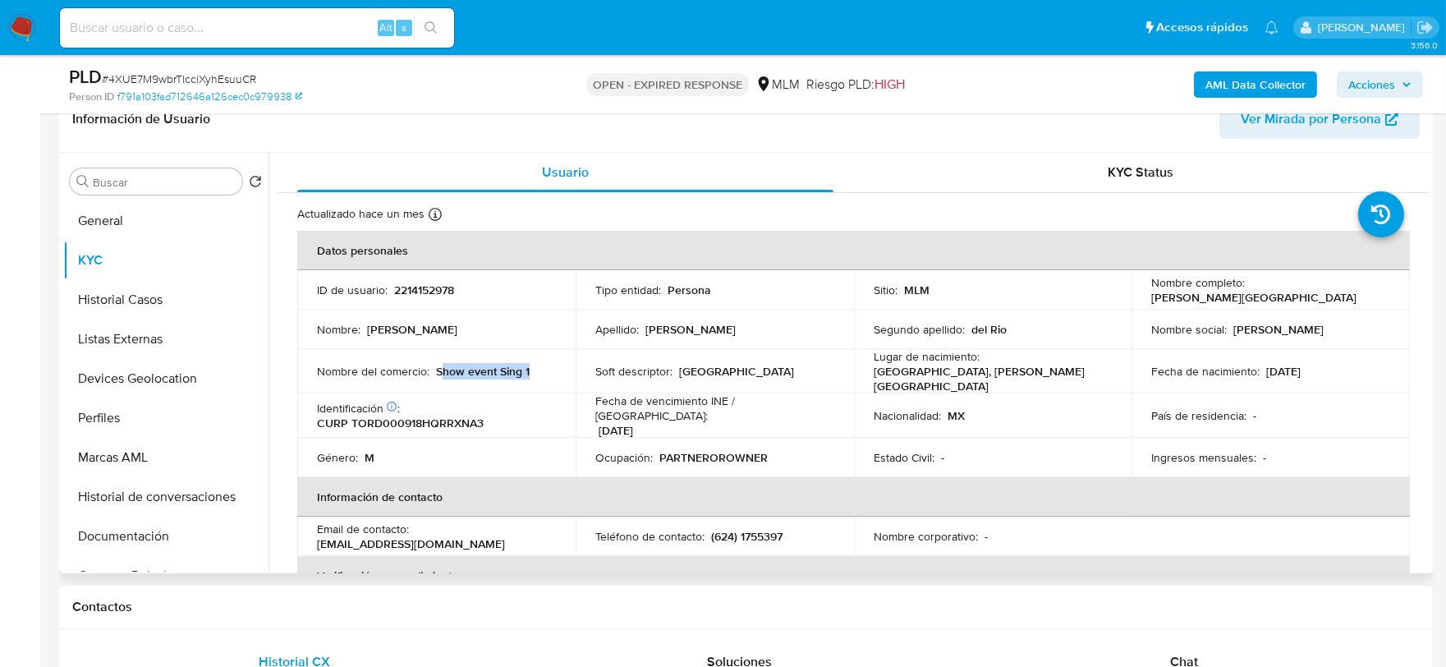
click at [540, 366] on div "Nombre del comercio : Show event Sing 1" at bounding box center [436, 371] width 239 height 15
click at [665, 364] on p "Soft descriptor :" at bounding box center [633, 371] width 77 height 15
drag, startPoint x: 677, startPoint y: 364, endPoint x: 729, endPoint y: 365, distance: 51.7
click at [729, 365] on p "SINGAPUR1" at bounding box center [736, 371] width 115 height 15
click at [505, 373] on p "Show event Sing 1" at bounding box center [483, 371] width 94 height 15
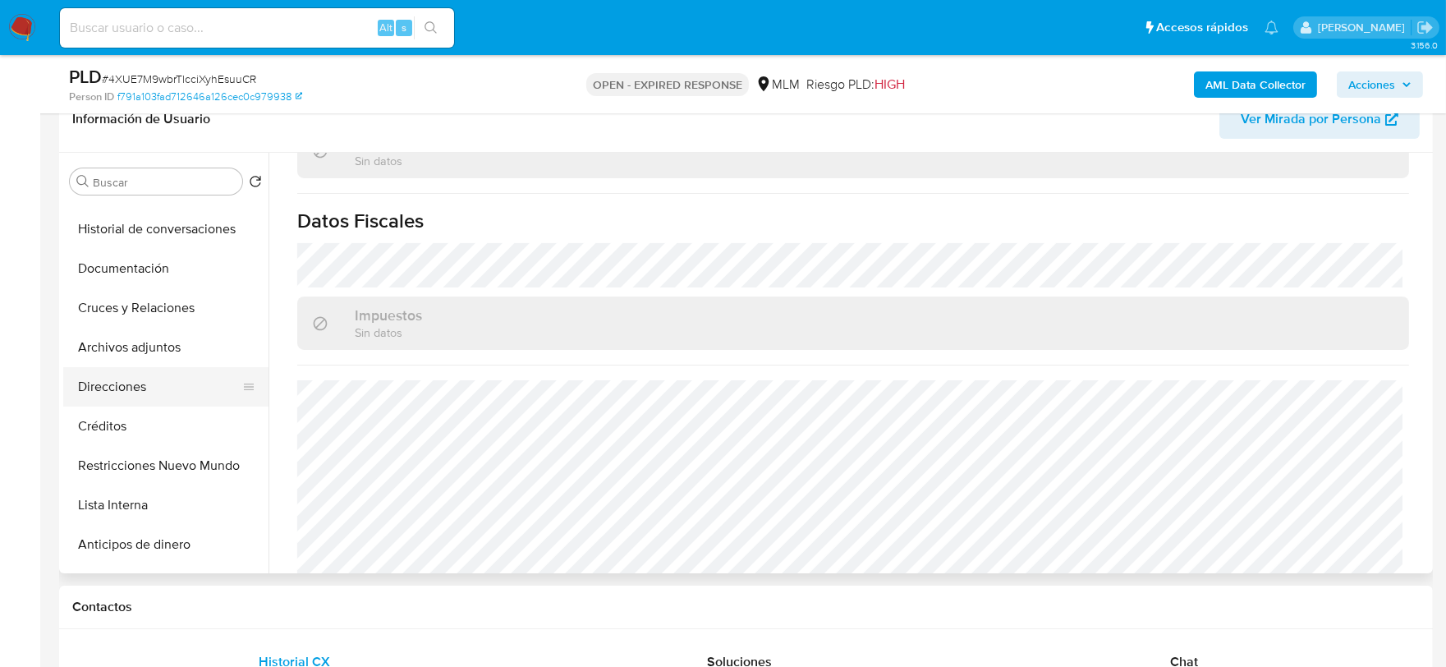
scroll to position [273, 0]
click at [117, 396] on button "Direcciones" at bounding box center [159, 381] width 192 height 39
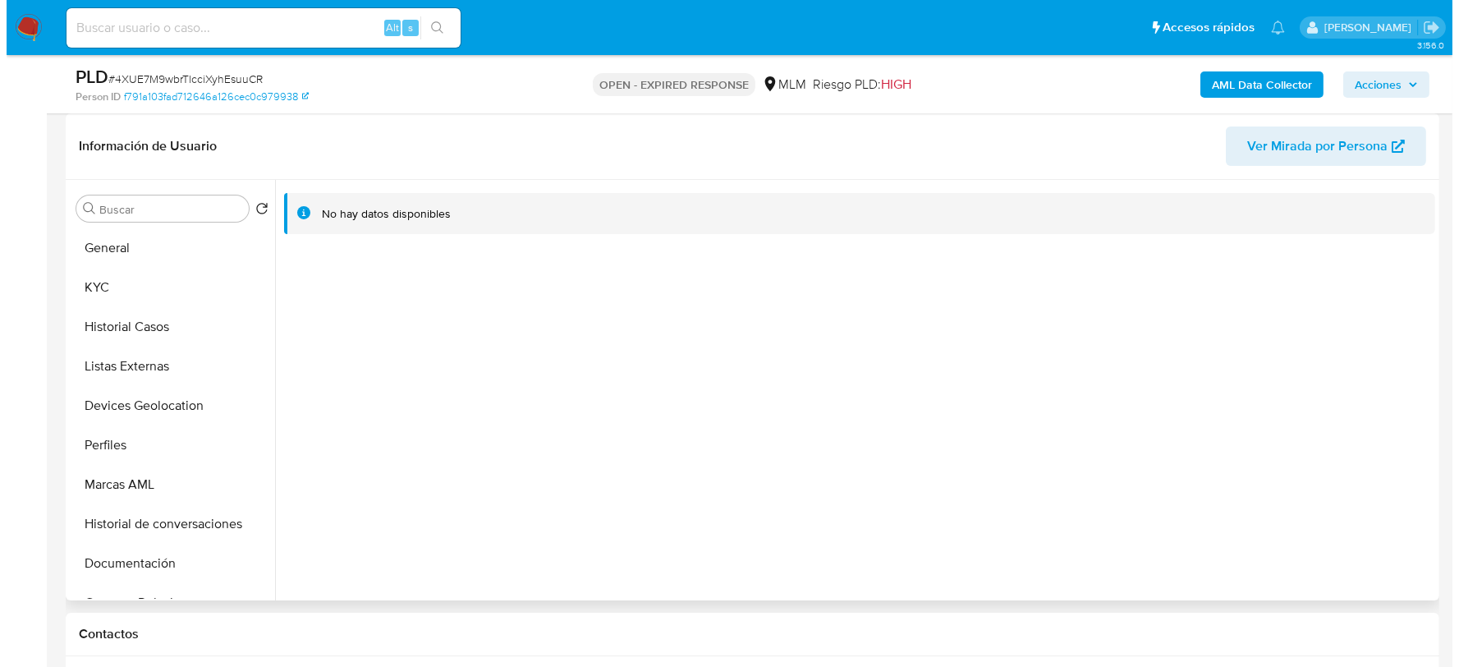
scroll to position [273, 0]
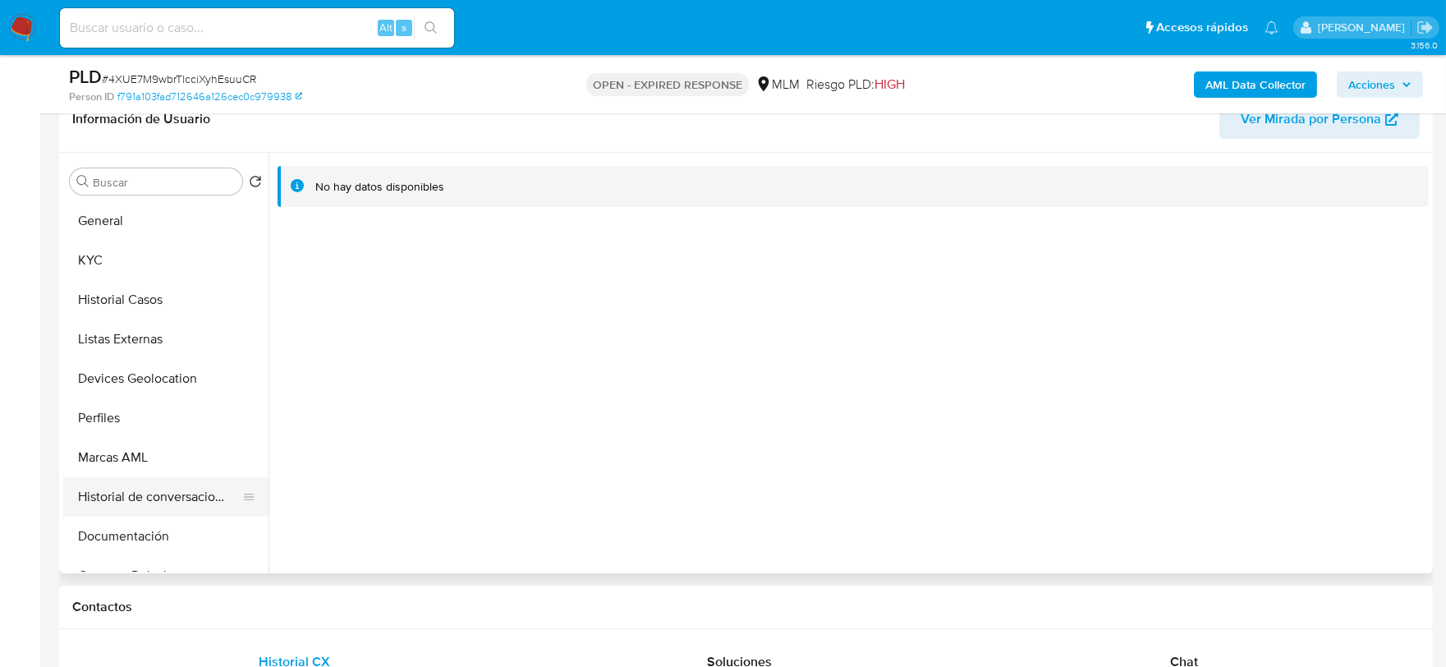
click at [171, 478] on button "Historial de conversaciones" at bounding box center [159, 496] width 192 height 39
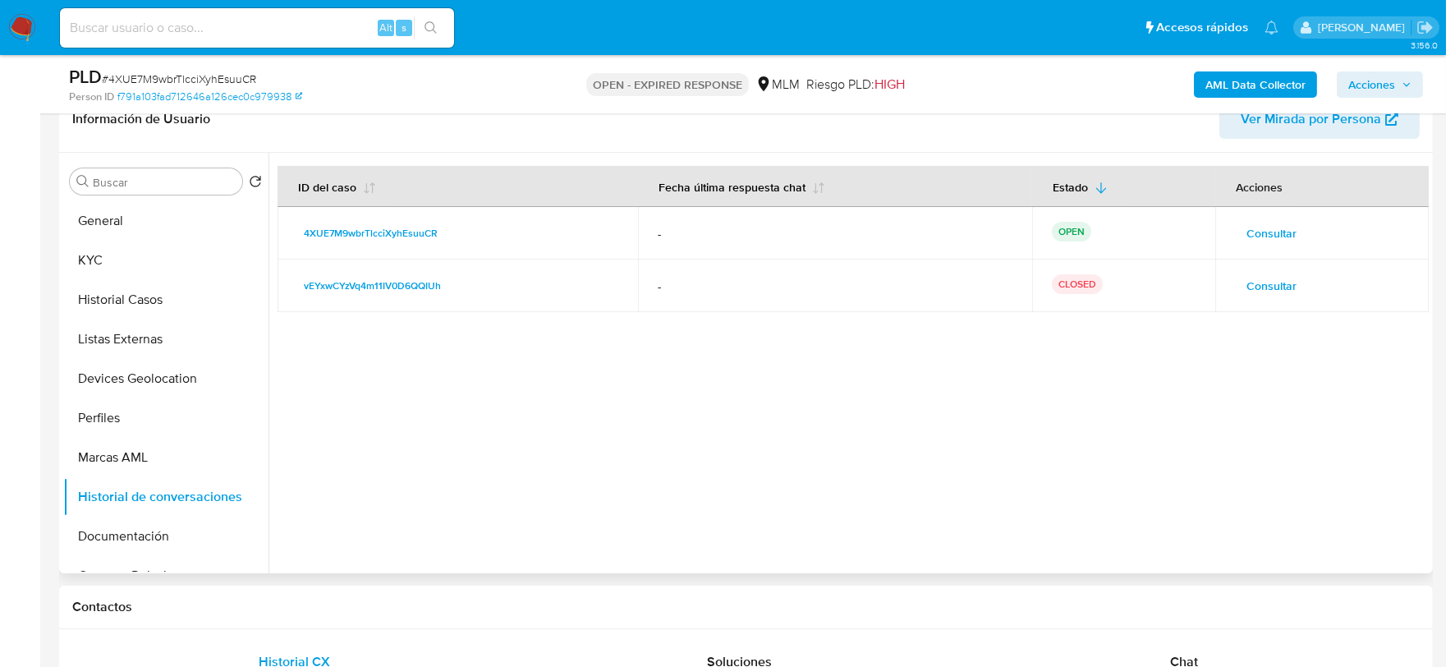
click at [1265, 269] on td "Consultar" at bounding box center [1321, 285] width 213 height 53
click at [1269, 282] on span "Consultar" at bounding box center [1271, 285] width 50 height 23
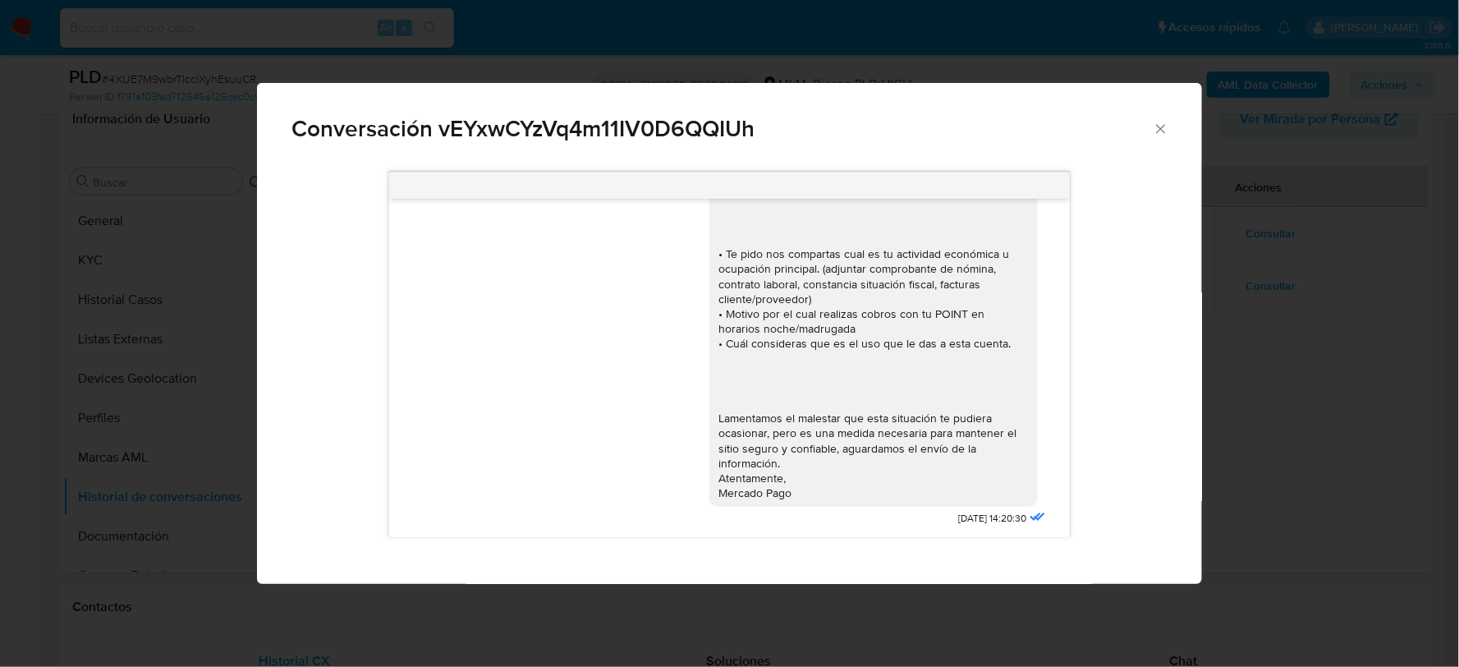
scroll to position [0, 0]
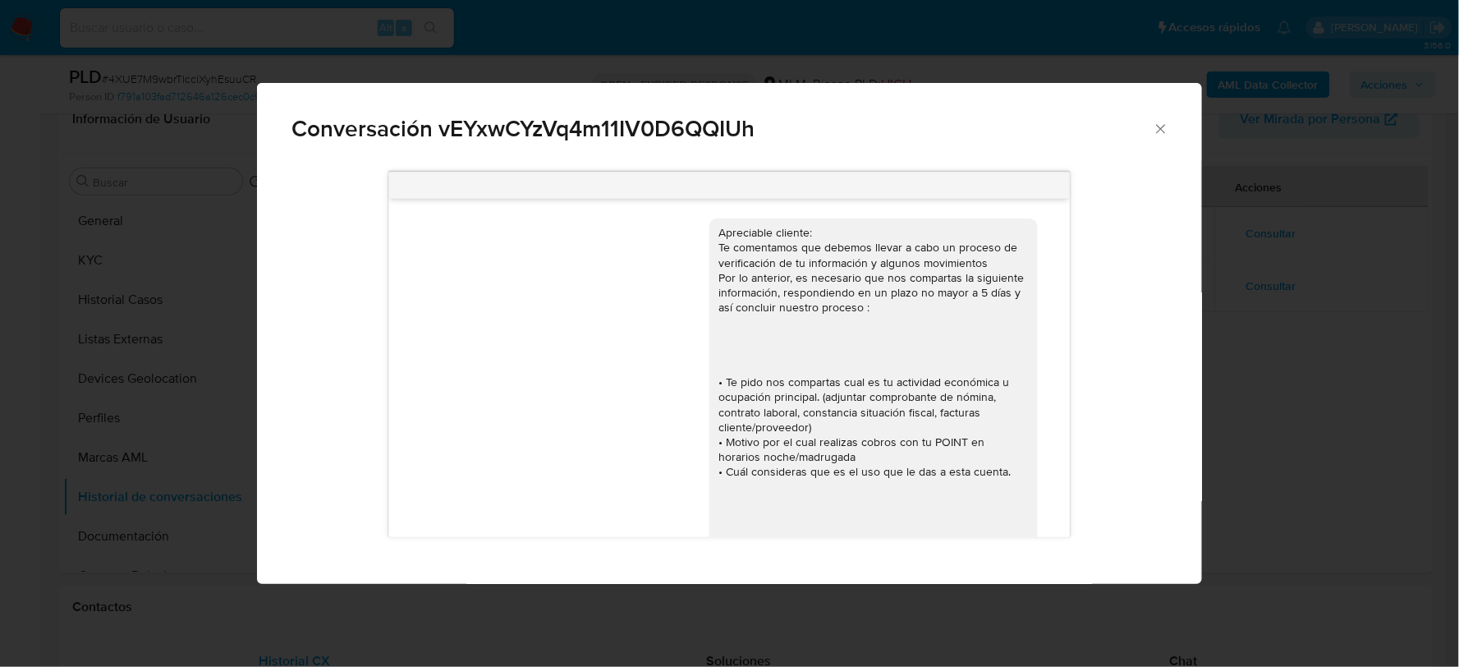
click at [1158, 130] on icon "Cerrar" at bounding box center [1161, 129] width 16 height 16
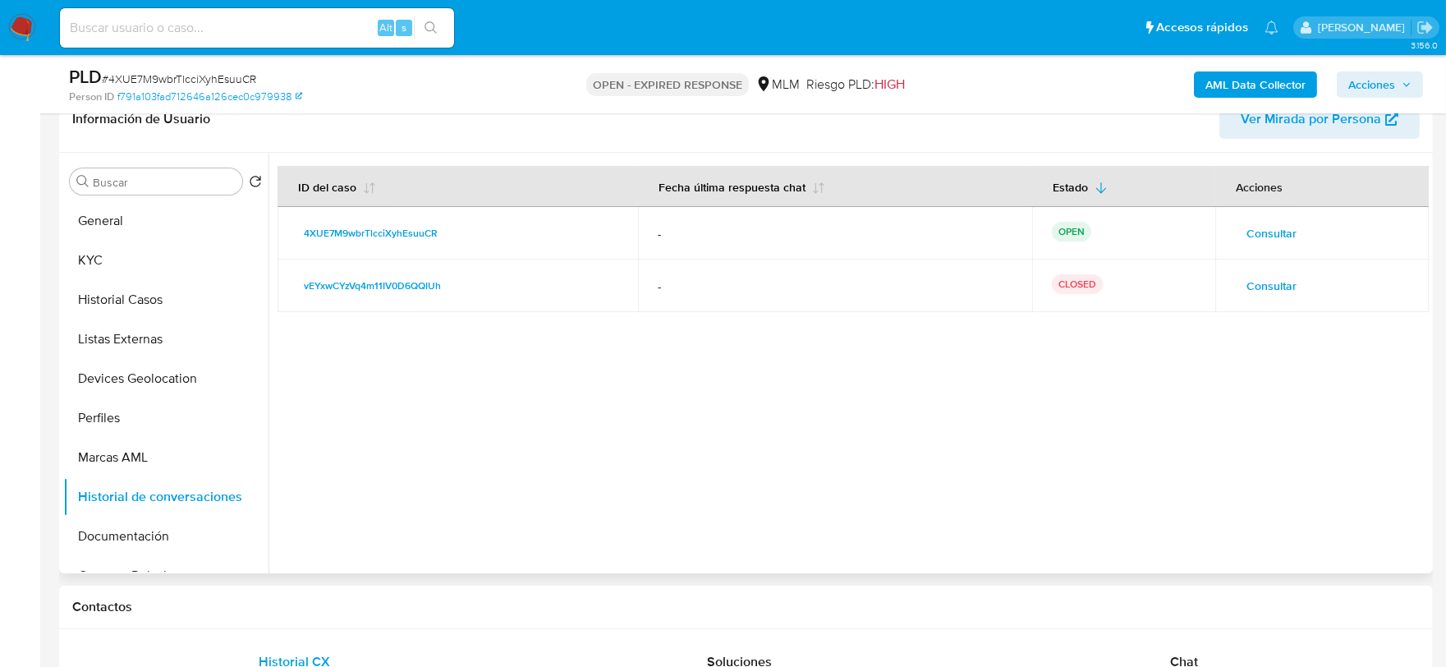
click at [1254, 231] on span "Consultar" at bounding box center [1271, 233] width 50 height 23
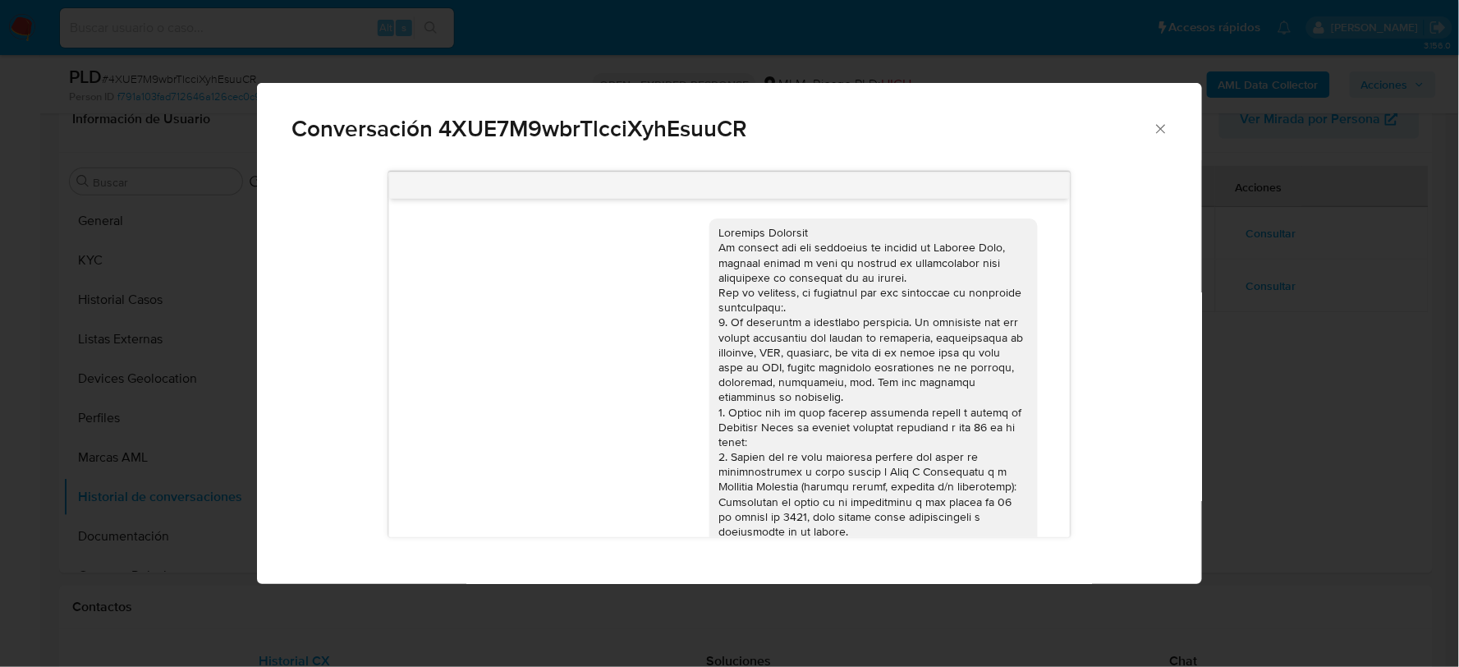
click at [1163, 125] on icon "Cerrar" at bounding box center [1161, 129] width 16 height 16
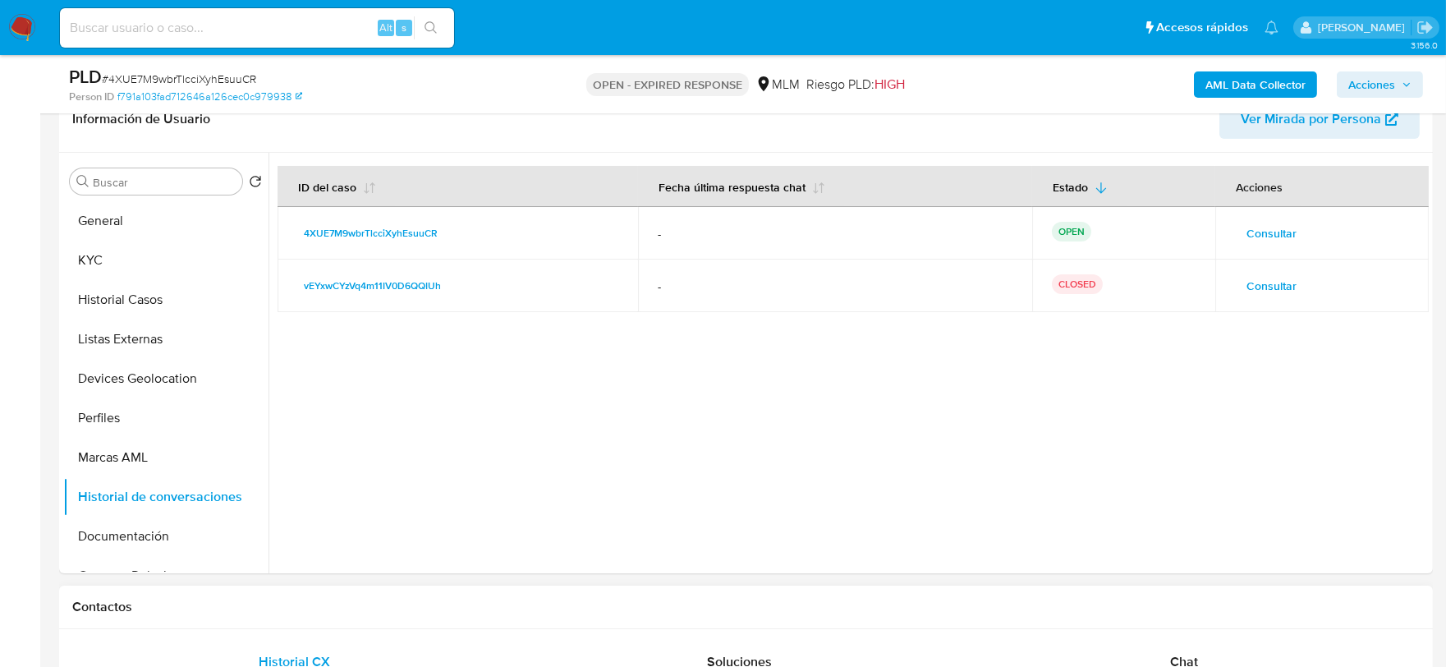
drag, startPoint x: 612, startPoint y: 446, endPoint x: 761, endPoint y: 592, distance: 209.0
click at [612, 446] on div at bounding box center [848, 363] width 1160 height 420
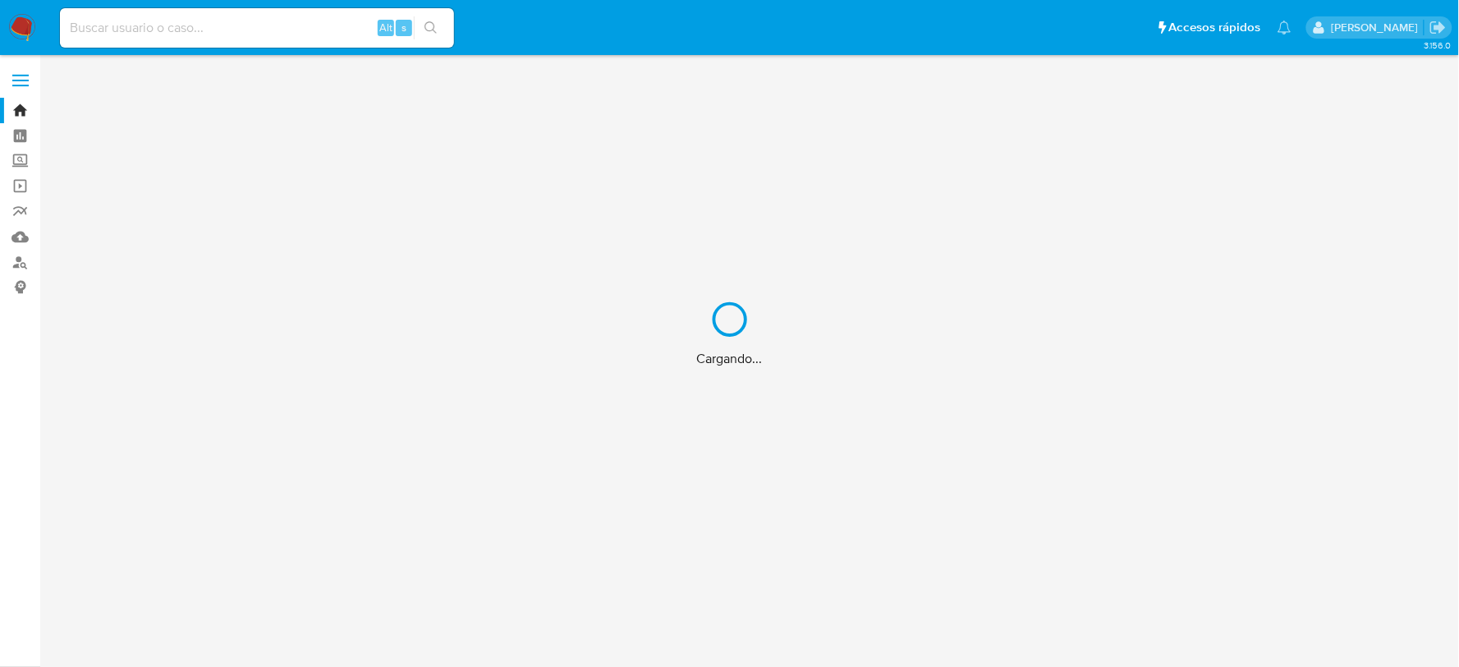
click at [313, 21] on div "Cargando..." at bounding box center [729, 333] width 1459 height 667
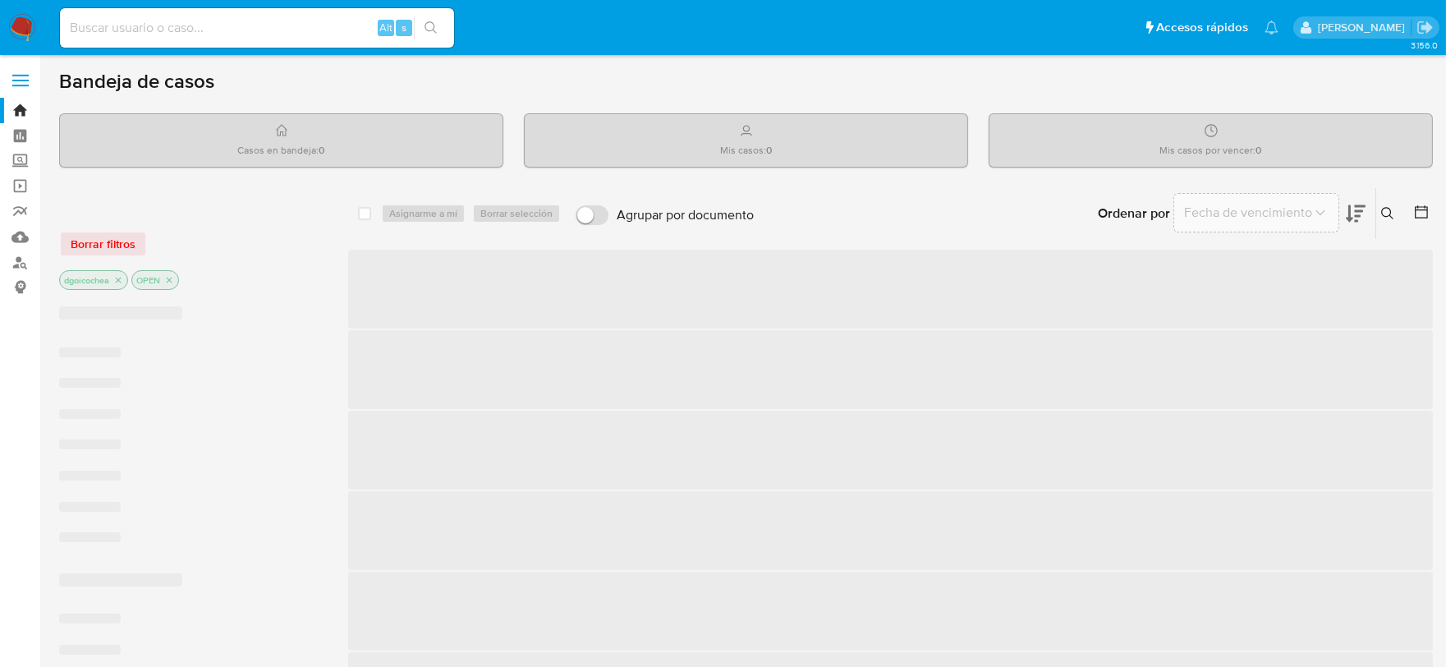
click at [255, 27] on input at bounding box center [257, 27] width 394 height 21
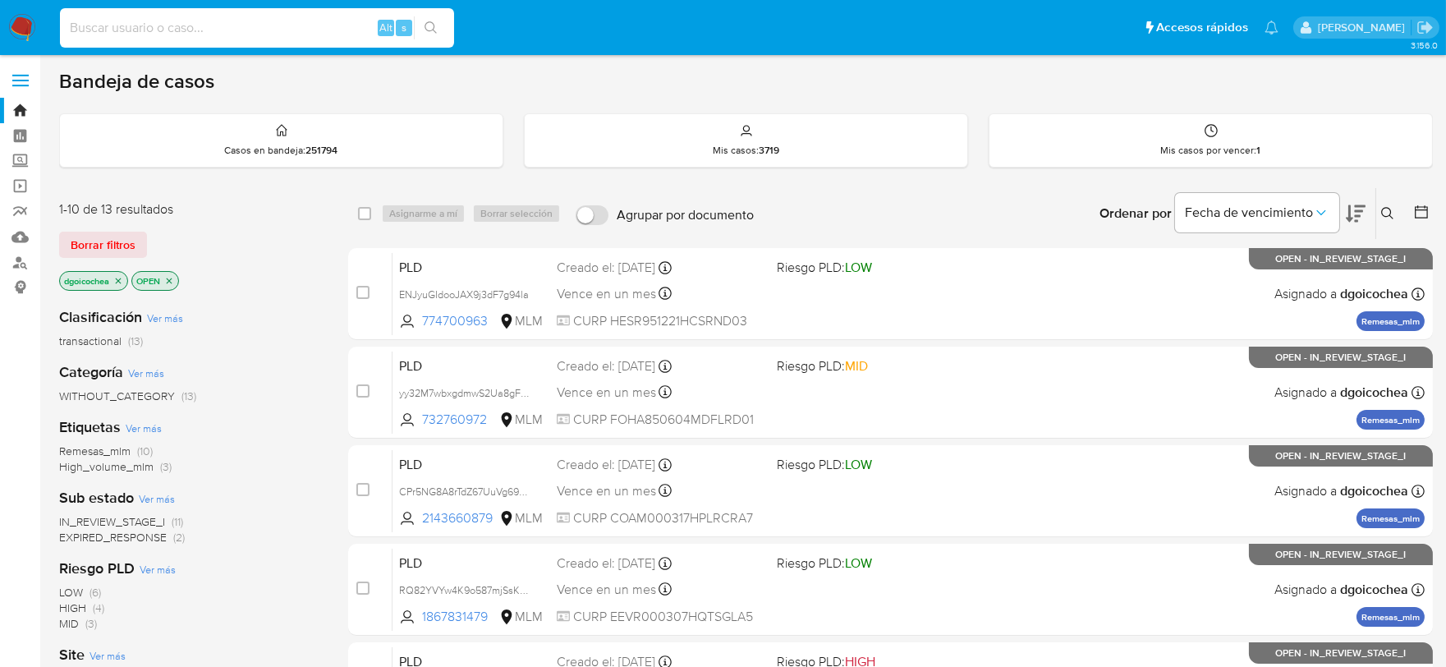
paste input "1962579002"
type input "1962579002"
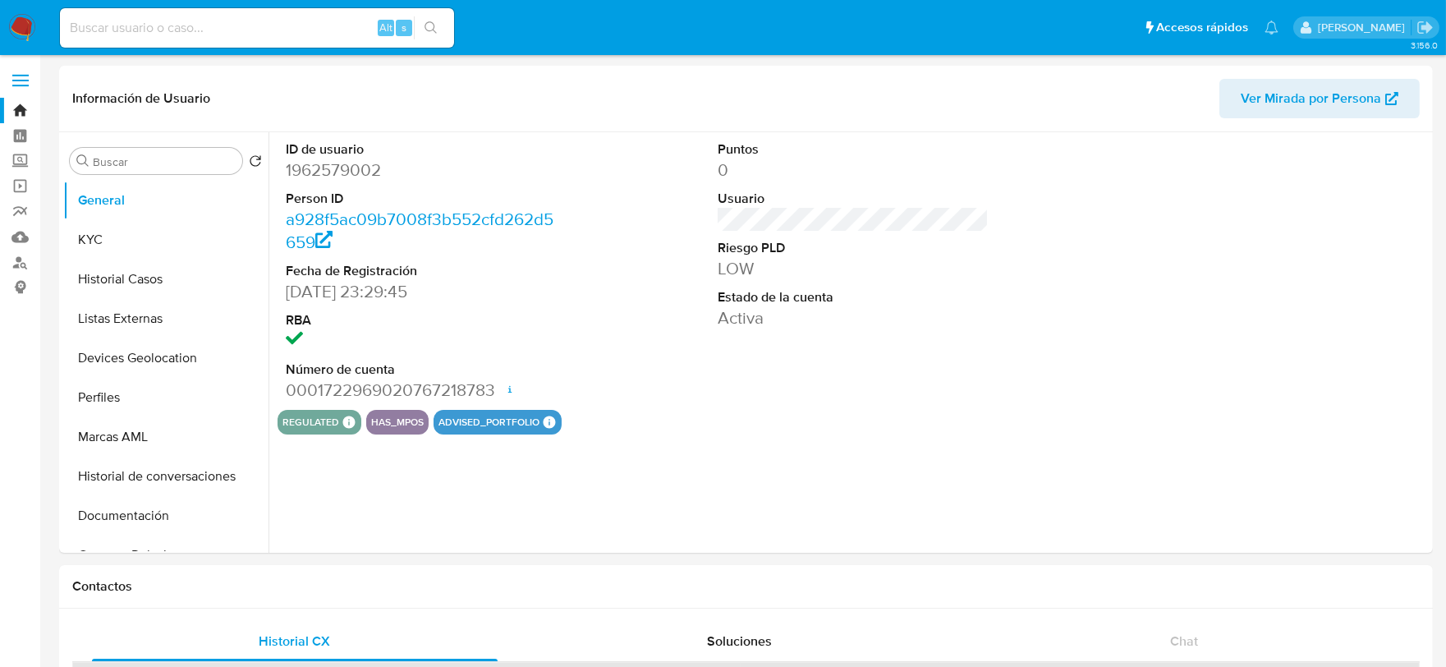
select select "10"
click at [166, 231] on button "KYC" at bounding box center [159, 239] width 192 height 39
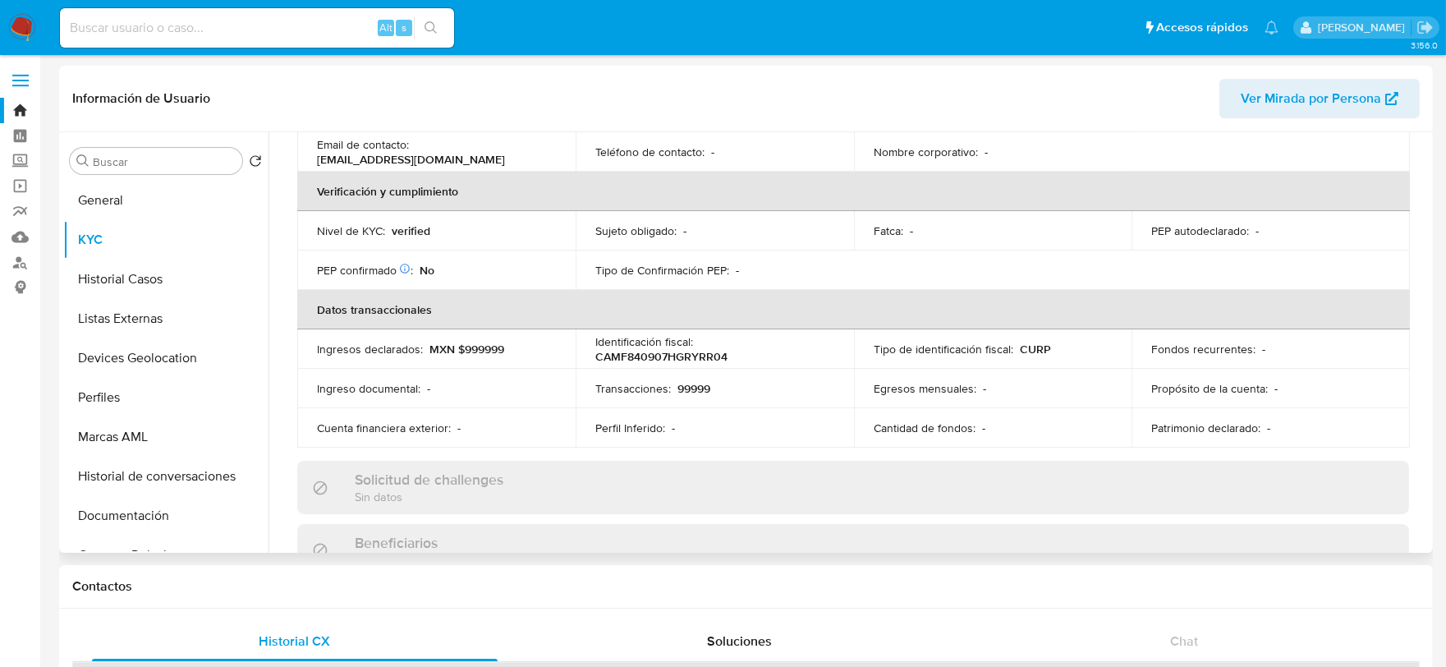
scroll to position [91, 0]
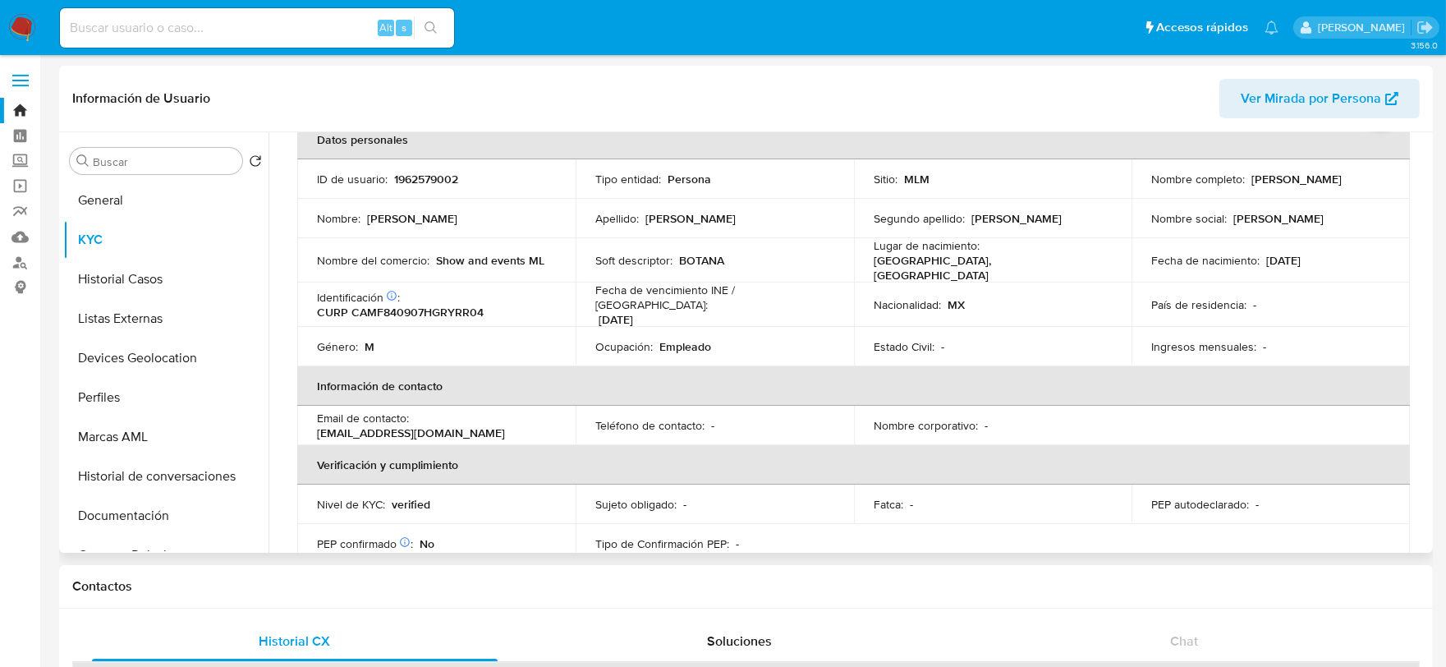
click at [595, 255] on p "Soft descriptor :" at bounding box center [633, 260] width 77 height 15
drag, startPoint x: 435, startPoint y: 256, endPoint x: 542, endPoint y: 267, distance: 107.2
click at [542, 267] on td "Nombre del comercio : Show and events ML" at bounding box center [436, 260] width 278 height 44
drag, startPoint x: 680, startPoint y: 259, endPoint x: 737, endPoint y: 260, distance: 57.5
click at [737, 260] on div "Soft descriptor : BOTANA" at bounding box center [714, 260] width 239 height 15
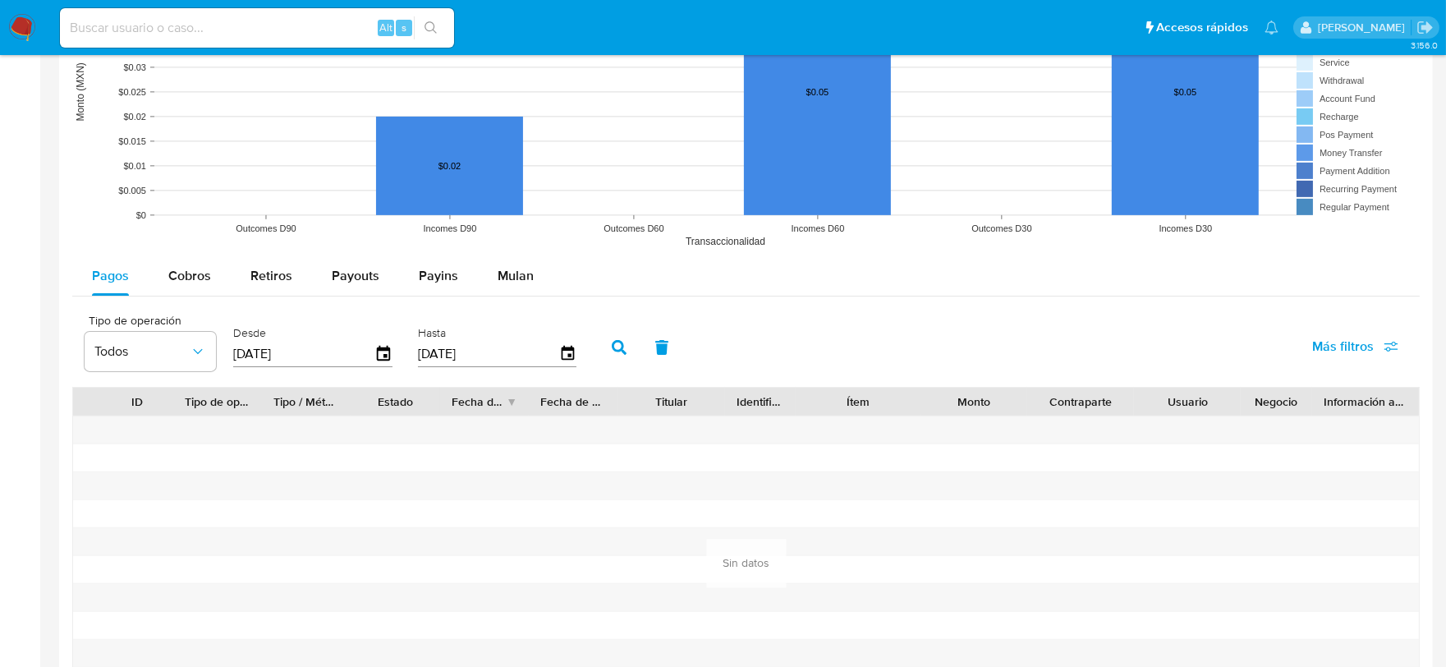
scroll to position [1276, 0]
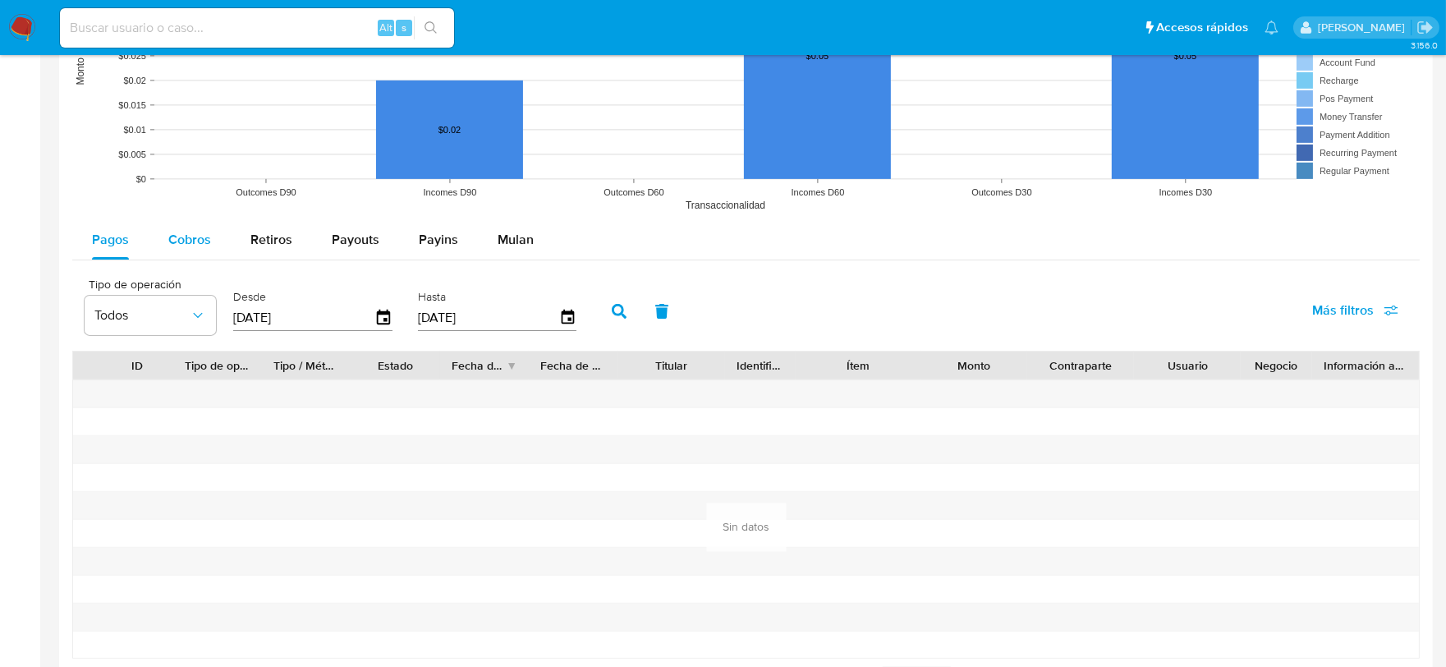
click at [187, 245] on span "Cobros" at bounding box center [189, 239] width 43 height 19
select select "10"
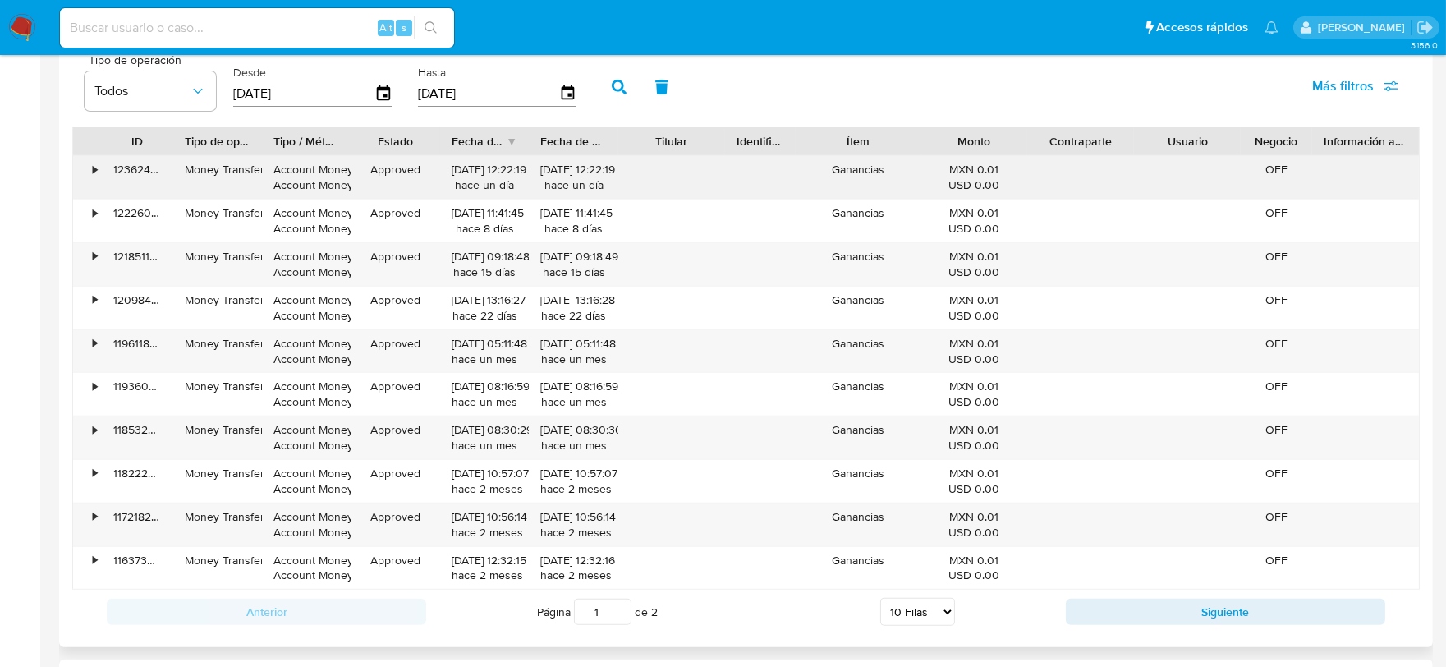
scroll to position [1733, 0]
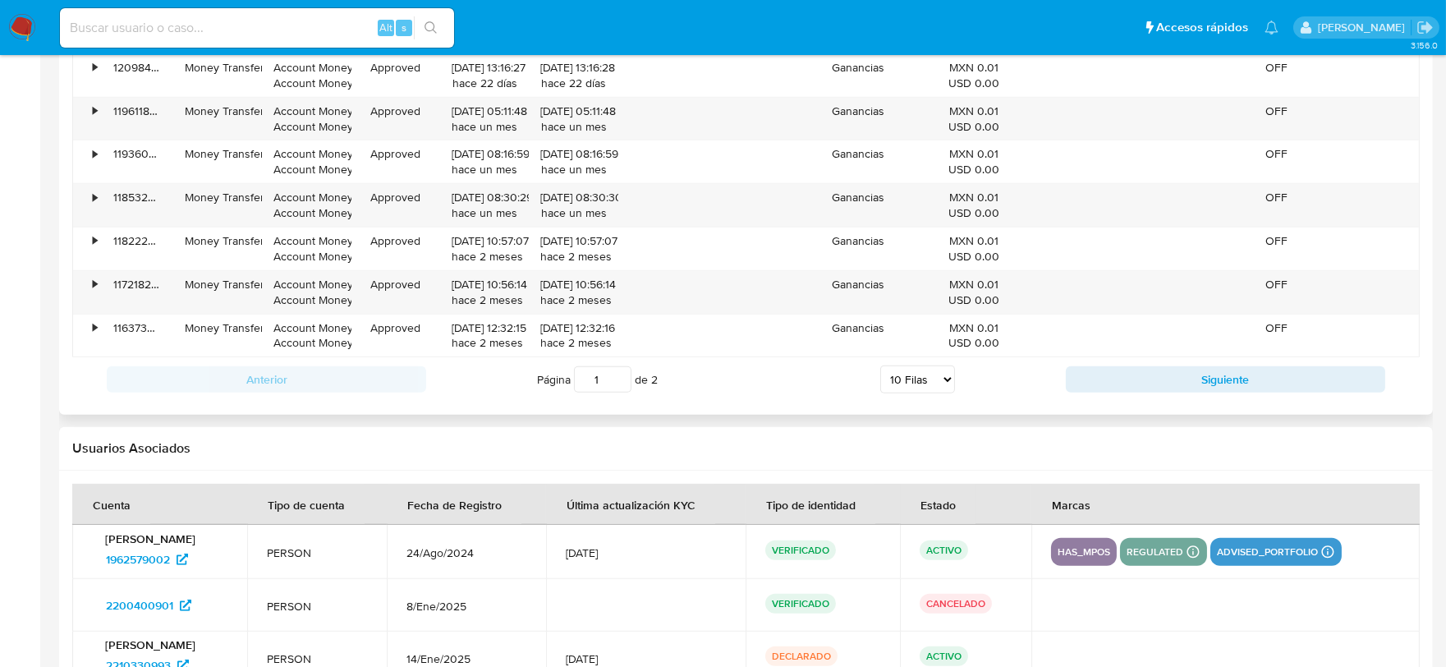
click at [907, 378] on select "5 Filas 10 Filas 20 Filas 25 Filas 50 Filas 100 Filas" at bounding box center [917, 379] width 75 height 28
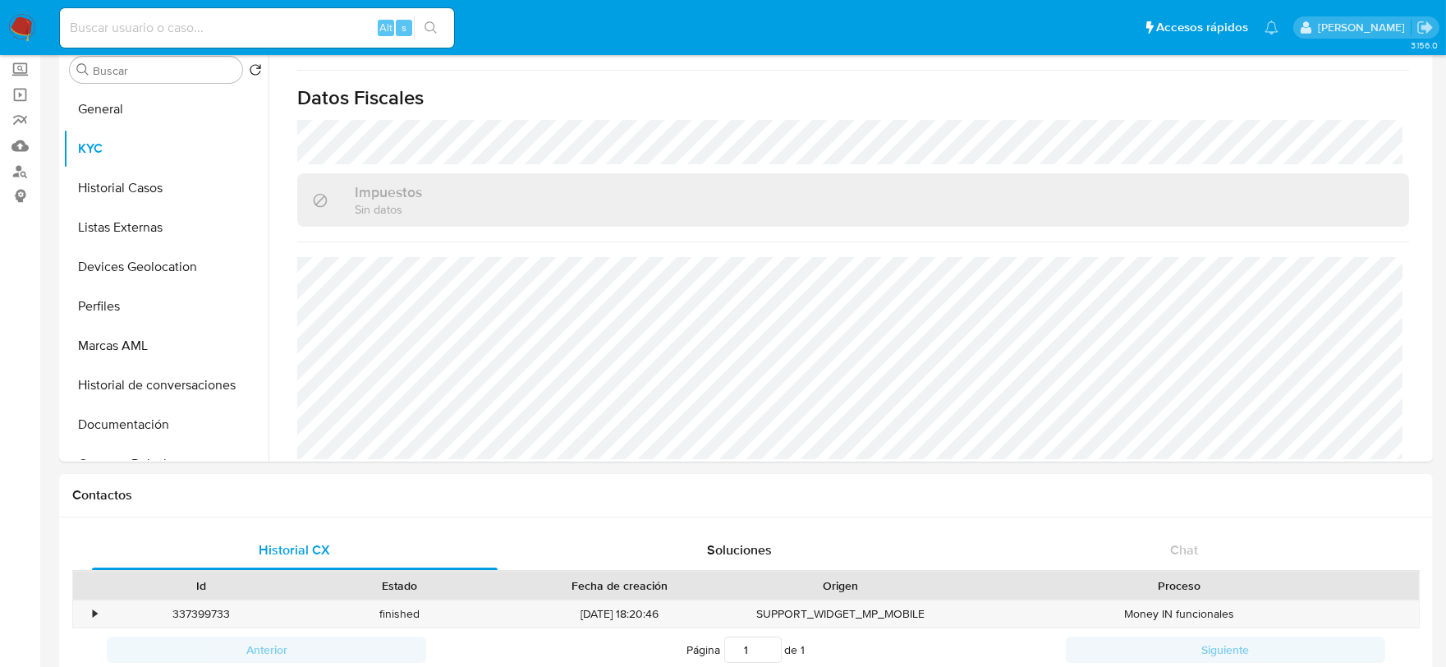
scroll to position [0, 0]
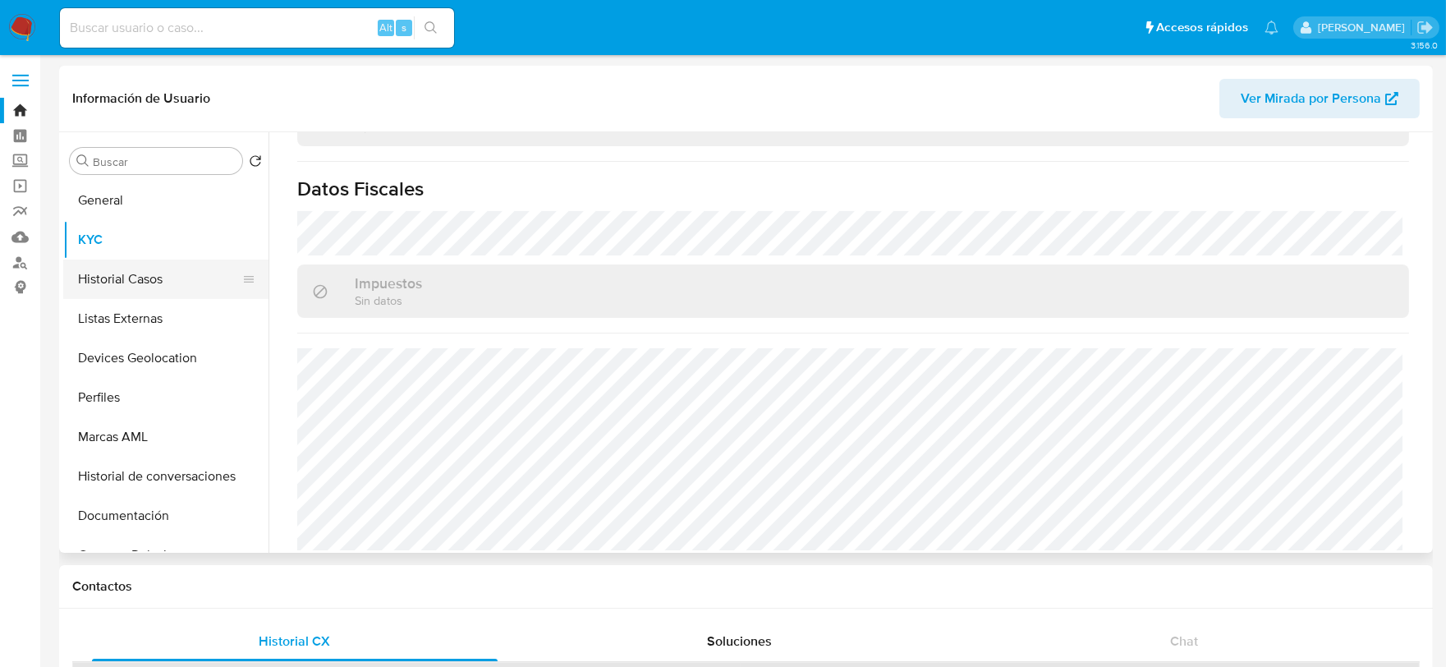
click at [168, 285] on button "Historial Casos" at bounding box center [159, 278] width 192 height 39
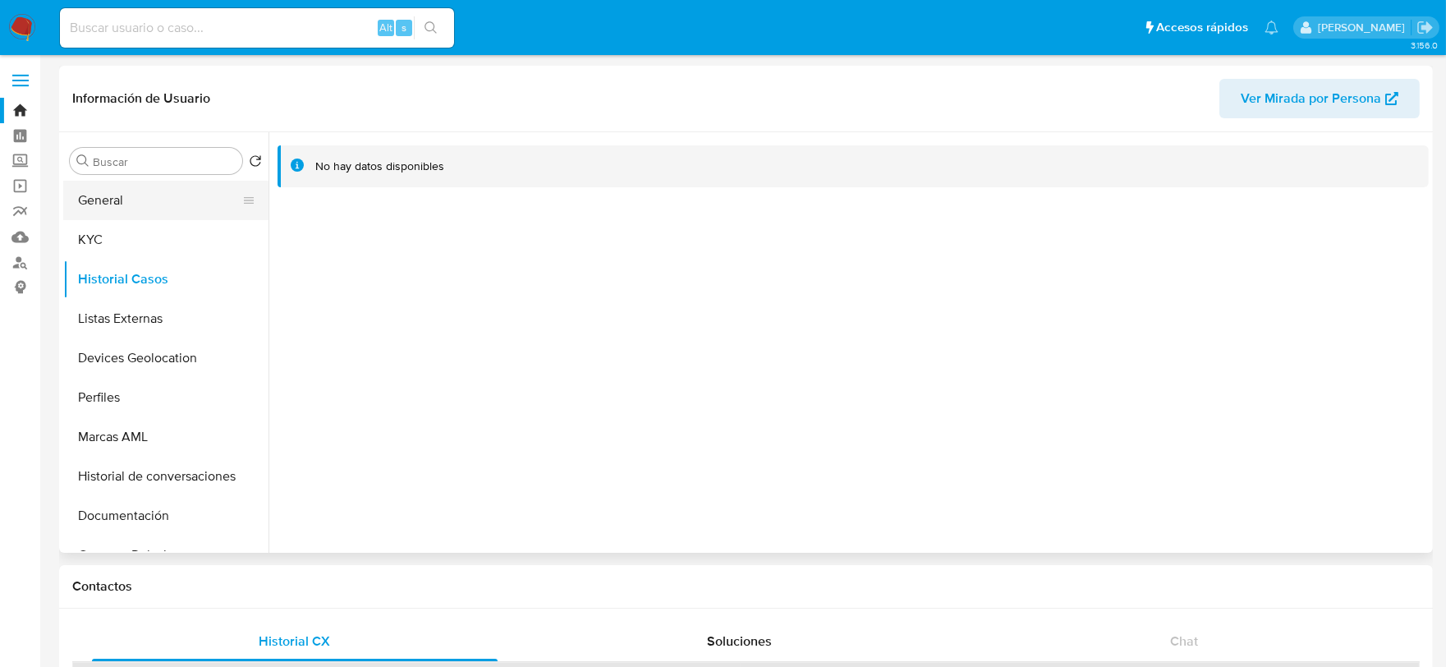
click at [174, 195] on button "General" at bounding box center [159, 200] width 192 height 39
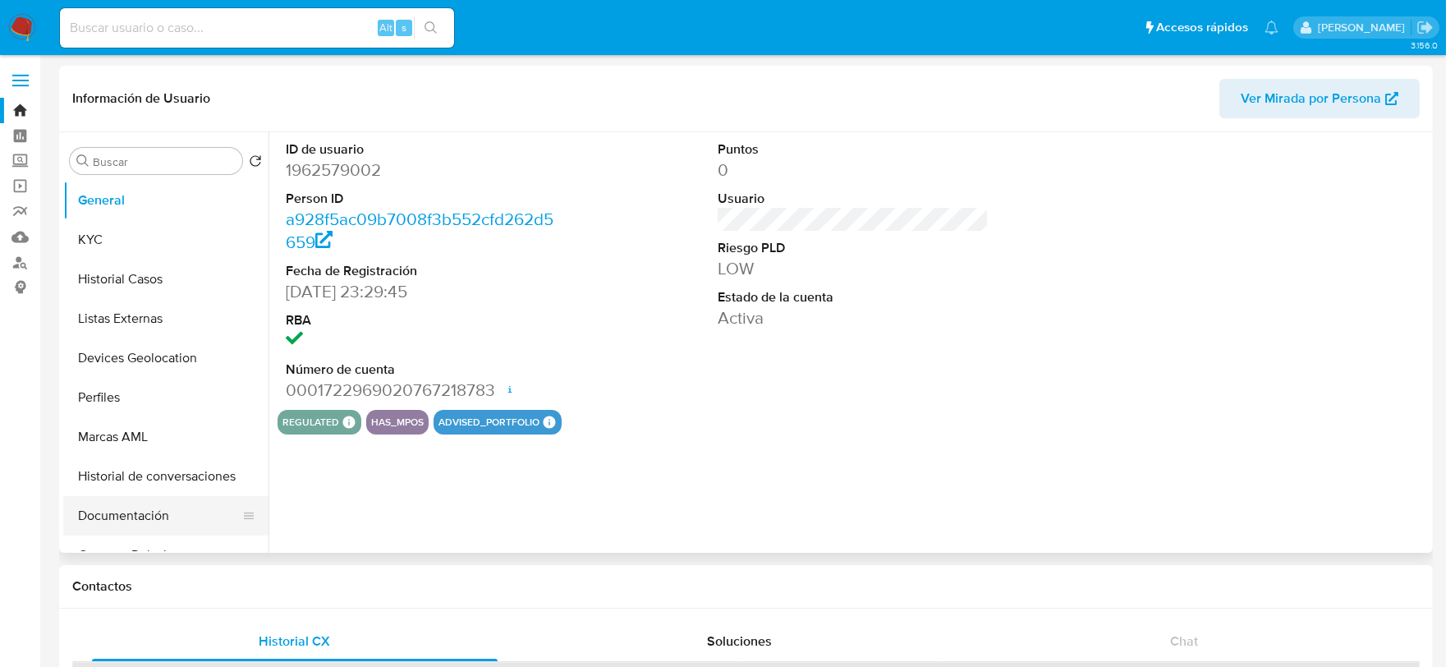
click at [144, 520] on button "Documentación" at bounding box center [159, 515] width 192 height 39
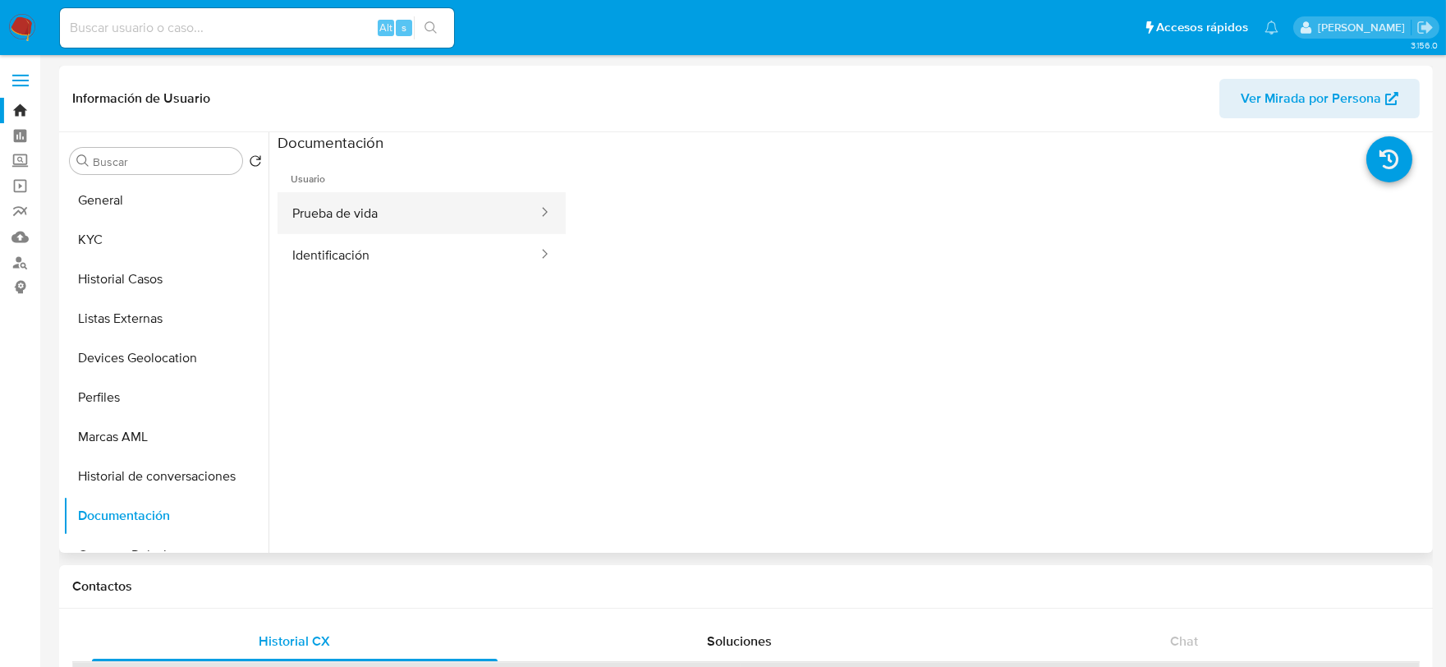
click at [350, 227] on button "Prueba de vida" at bounding box center [408, 213] width 262 height 42
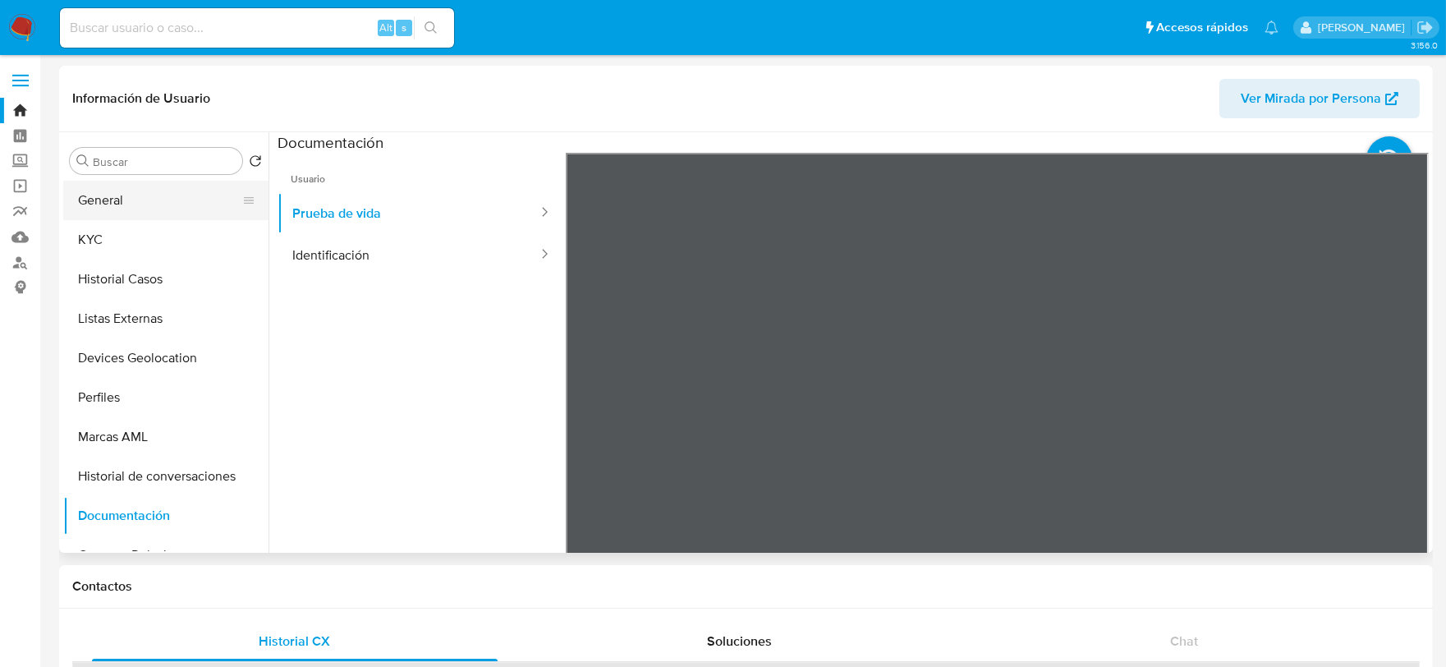
click at [166, 209] on button "General" at bounding box center [159, 200] width 192 height 39
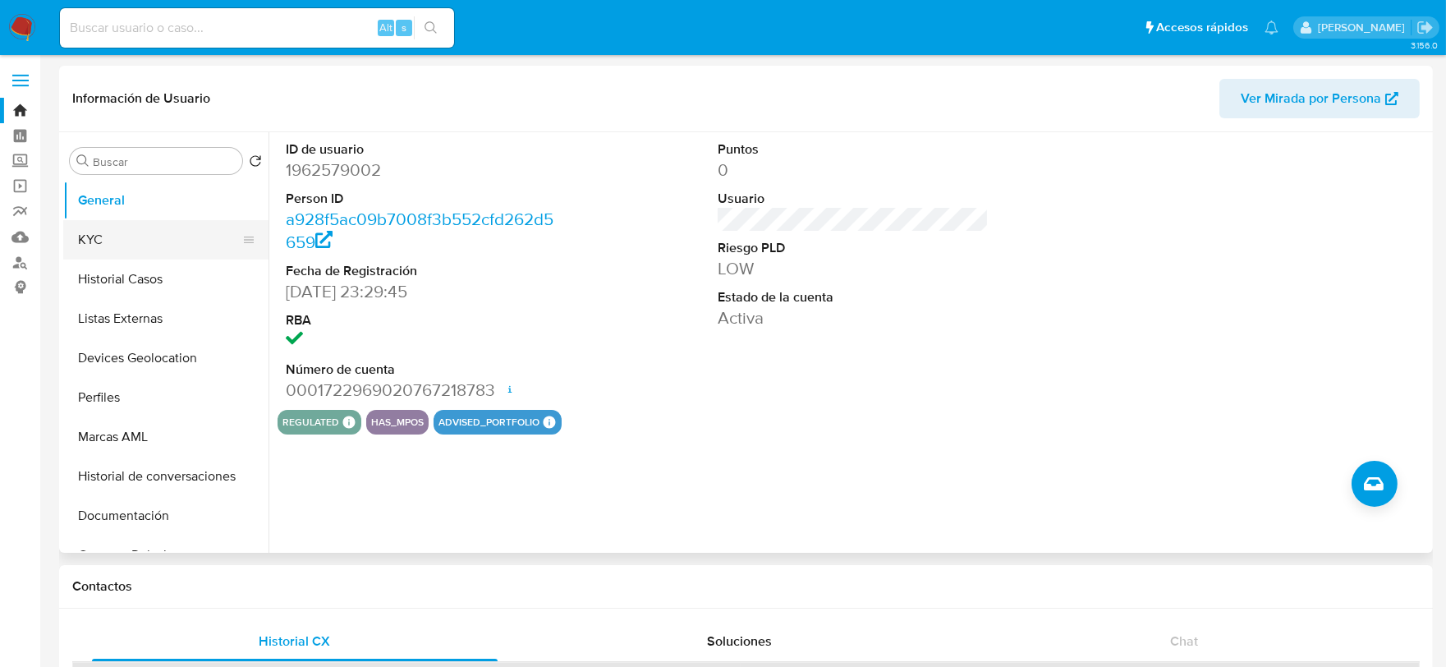
click at [135, 232] on button "KYC" at bounding box center [159, 239] width 192 height 39
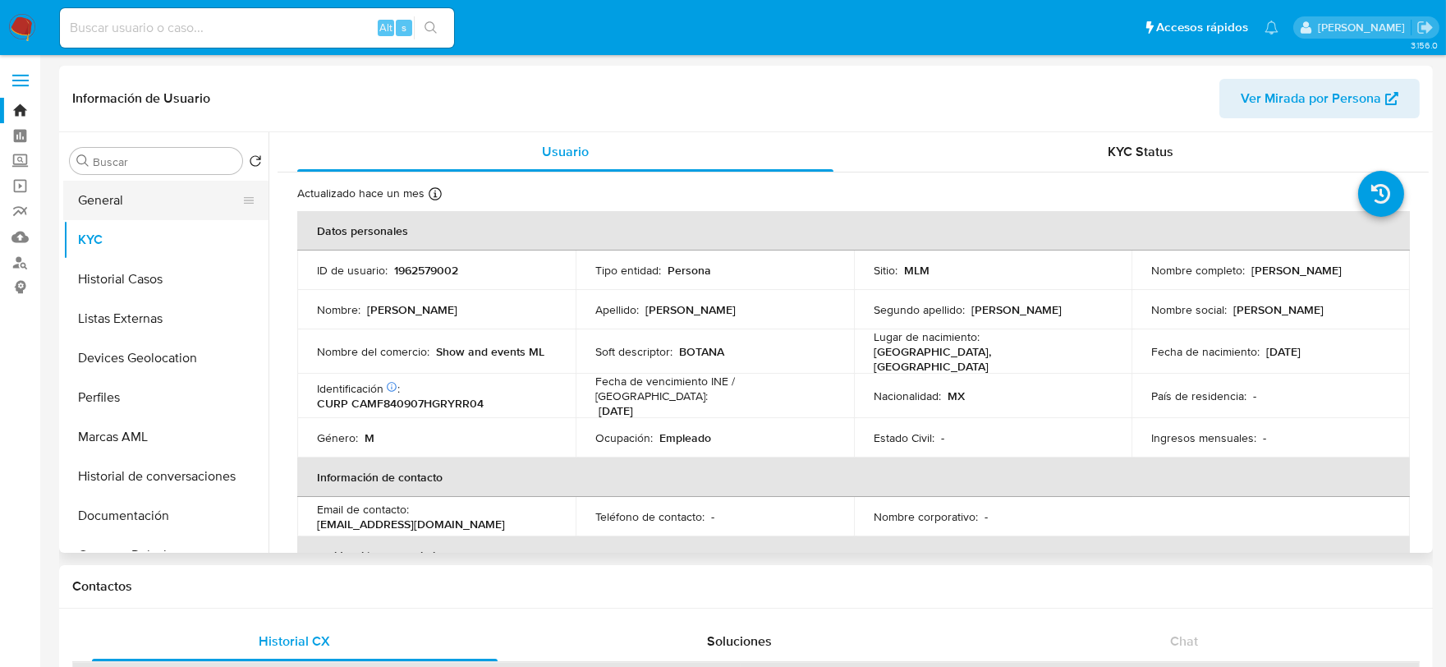
click at [92, 197] on button "General" at bounding box center [159, 200] width 192 height 39
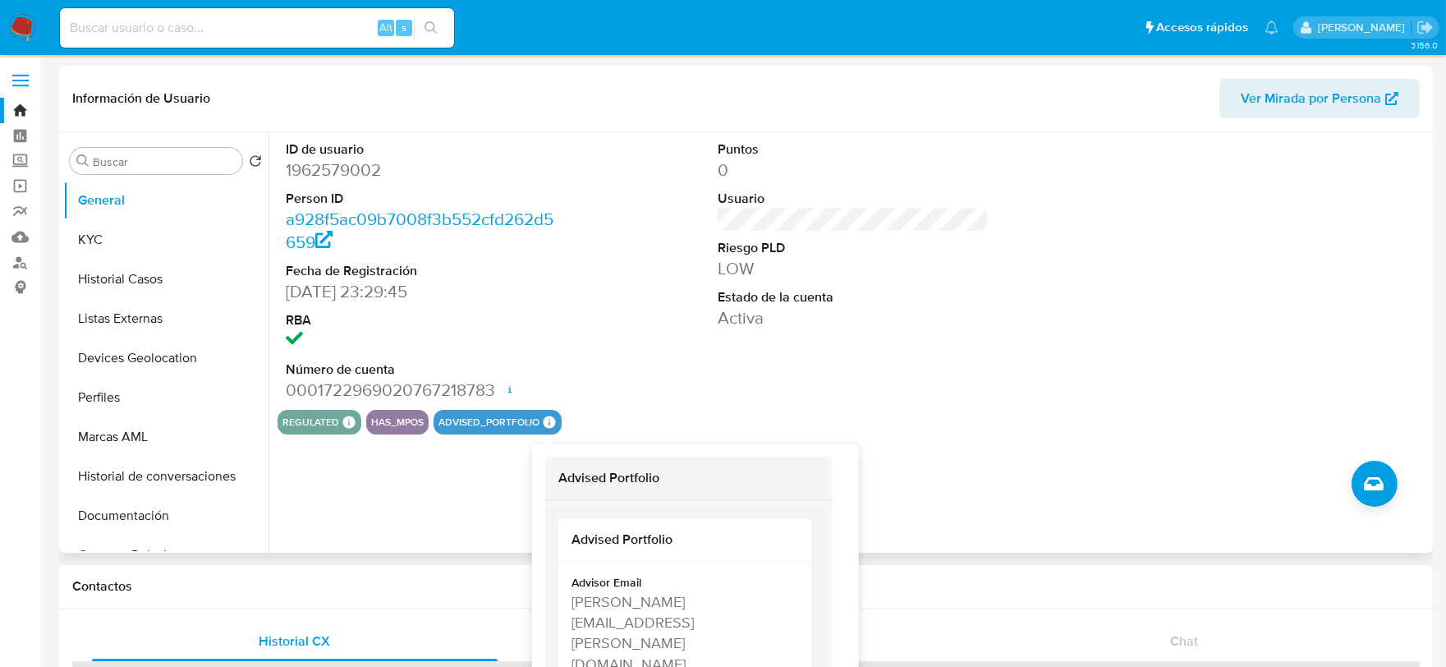
scroll to position [91, 0]
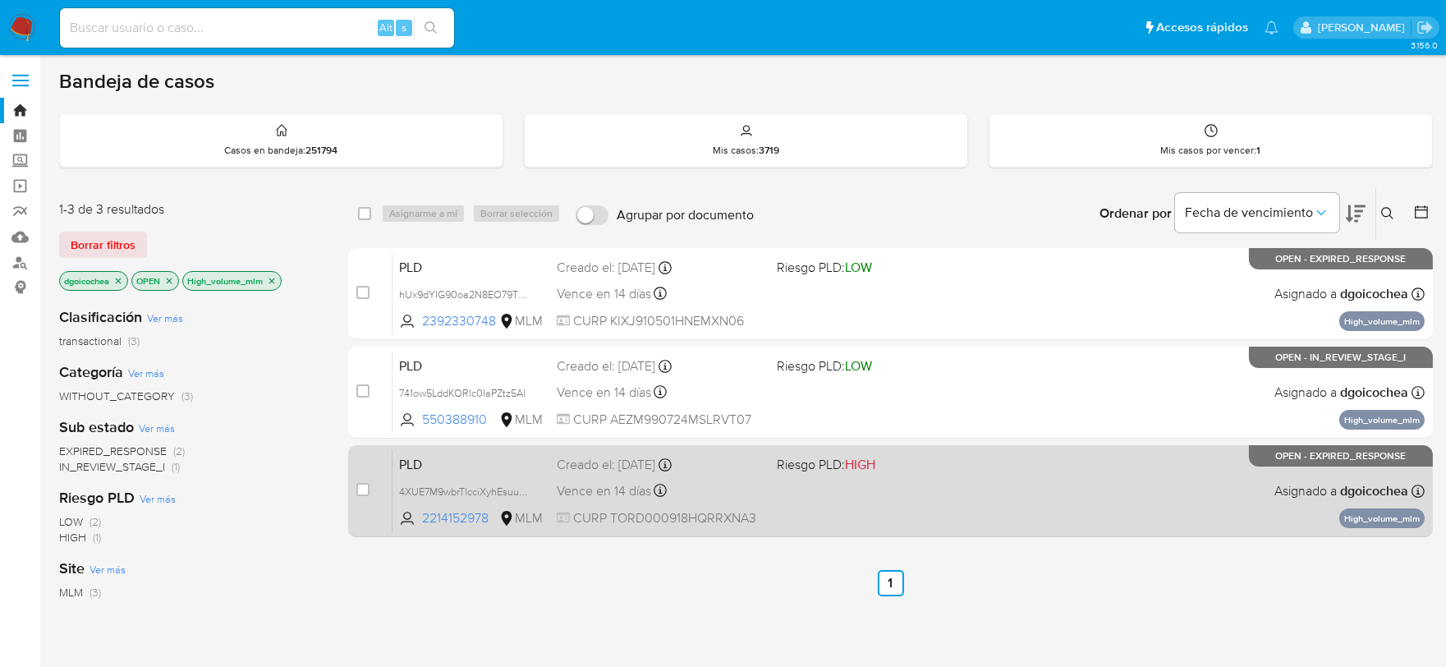
click at [421, 468] on span "PLD" at bounding box center [471, 462] width 144 height 21
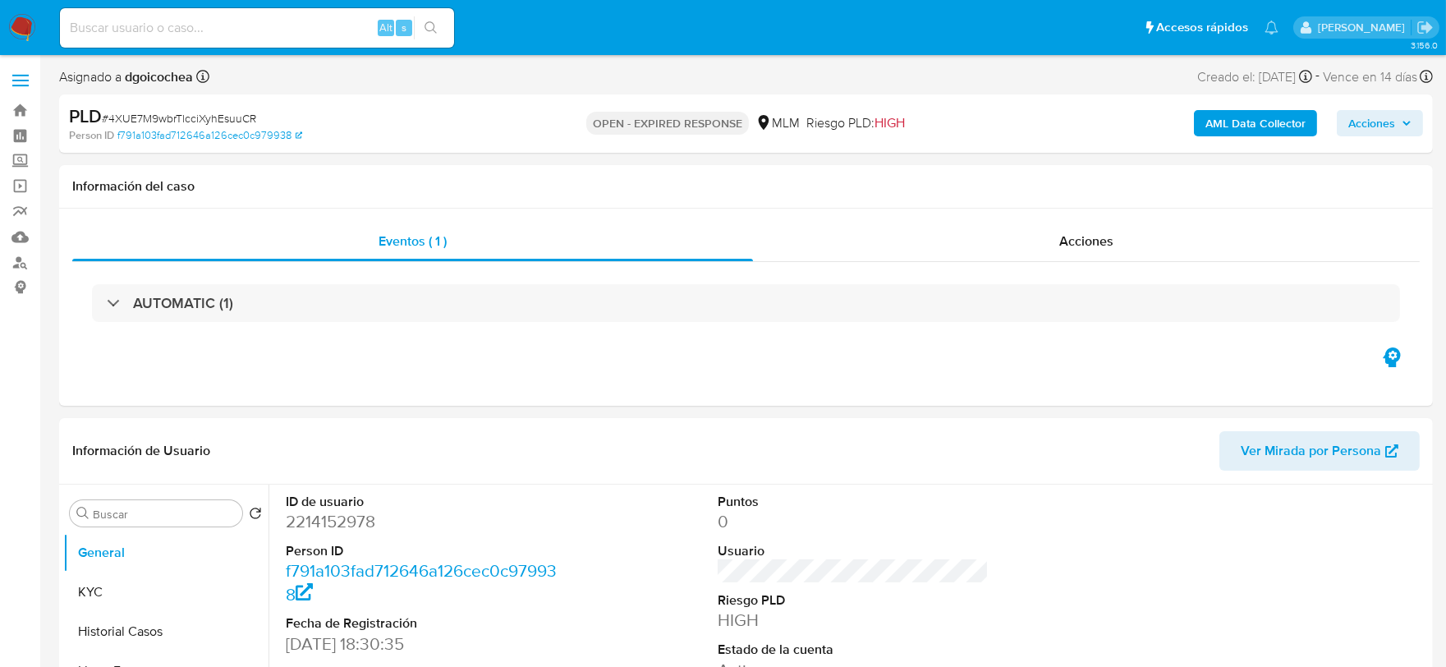
select select "10"
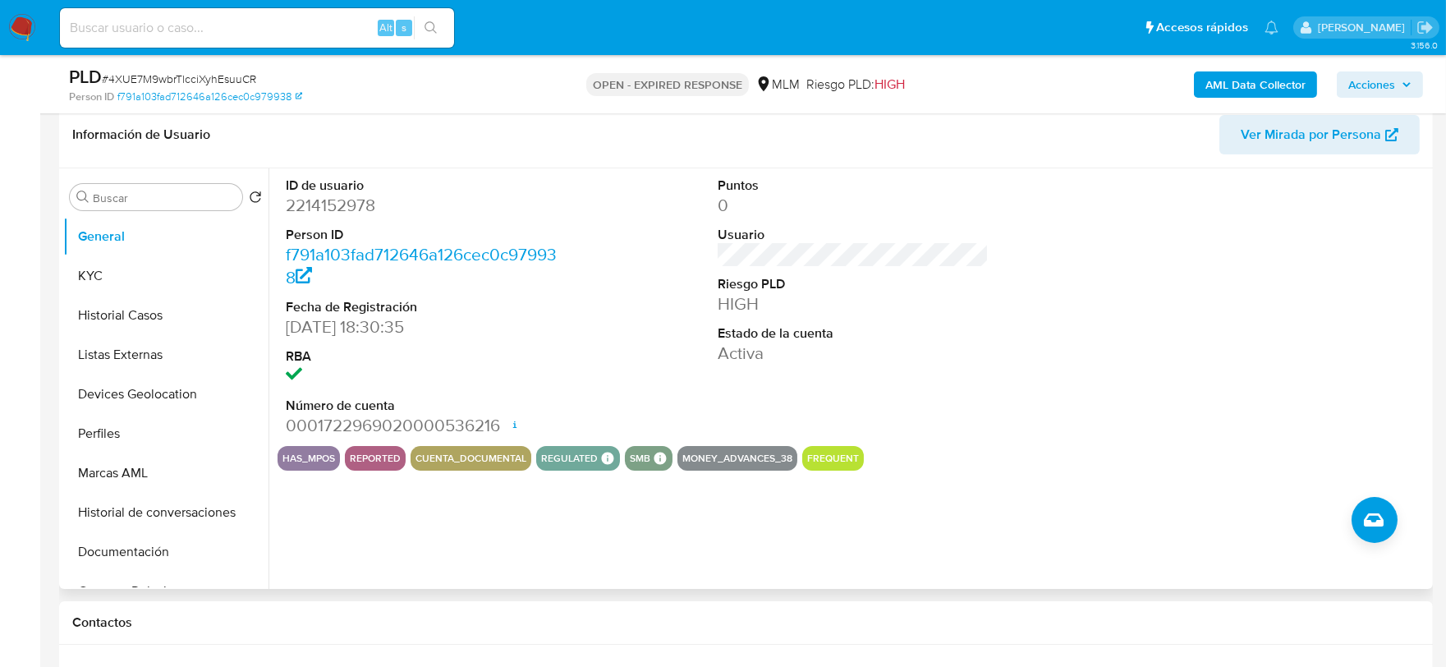
scroll to position [273, 0]
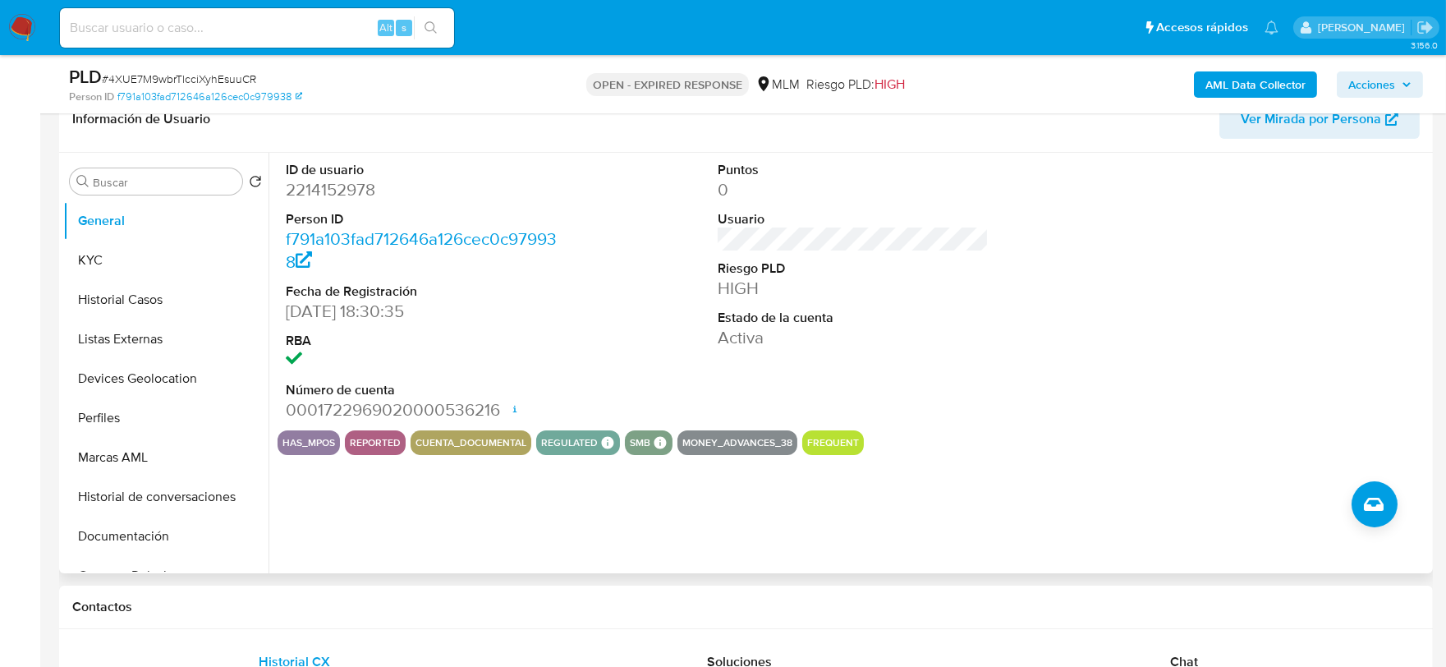
click at [757, 286] on dd "HIGH" at bounding box center [853, 288] width 272 height 23
click at [741, 288] on dd "HIGH" at bounding box center [853, 288] width 272 height 23
click at [741, 289] on dd "HIGH" at bounding box center [853, 288] width 272 height 23
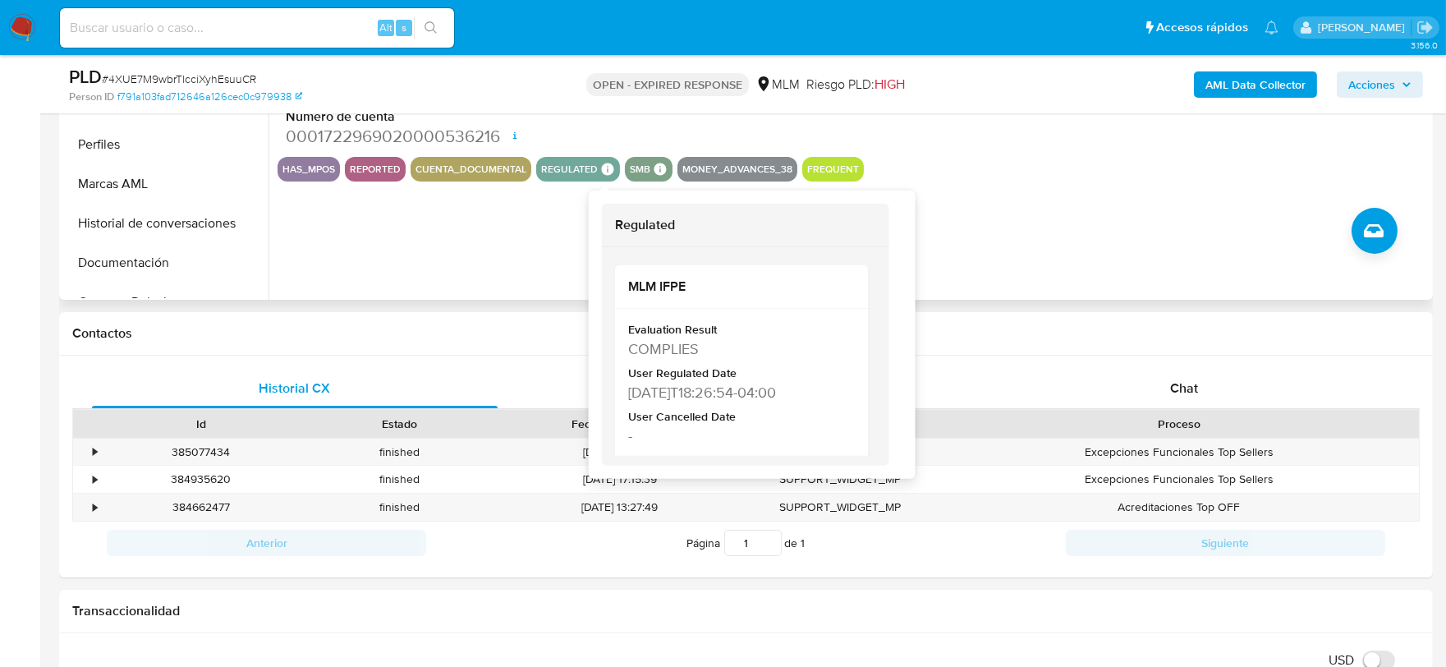
scroll to position [729, 0]
